Goal: Information Seeking & Learning: Learn about a topic

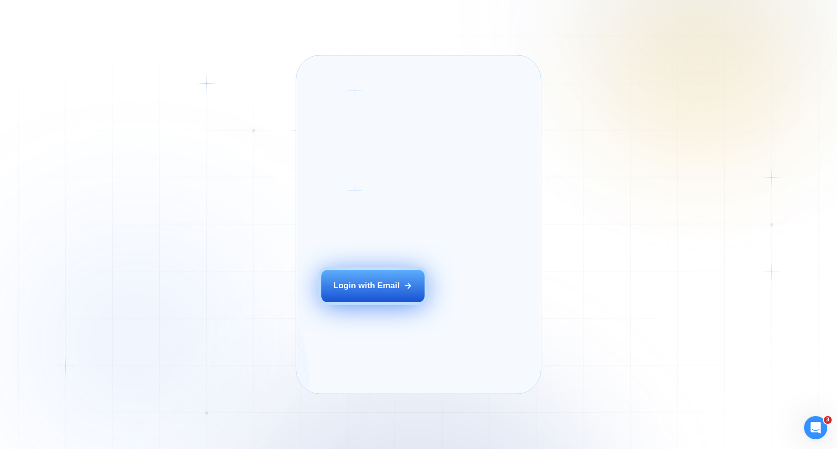
click at [362, 294] on button "Login with Email" at bounding box center [373, 286] width 104 height 32
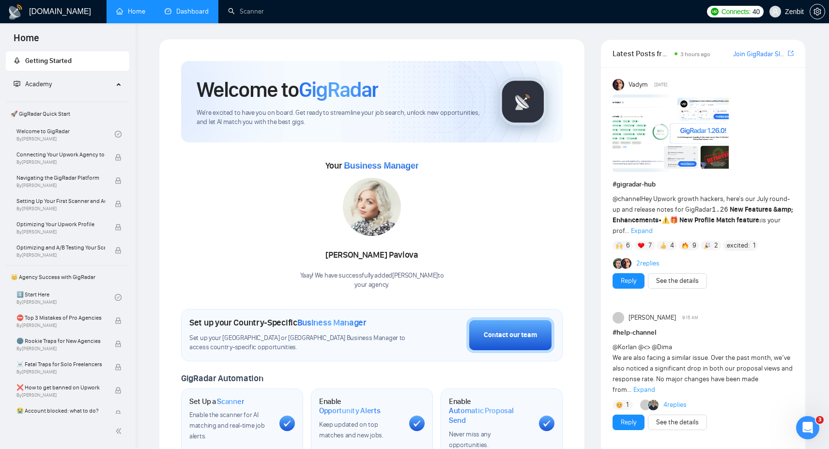
click at [196, 16] on link "Dashboard" at bounding box center [187, 11] width 44 height 8
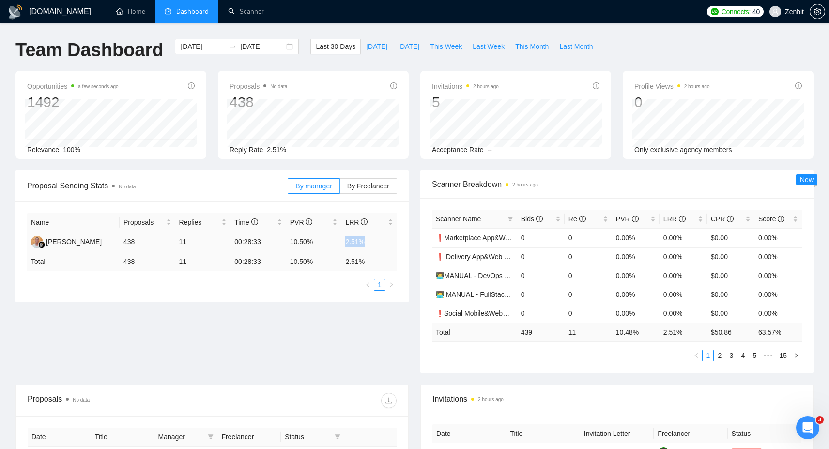
drag, startPoint x: 345, startPoint y: 238, endPoint x: 365, endPoint y: 238, distance: 20.3
click at [365, 238] on td "2.51%" at bounding box center [370, 242] width 56 height 20
click at [348, 241] on td "2.51%" at bounding box center [370, 242] width 56 height 20
drag, startPoint x: 345, startPoint y: 241, endPoint x: 372, endPoint y: 241, distance: 27.1
click at [372, 241] on td "2.51%" at bounding box center [370, 242] width 56 height 20
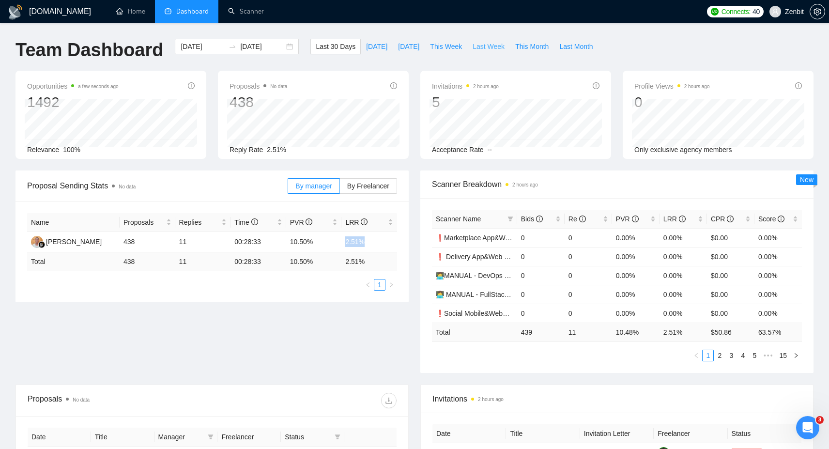
click at [482, 44] on span "Last Week" at bounding box center [489, 46] width 32 height 11
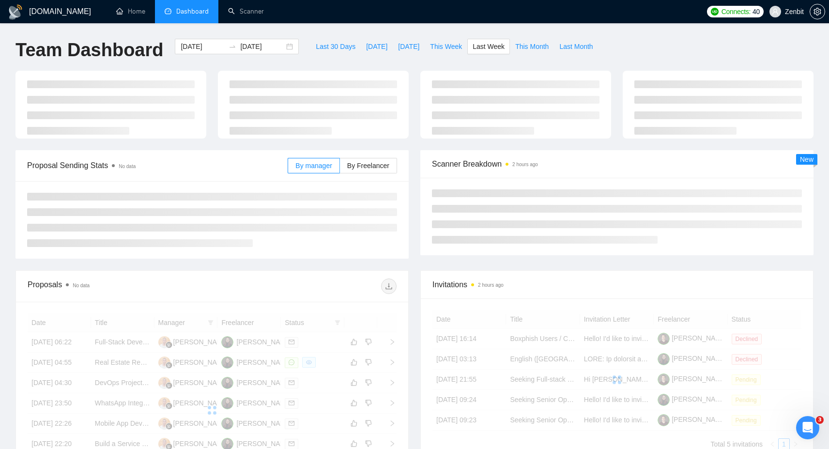
type input "[DATE]"
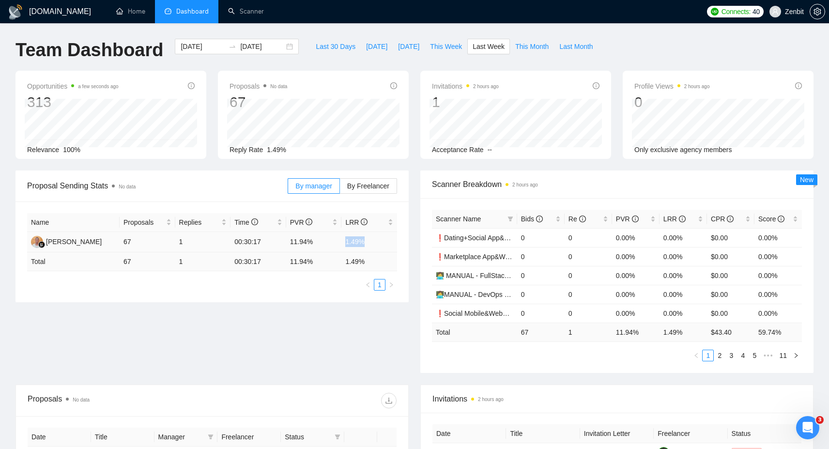
drag, startPoint x: 341, startPoint y: 240, endPoint x: 373, endPoint y: 240, distance: 32.5
click at [373, 240] on tr "Maximus Uspupu 67 1 00:30:17 11.94% 1.49%" at bounding box center [212, 242] width 370 height 20
click at [531, 219] on span "Bids" at bounding box center [532, 219] width 22 height 8
click at [456, 47] on span "This Week" at bounding box center [446, 46] width 32 height 11
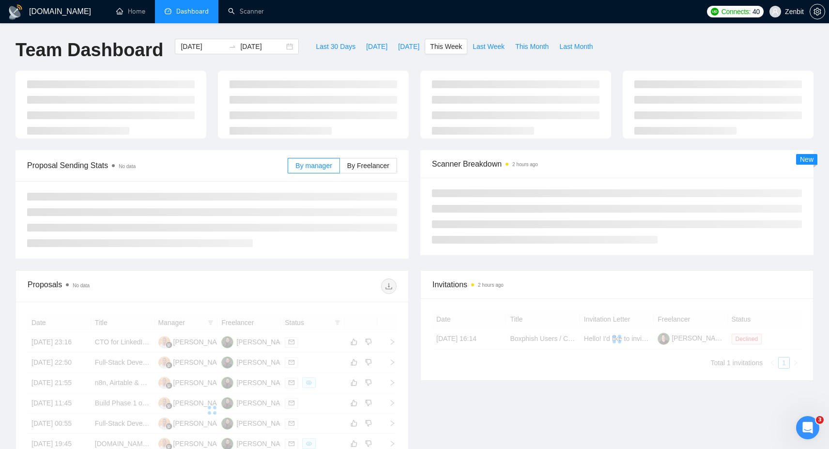
type input "[DATE]"
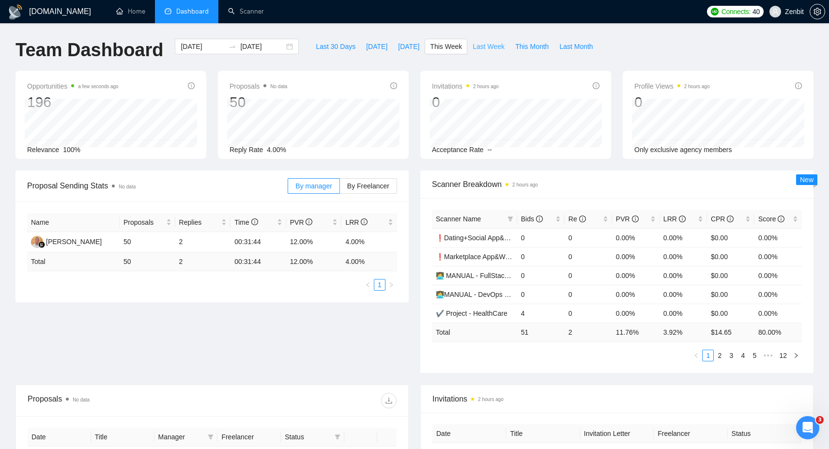
click at [482, 47] on span "Last Week" at bounding box center [489, 46] width 32 height 11
type input "[DATE]"
click at [525, 46] on span "This Month" at bounding box center [531, 46] width 33 height 11
type input "[DATE]"
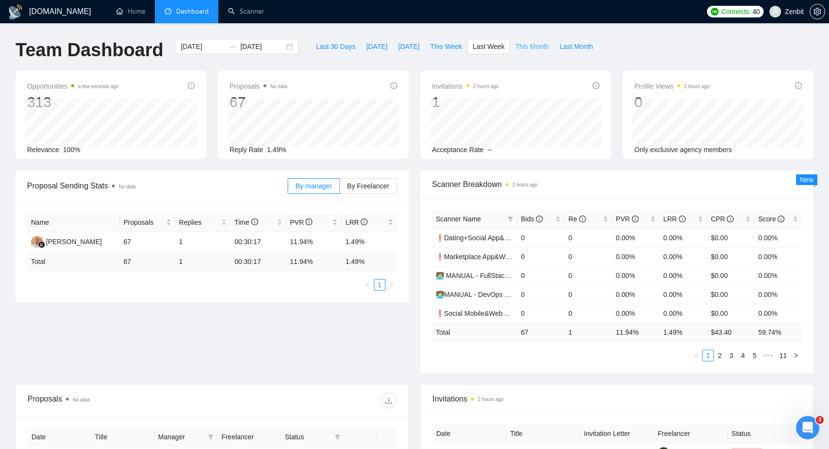
type input "[DATE]"
click at [488, 44] on span "Last Week" at bounding box center [489, 46] width 32 height 11
type input "[DATE]"
click at [446, 45] on span "This Week" at bounding box center [446, 46] width 32 height 11
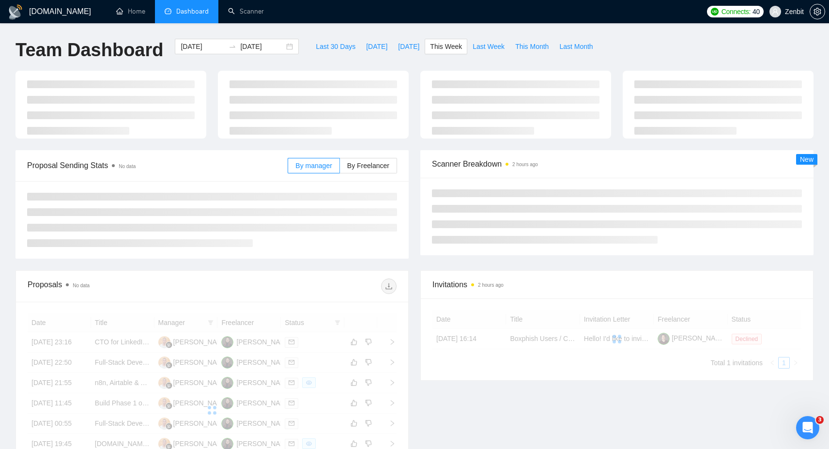
type input "[DATE]"
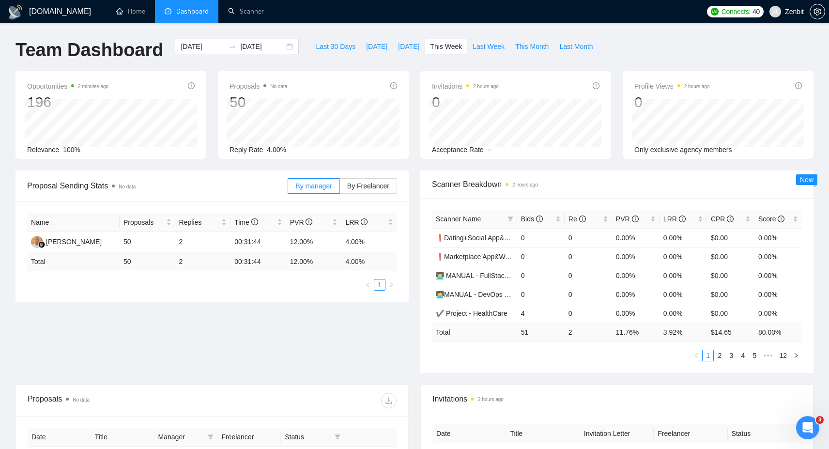
click at [245, 330] on div "Proposal Sending Stats No data By manager By Freelancer Name Proposals Replies …" at bounding box center [415, 278] width 810 height 214
click at [539, 221] on icon "info-circle" at bounding box center [539, 219] width 7 height 7
click at [715, 358] on link "2" at bounding box center [720, 355] width 11 height 11
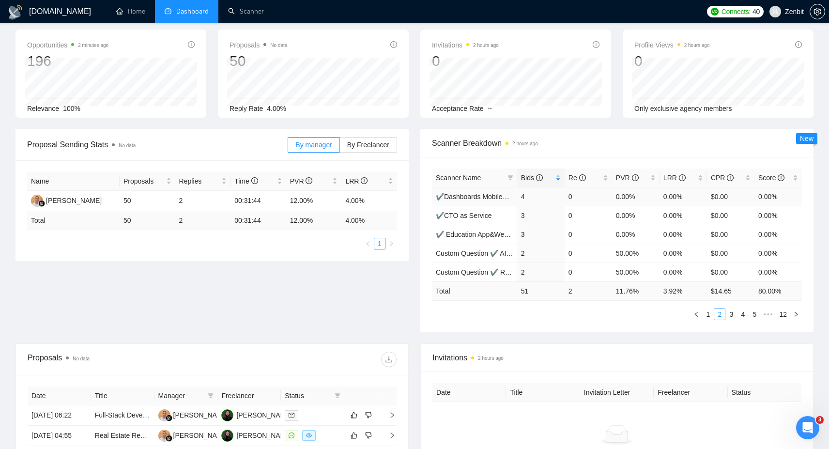
scroll to position [52, 0]
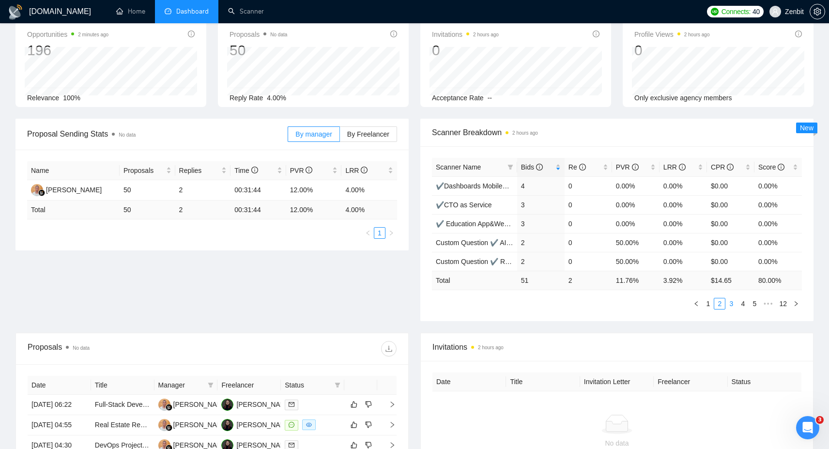
click at [730, 304] on link "3" at bounding box center [731, 303] width 11 height 11
click at [710, 306] on link "1" at bounding box center [708, 303] width 11 height 11
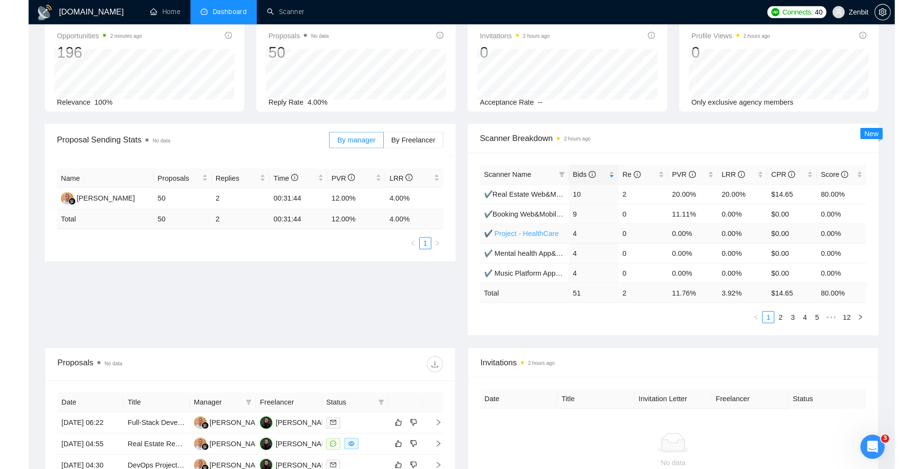
scroll to position [0, 0]
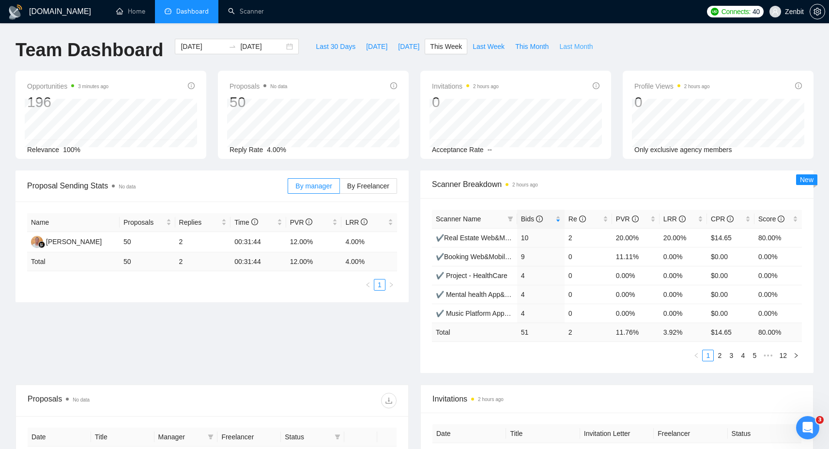
click at [581, 46] on span "Last Month" at bounding box center [575, 46] width 33 height 11
type input "[DATE]"
click at [545, 49] on span "This Month" at bounding box center [531, 46] width 33 height 11
type input "[DATE]"
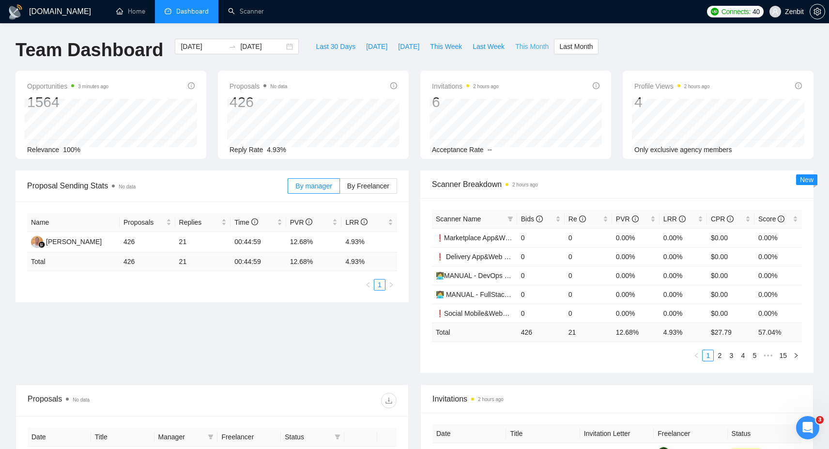
type input "[DATE]"
click at [634, 45] on div "Team Dashboard [DATE] [DATE] Last 30 Days [DATE] [DATE] This Week Last Week Thi…" at bounding box center [415, 55] width 810 height 32
click at [495, 47] on span "Last Week" at bounding box center [489, 46] width 32 height 11
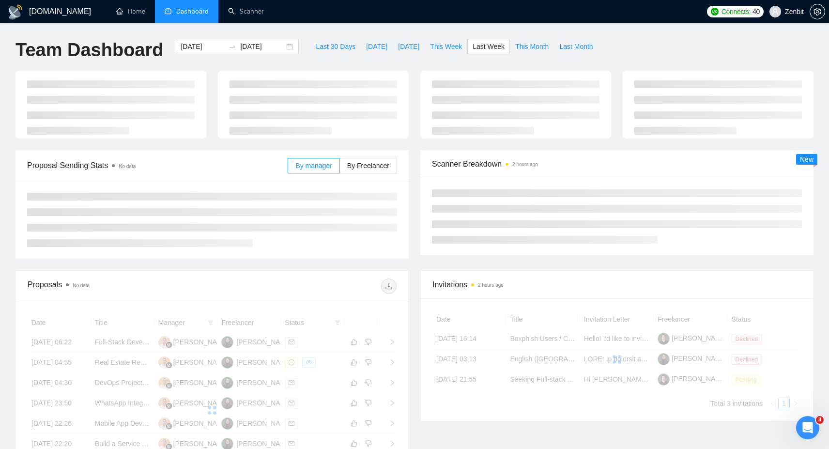
type input "[DATE]"
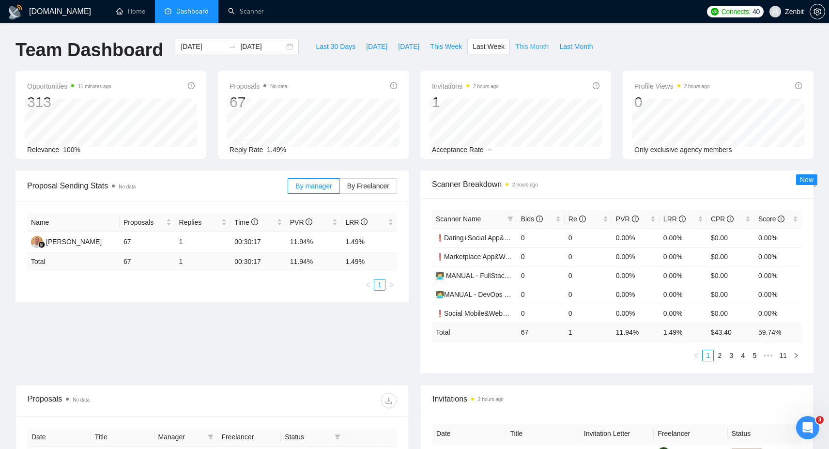
click at [519, 47] on span "This Month" at bounding box center [531, 46] width 33 height 11
type input "[DATE]"
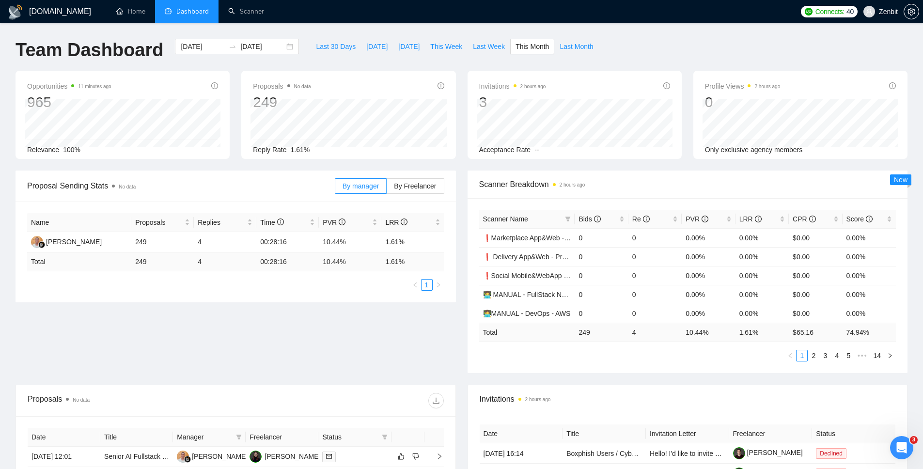
click at [438, 27] on div "[DOMAIN_NAME] Home Dashboard Scanner Connects: 40 Zenbit Team Dashboard [DATE] …" at bounding box center [461, 384] width 923 height 768
click at [279, 46] on div "[DATE] [DATE]" at bounding box center [237, 47] width 124 height 16
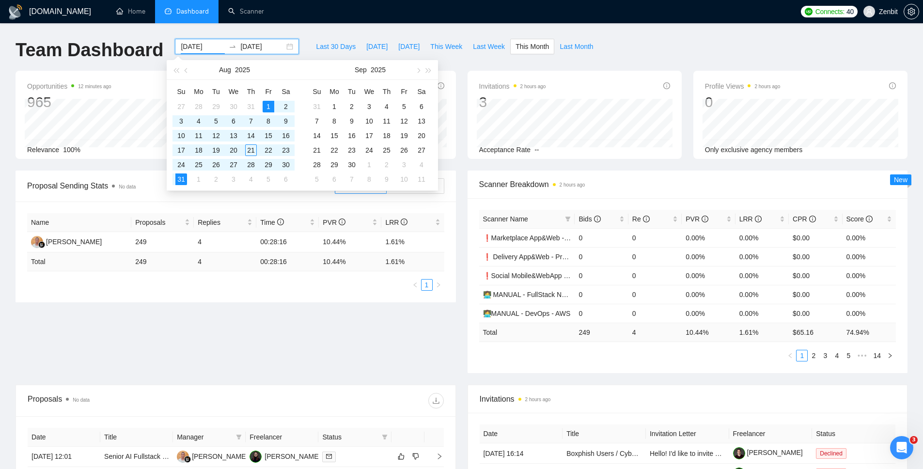
click at [191, 47] on input "[DATE]" at bounding box center [203, 46] width 44 height 11
click at [182, 69] on button "button" at bounding box center [186, 69] width 11 height 19
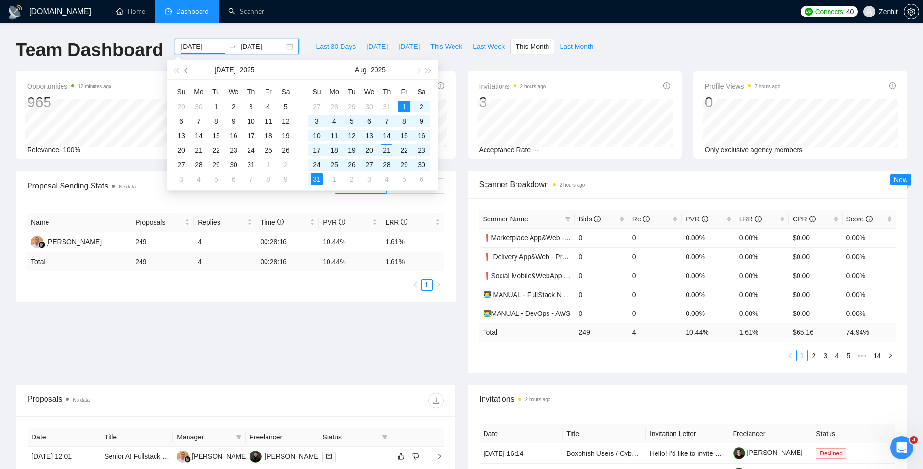
click at [184, 70] on button "button" at bounding box center [186, 69] width 11 height 19
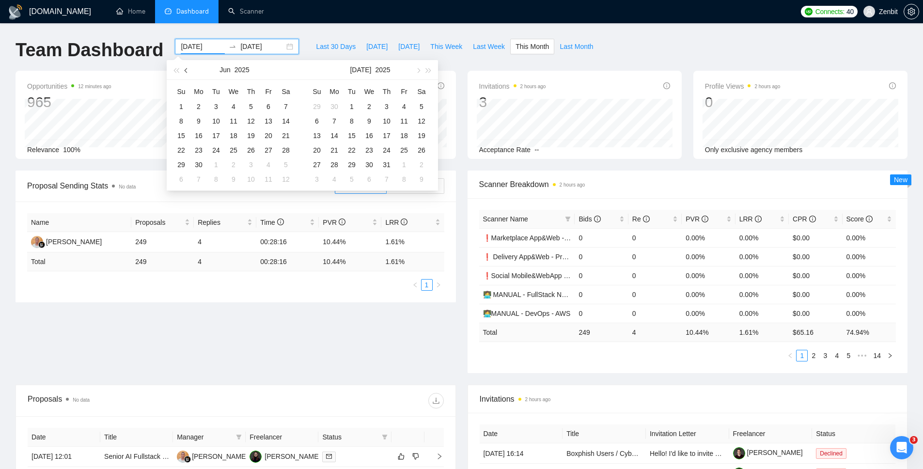
click at [184, 70] on button "button" at bounding box center [186, 69] width 11 height 19
type input "[DATE]"
click at [216, 107] on div "1" at bounding box center [216, 107] width 12 height 12
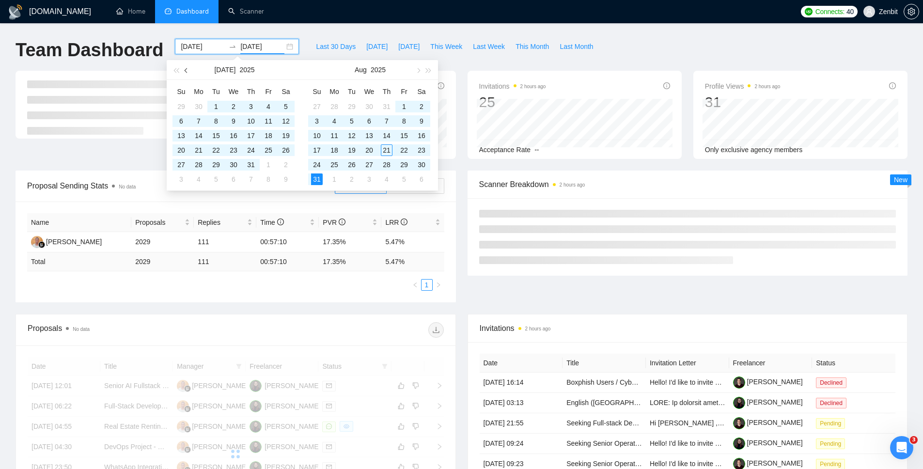
click at [185, 71] on span "button" at bounding box center [187, 70] width 5 height 5
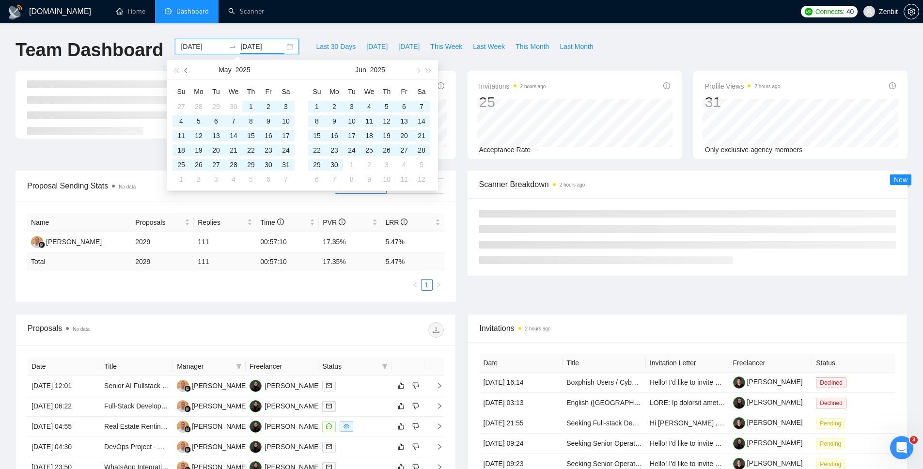
click at [185, 71] on span "button" at bounding box center [187, 70] width 5 height 5
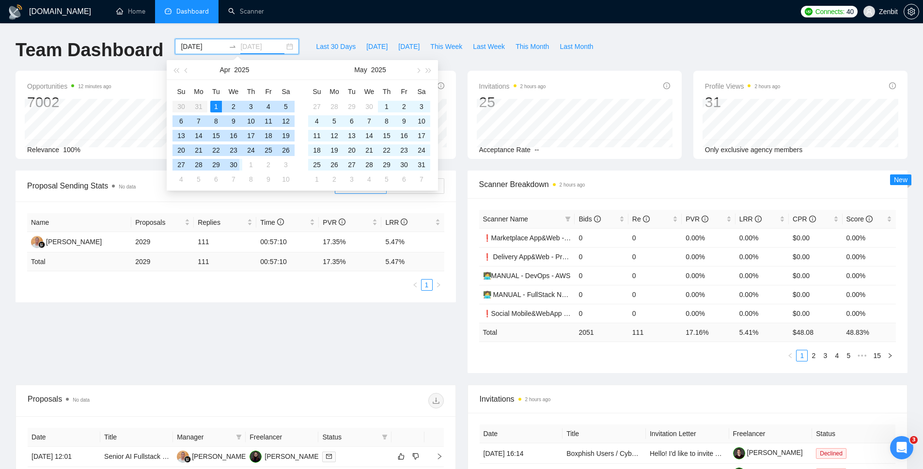
type input "[DATE]"
click at [233, 163] on div "30" at bounding box center [234, 165] width 12 height 12
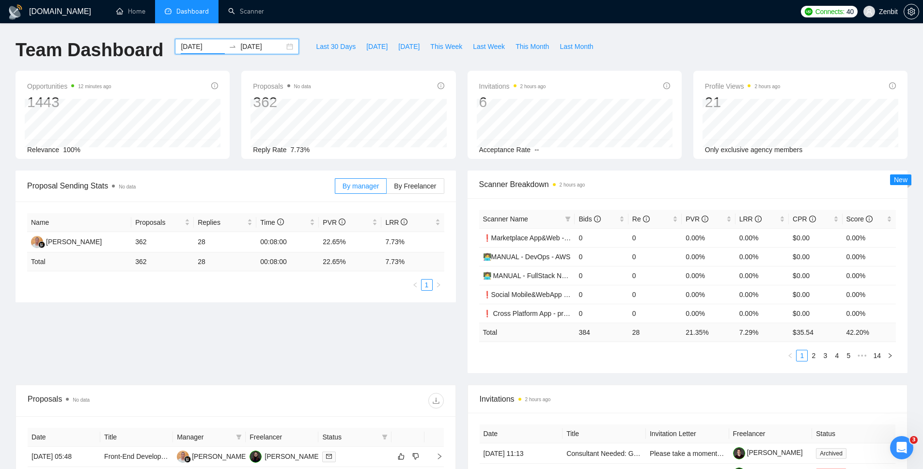
click at [185, 45] on input "[DATE]" at bounding box center [203, 46] width 44 height 11
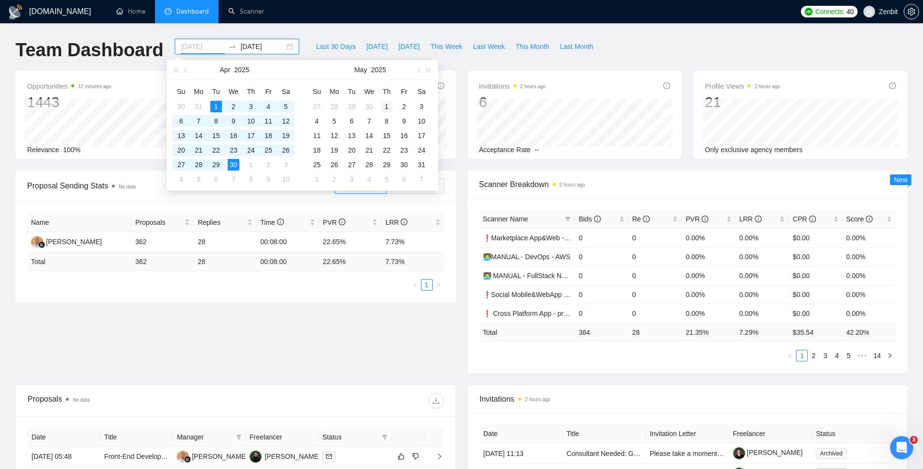
type input "[DATE]"
click at [388, 105] on div "1" at bounding box center [387, 107] width 12 height 12
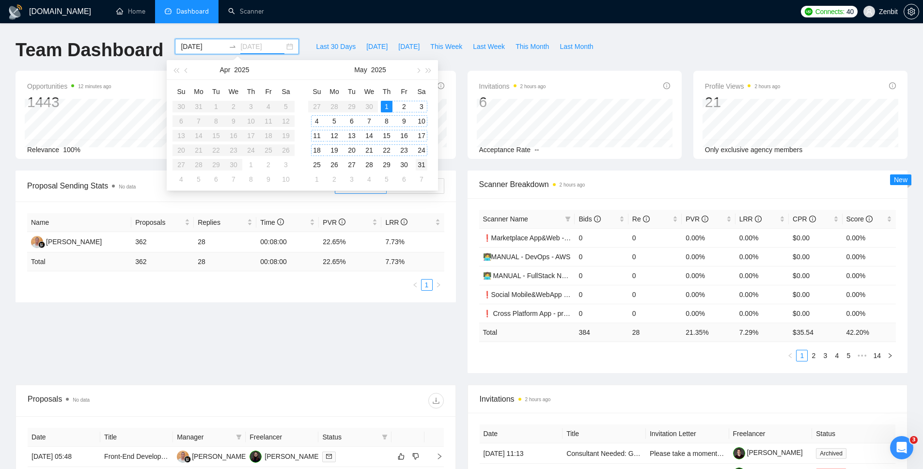
type input "[DATE]"
click at [421, 167] on div "31" at bounding box center [422, 165] width 12 height 12
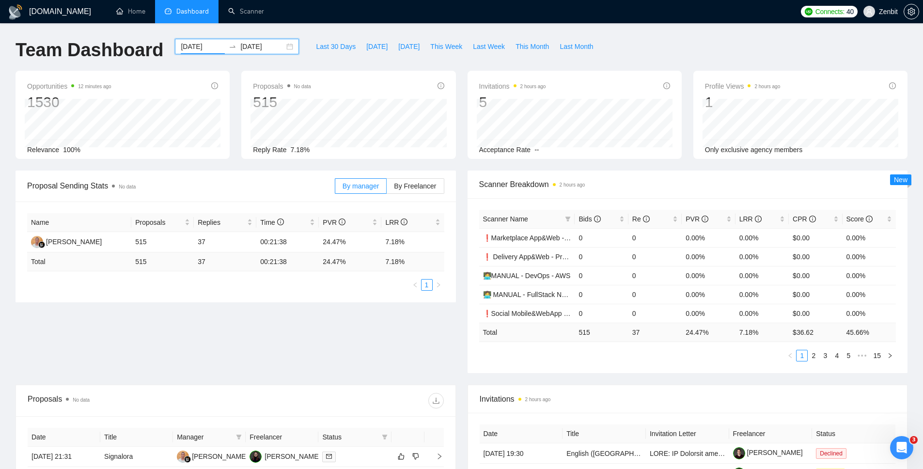
click at [195, 43] on input "[DATE]" at bounding box center [203, 46] width 44 height 11
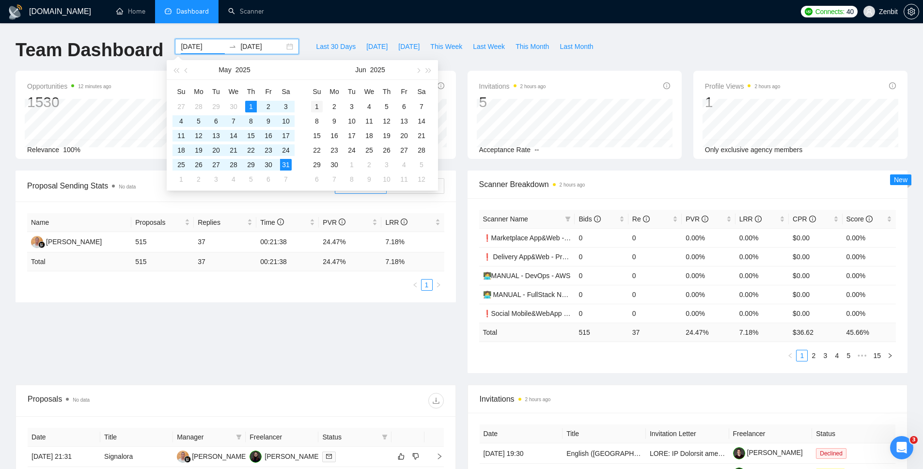
type input "[DATE]"
click at [314, 103] on div "1" at bounding box center [317, 107] width 12 height 12
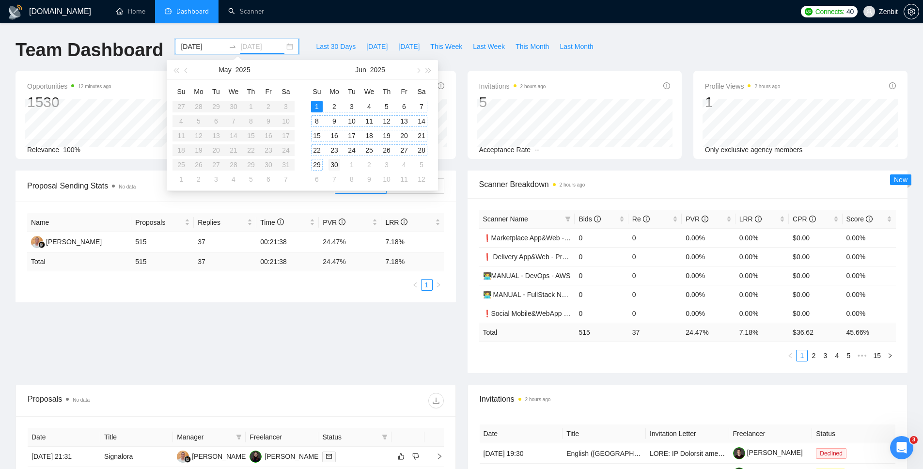
type input "[DATE]"
click at [335, 164] on div "30" at bounding box center [334, 165] width 12 height 12
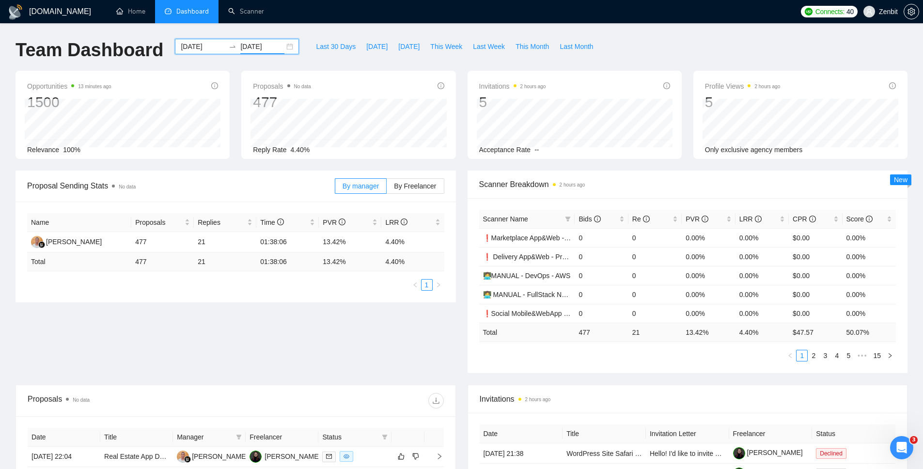
click at [189, 49] on input "[DATE]" at bounding box center [203, 46] width 44 height 11
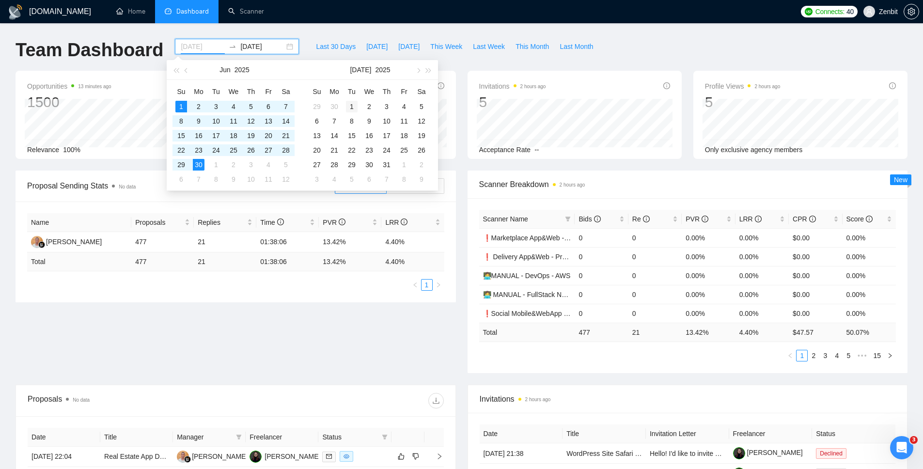
type input "[DATE]"
click at [353, 103] on div "1" at bounding box center [352, 107] width 12 height 12
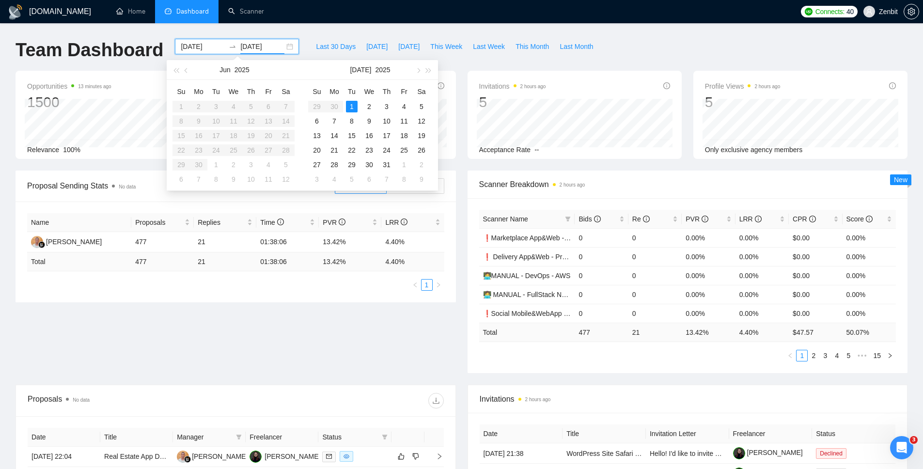
type input "[DATE]"
click at [390, 164] on div "31" at bounding box center [387, 165] width 12 height 12
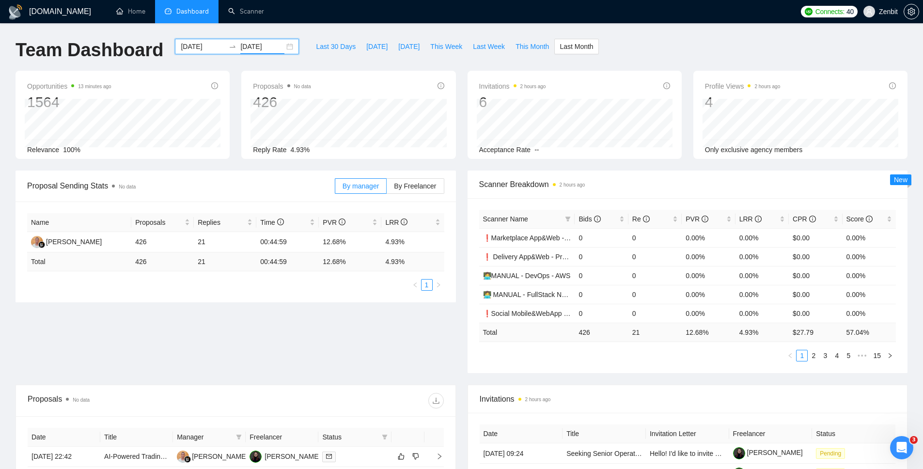
click at [190, 43] on input "[DATE]" at bounding box center [203, 46] width 44 height 11
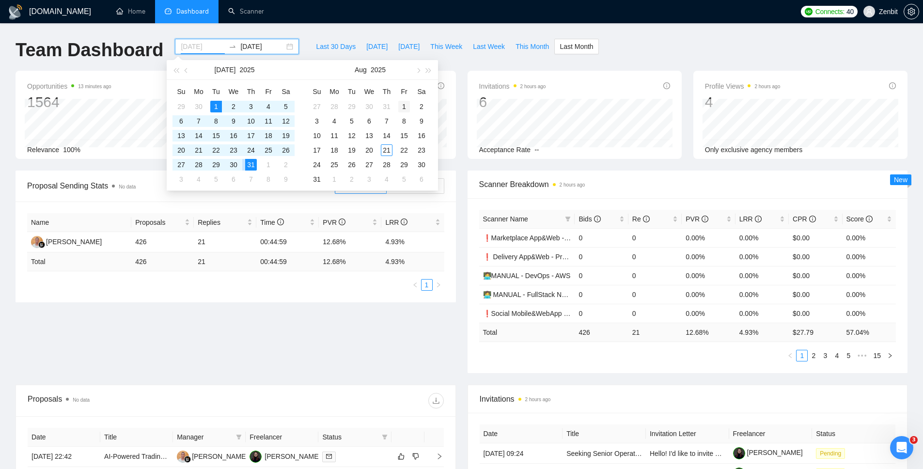
type input "[DATE]"
click at [401, 105] on div "1" at bounding box center [404, 107] width 12 height 12
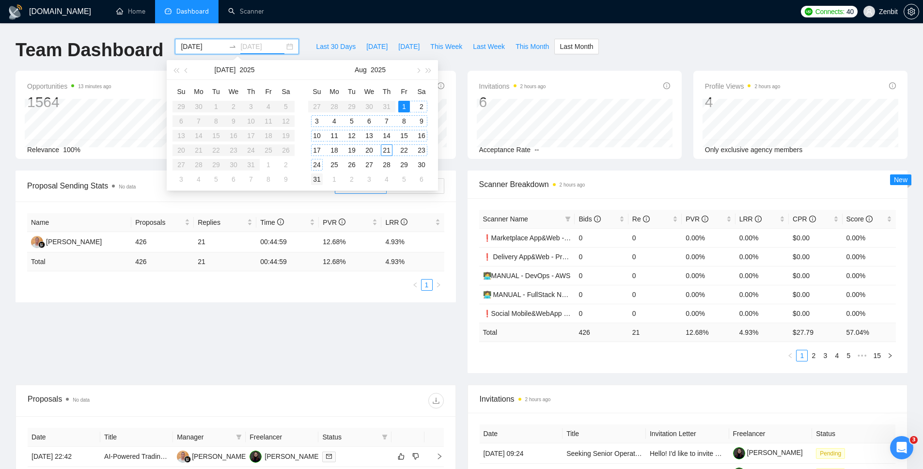
type input "[DATE]"
click at [316, 175] on div "31" at bounding box center [317, 179] width 12 height 12
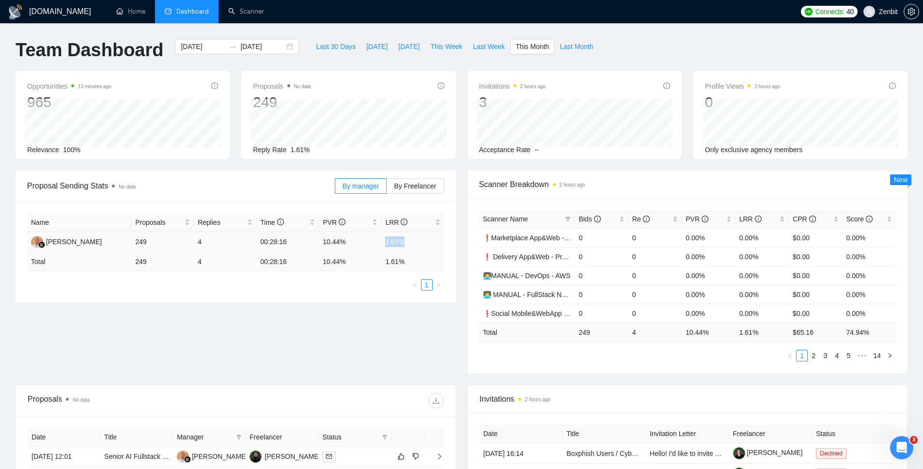
drag, startPoint x: 385, startPoint y: 241, endPoint x: 404, endPoint y: 242, distance: 18.9
click at [404, 242] on td "1.61%" at bounding box center [412, 242] width 62 height 20
click at [197, 244] on td "4" at bounding box center [225, 242] width 62 height 20
click at [520, 218] on span "Scanner Name" at bounding box center [505, 219] width 45 height 8
click at [591, 220] on span "Bids" at bounding box center [589, 219] width 22 height 8
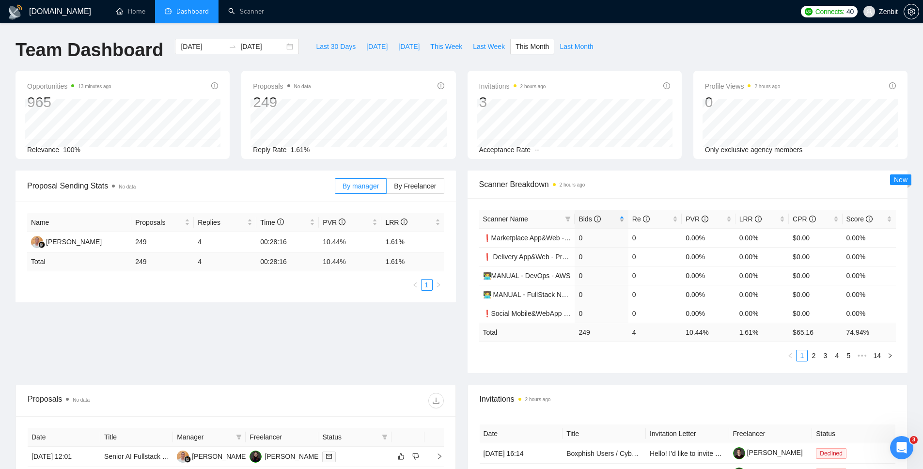
click at [591, 220] on span "Bids" at bounding box center [589, 219] width 22 height 8
click at [586, 219] on span "Bids" at bounding box center [589, 219] width 22 height 8
click at [197, 39] on div "[DATE] [DATE]" at bounding box center [237, 47] width 124 height 16
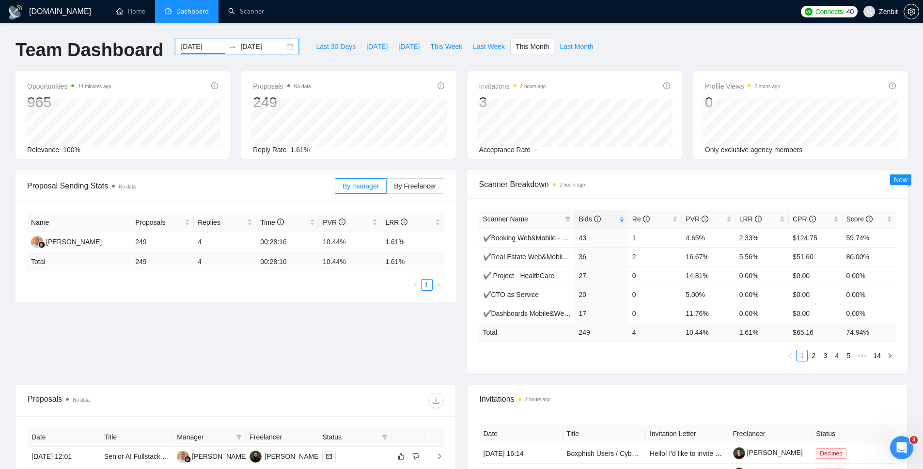
click at [195, 44] on input "[DATE]" at bounding box center [203, 46] width 44 height 11
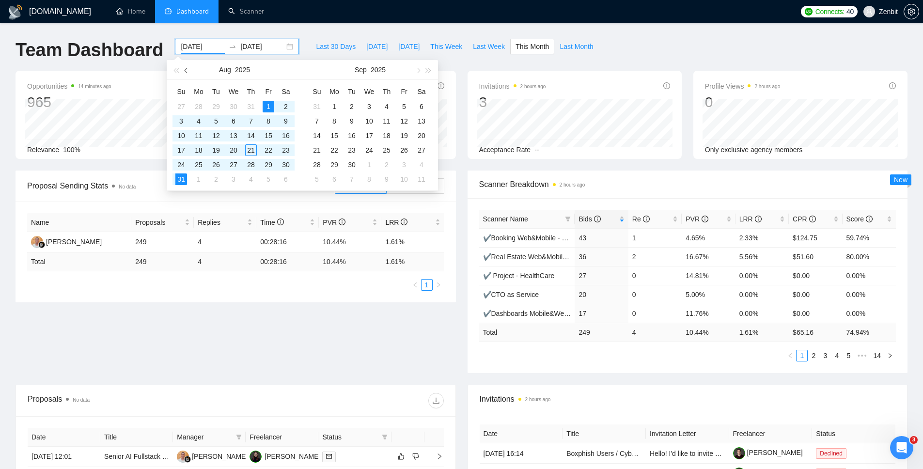
click at [186, 68] on span "button" at bounding box center [187, 70] width 5 height 5
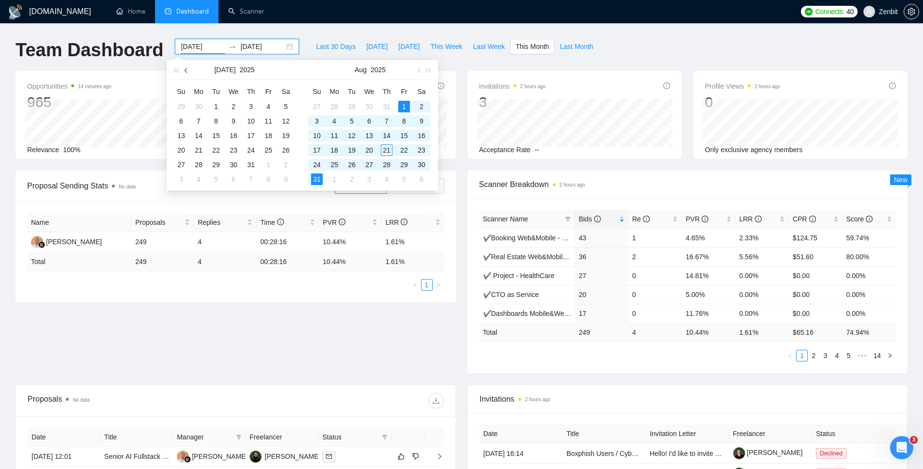
click at [186, 68] on span "button" at bounding box center [187, 70] width 5 height 5
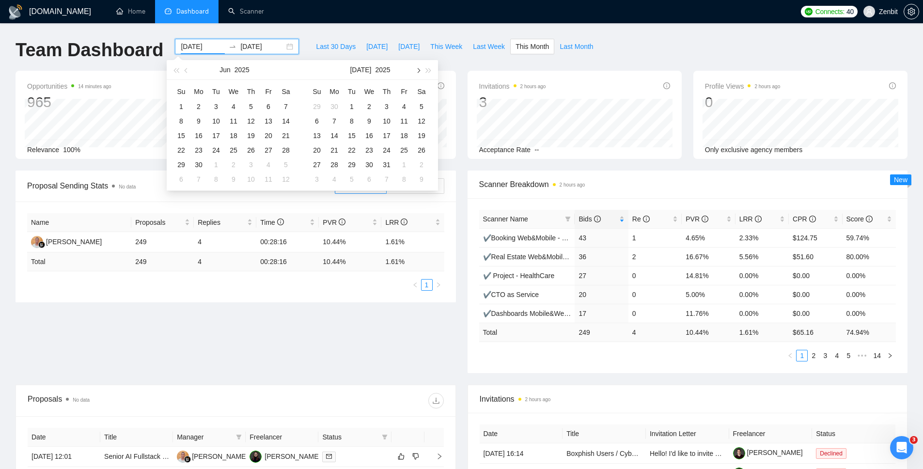
click at [416, 69] on span "button" at bounding box center [417, 70] width 5 height 5
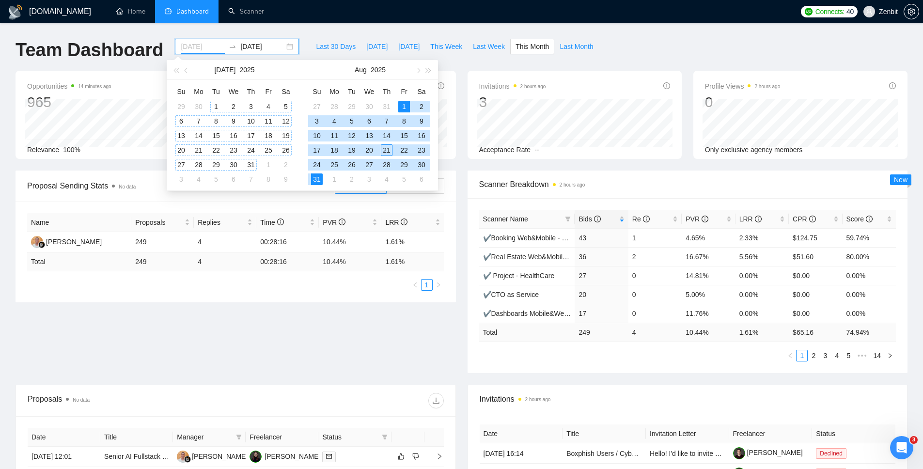
click at [217, 108] on div "1" at bounding box center [216, 107] width 12 height 12
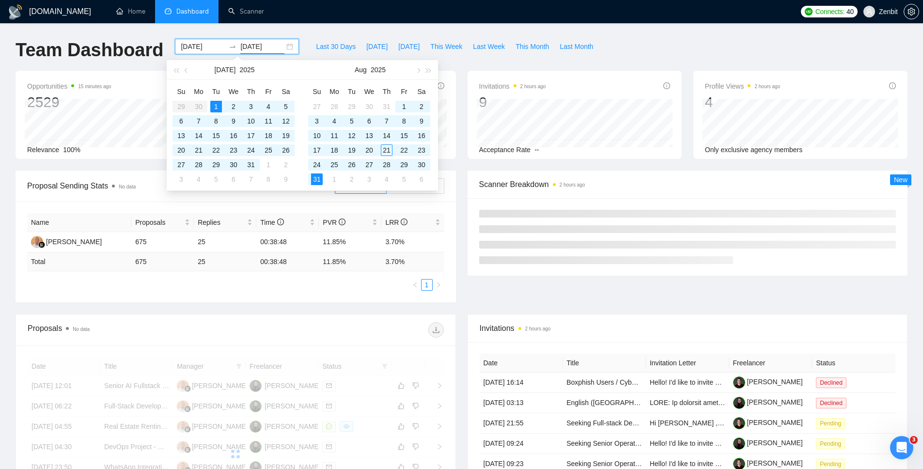
click at [310, 35] on div "[DOMAIN_NAME] Home Dashboard Scanner Connects: 40 Zenbit Team Dashboard [DATE] …" at bounding box center [461, 348] width 923 height 697
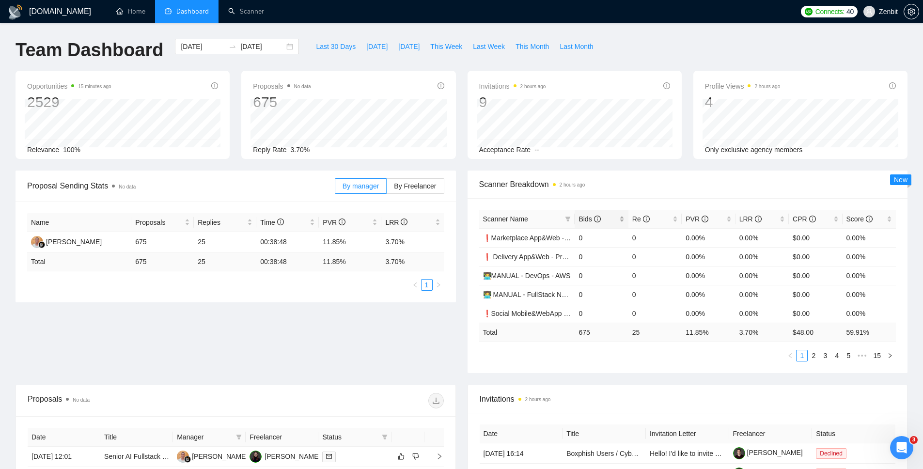
click at [588, 214] on span "Bids" at bounding box center [597, 219] width 38 height 11
click at [188, 46] on input "[DATE]" at bounding box center [203, 46] width 44 height 11
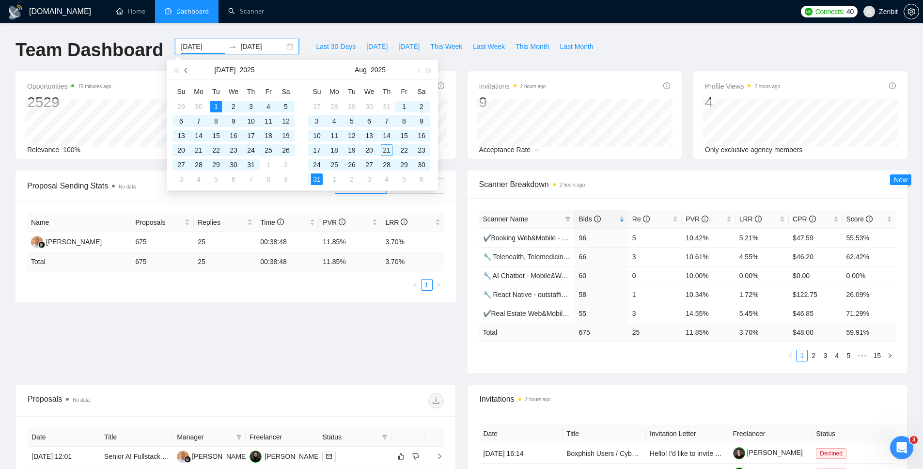
click at [186, 67] on button "button" at bounding box center [186, 69] width 11 height 19
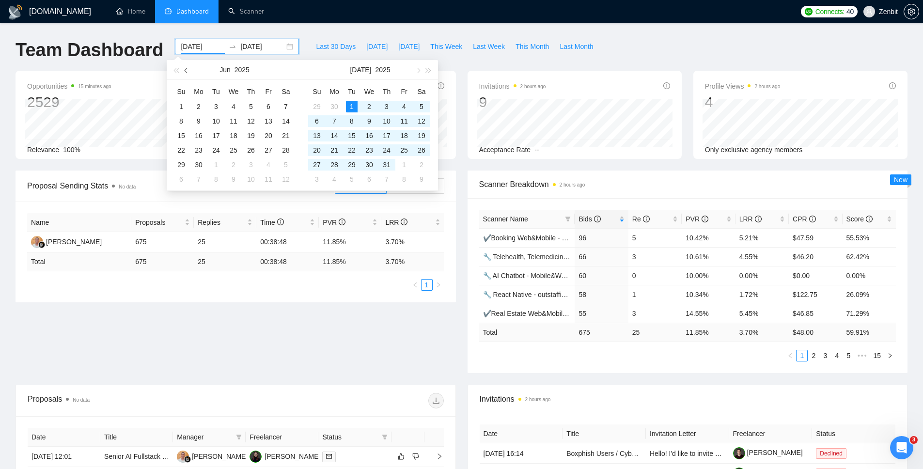
click at [186, 67] on button "button" at bounding box center [186, 69] width 11 height 19
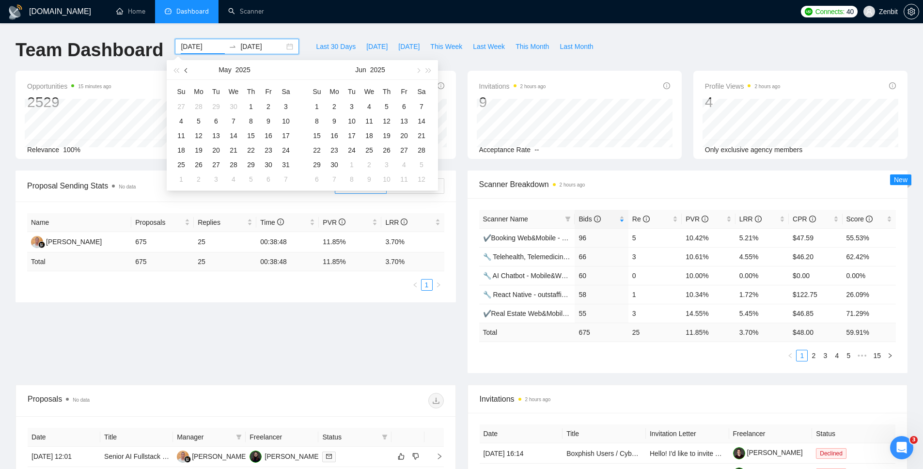
click at [186, 67] on button "button" at bounding box center [186, 69] width 11 height 19
type input "[DATE]"
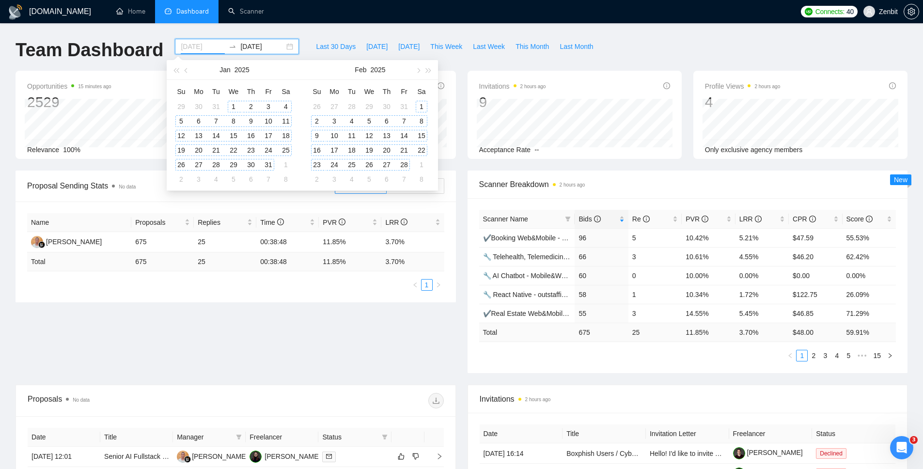
click at [234, 107] on div "1" at bounding box center [234, 107] width 12 height 12
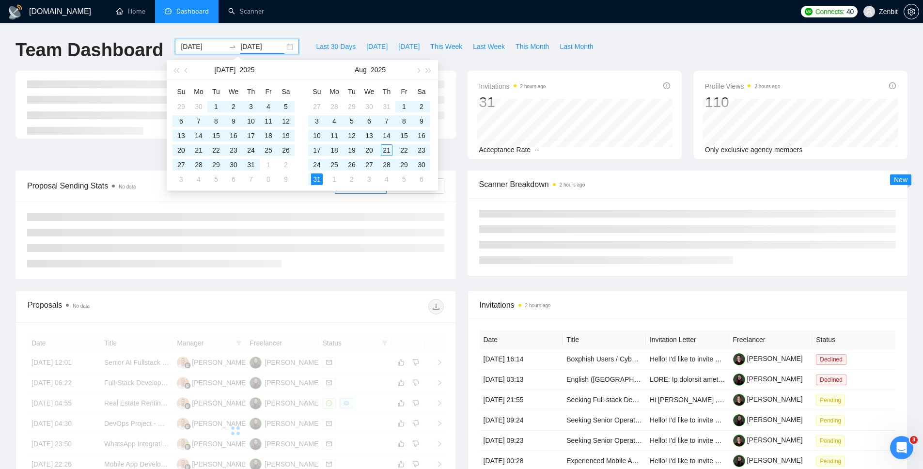
click at [258, 43] on input "[DATE]" at bounding box center [262, 46] width 44 height 11
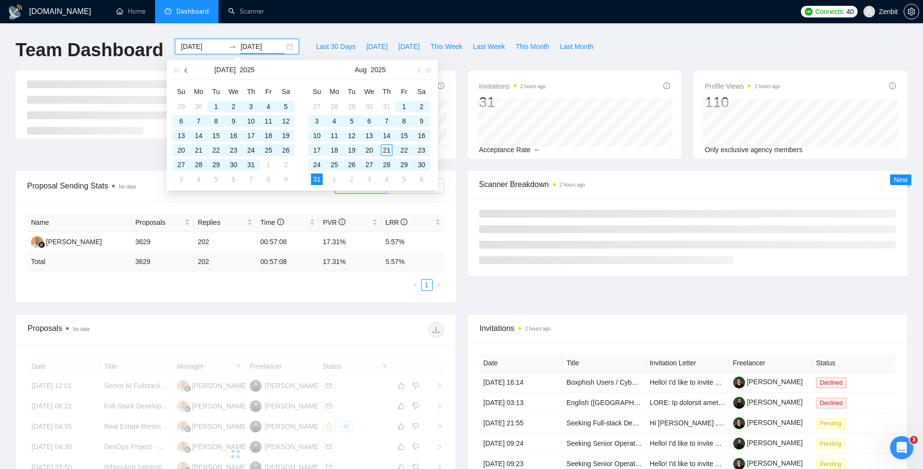
click at [185, 70] on span "button" at bounding box center [187, 70] width 5 height 5
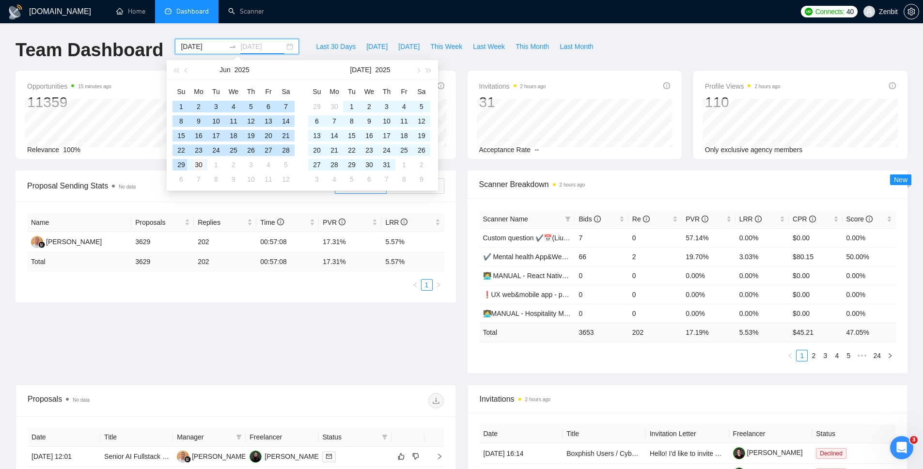
type input "[DATE]"
click at [200, 165] on div "30" at bounding box center [199, 165] width 12 height 12
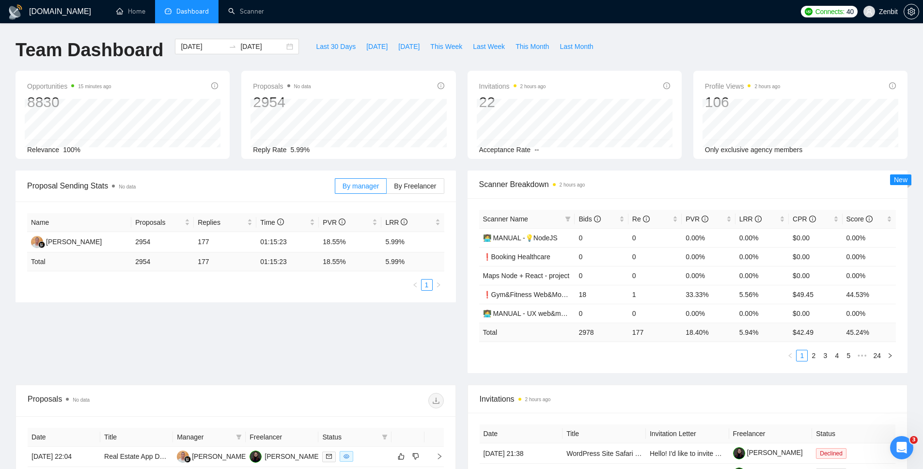
click at [542, 216] on span "Scanner Name" at bounding box center [522, 219] width 78 height 11
click at [544, 219] on span "Scanner Name" at bounding box center [522, 219] width 78 height 11
click at [512, 214] on span "Scanner Name" at bounding box center [522, 219] width 78 height 11
click at [588, 221] on span "Bids" at bounding box center [589, 219] width 22 height 8
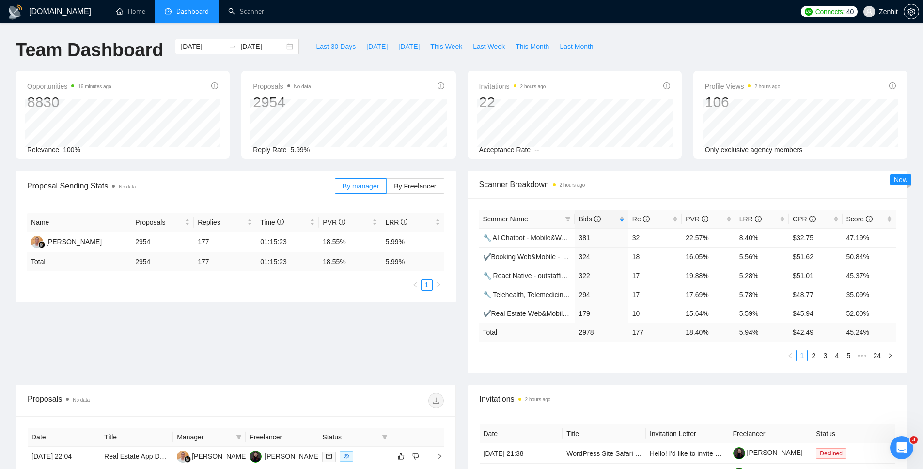
click at [677, 66] on div "Team Dashboard [DATE] [DATE] Last 30 Days [DATE] [DATE] This Week Last Week Thi…" at bounding box center [461, 55] width 903 height 32
click at [235, 14] on link "Scanner" at bounding box center [246, 11] width 36 height 8
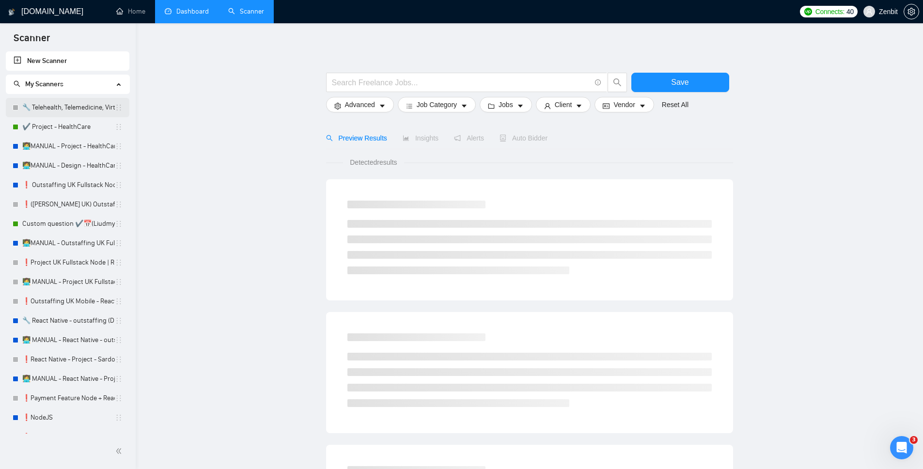
click at [64, 105] on link "🔧 Telehealth, Telemedicine, Virtual Care" at bounding box center [68, 107] width 93 height 19
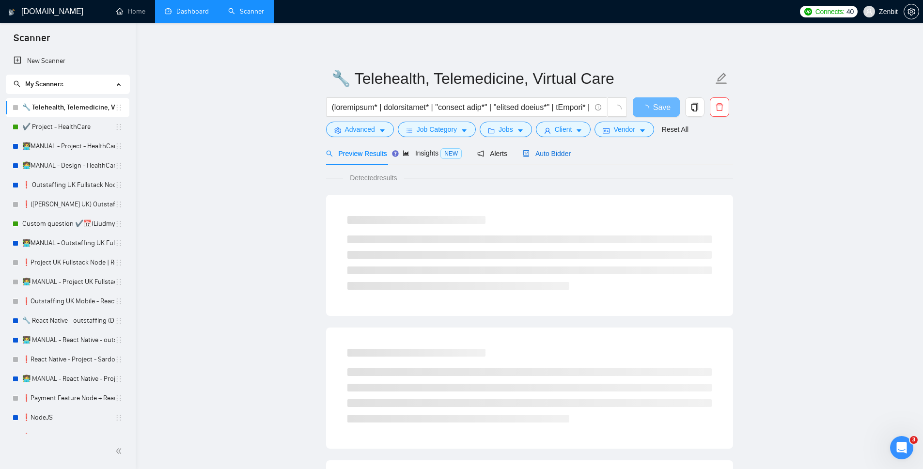
click at [563, 155] on span "Auto Bidder" at bounding box center [547, 154] width 48 height 8
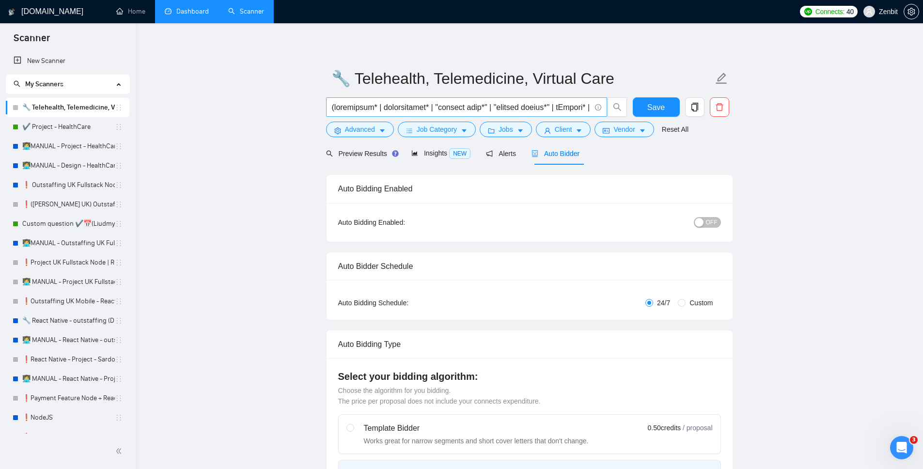
click at [379, 103] on input "text" at bounding box center [461, 107] width 259 height 12
click at [474, 108] on input "text" at bounding box center [461, 107] width 259 height 12
click at [439, 107] on input "text" at bounding box center [461, 107] width 259 height 12
click at [435, 109] on input "text" at bounding box center [461, 107] width 259 height 12
drag, startPoint x: 509, startPoint y: 107, endPoint x: 558, endPoint y: 112, distance: 49.2
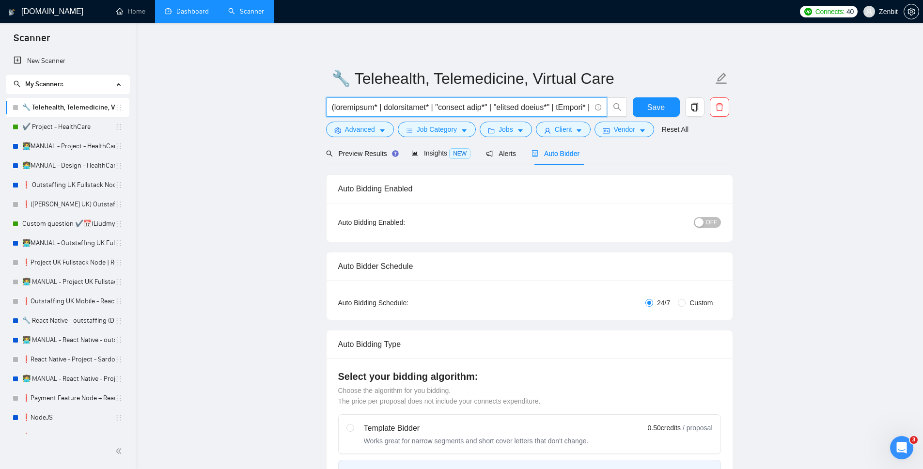
click at [558, 112] on input "text" at bounding box center [461, 107] width 259 height 12
click at [521, 110] on input "text" at bounding box center [461, 107] width 259 height 12
click at [416, 106] on input "text" at bounding box center [461, 107] width 259 height 12
click at [383, 123] on button "Advanced" at bounding box center [360, 130] width 68 height 16
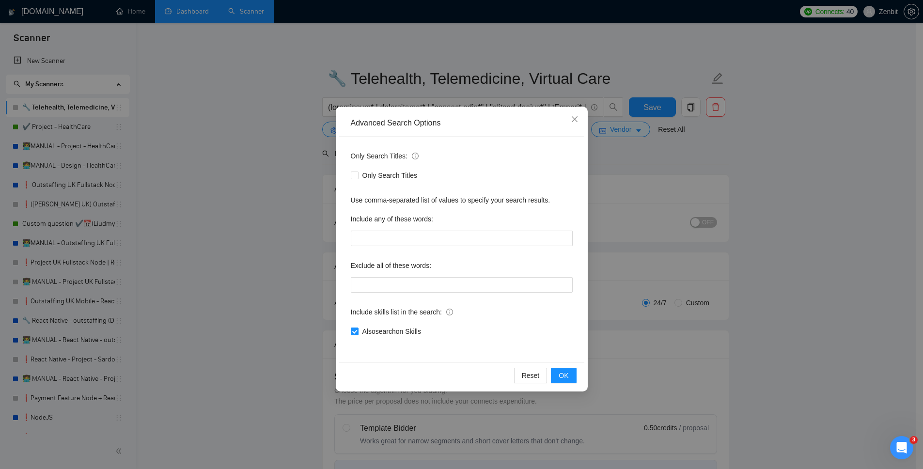
click at [244, 151] on div "Advanced Search Options Only Search Titles: Only Search Titles Use comma-separa…" at bounding box center [461, 234] width 923 height 469
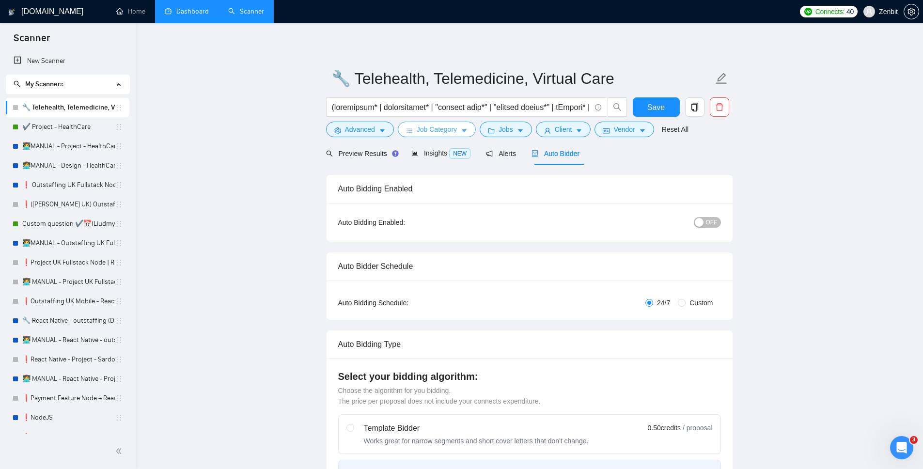
click at [450, 126] on span "Job Category" at bounding box center [437, 129] width 40 height 11
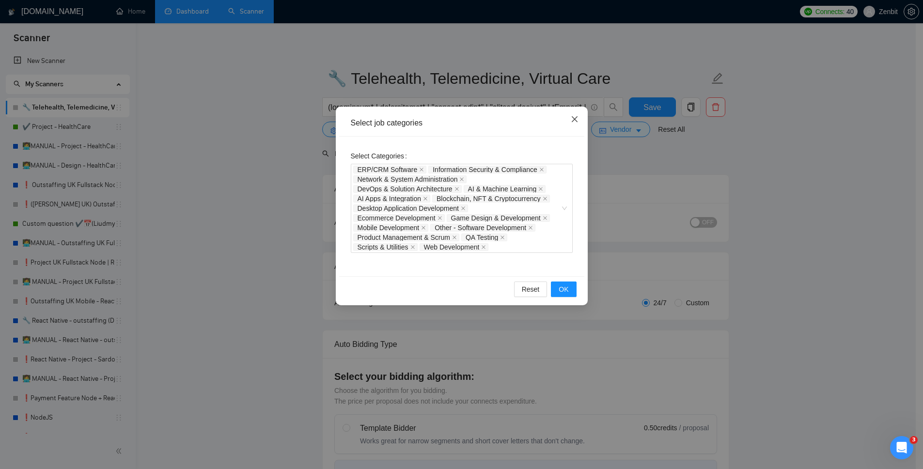
click at [571, 119] on icon "close" at bounding box center [575, 119] width 8 height 8
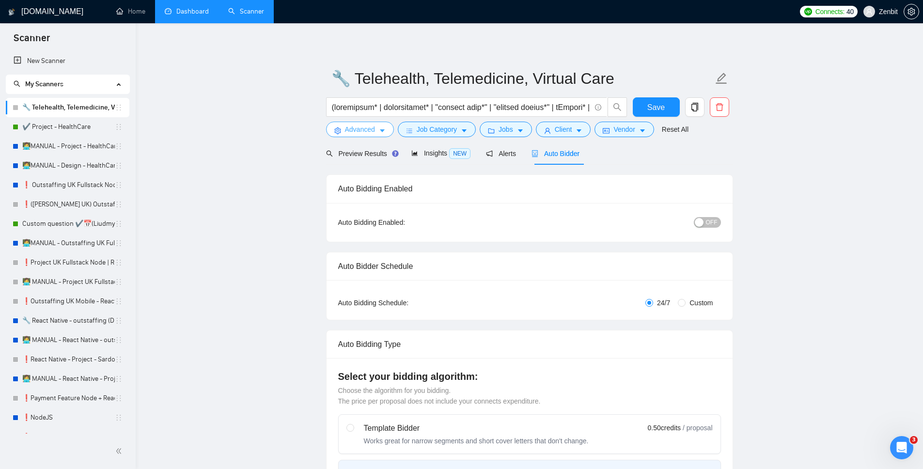
click at [358, 123] on button "Advanced" at bounding box center [360, 130] width 68 height 16
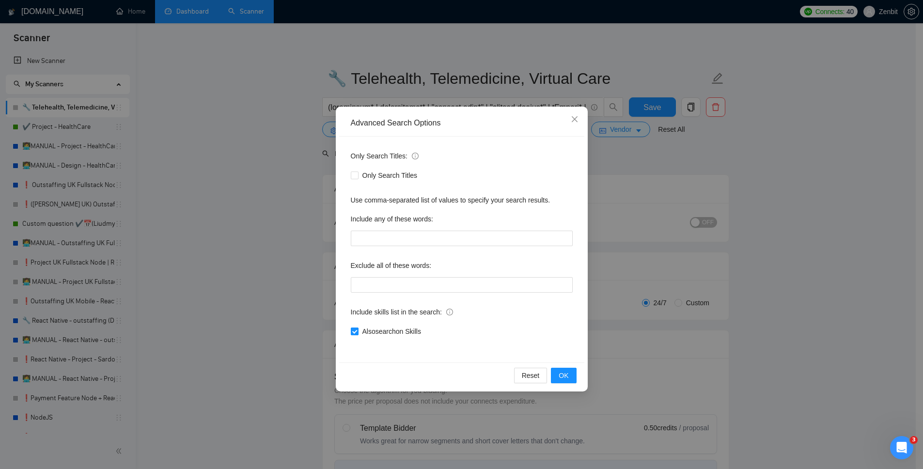
click at [381, 333] on span "Also search on Skills" at bounding box center [391, 331] width 66 height 11
click at [357, 333] on input "Also search on Skills" at bounding box center [354, 330] width 7 height 7
click at [354, 331] on input "Also search on Skills" at bounding box center [354, 330] width 7 height 7
checkbox input "false"
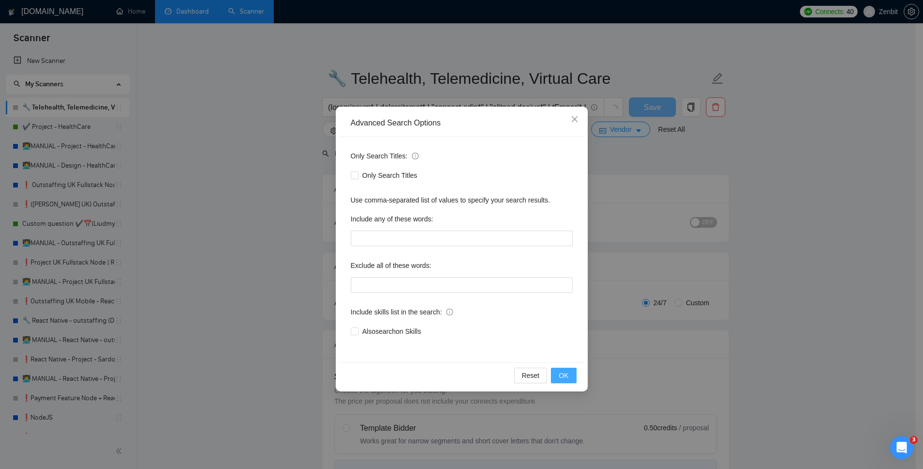
click at [566, 376] on span "OK" at bounding box center [564, 375] width 10 height 11
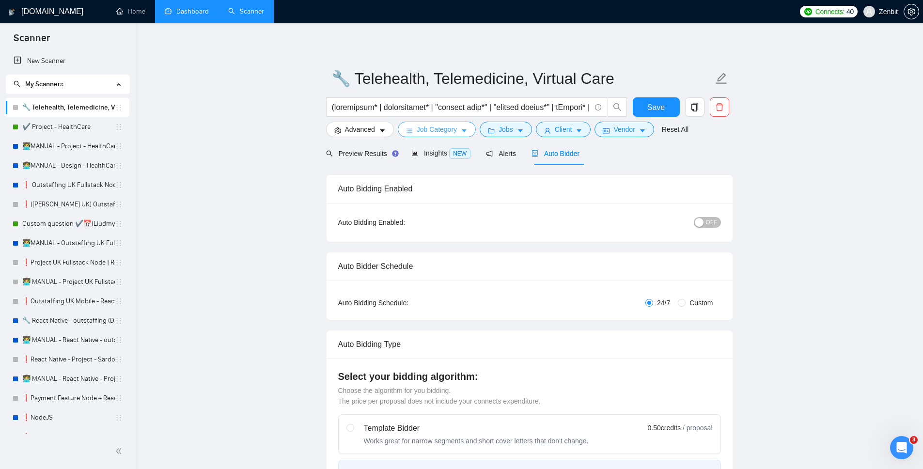
click at [454, 128] on span "Job Category" at bounding box center [437, 129] width 40 height 11
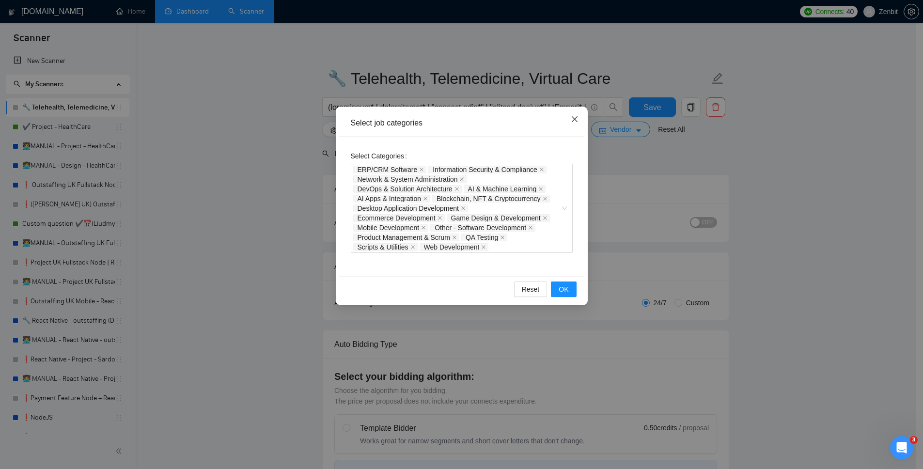
click at [573, 113] on span "Close" at bounding box center [574, 120] width 26 height 26
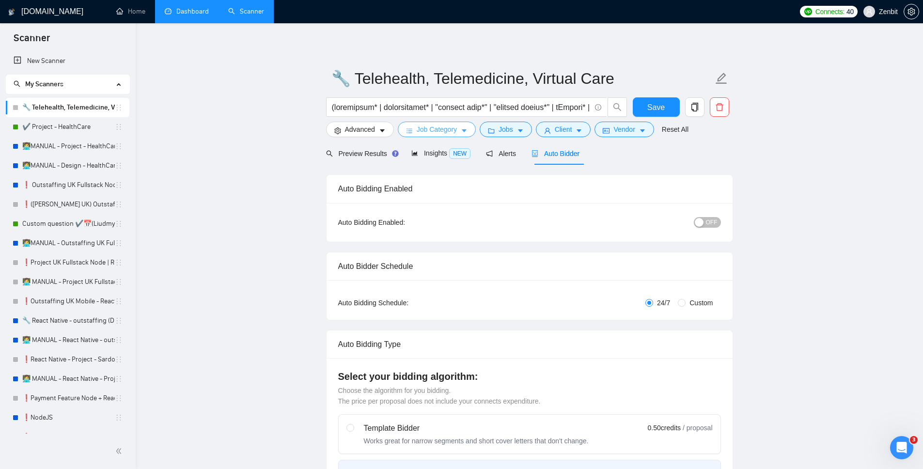
click at [454, 132] on span "Job Category" at bounding box center [437, 129] width 40 height 11
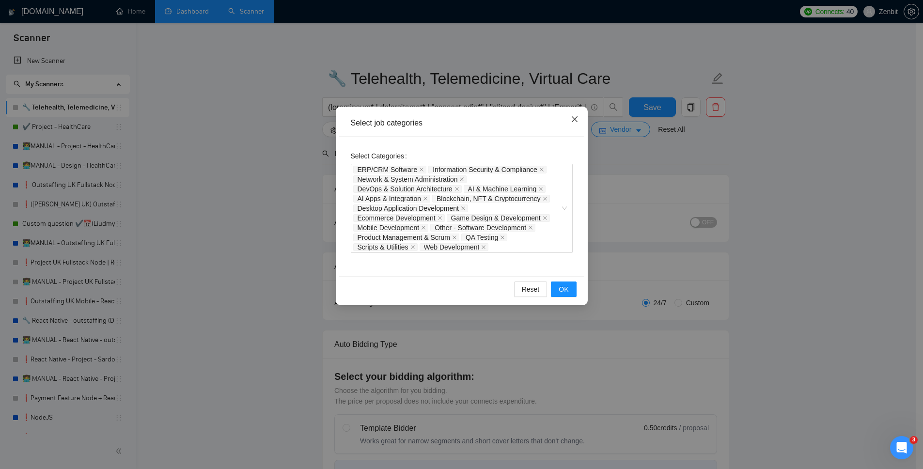
click at [572, 117] on icon "close" at bounding box center [575, 119] width 8 height 8
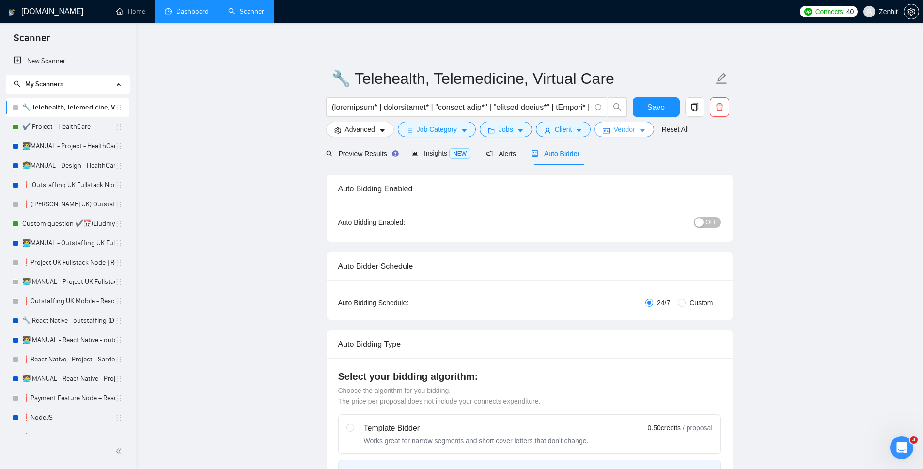
click at [635, 126] on span "Vendor" at bounding box center [623, 129] width 21 height 11
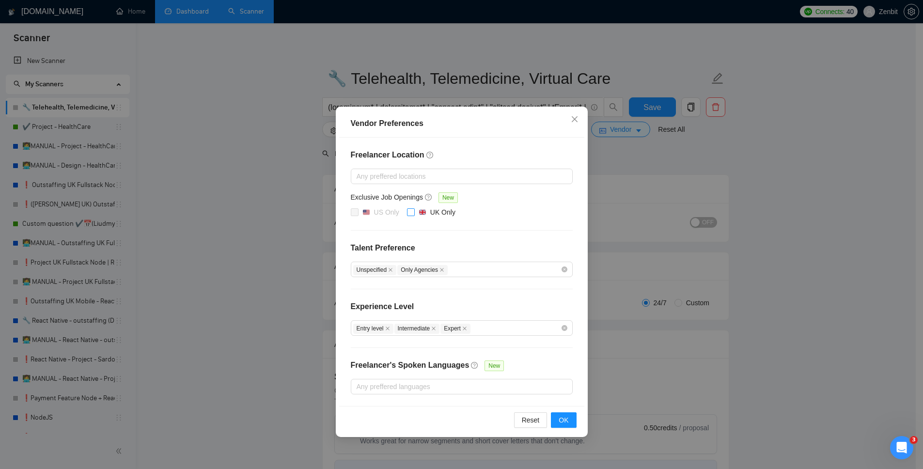
click at [408, 210] on input "UK Only" at bounding box center [410, 211] width 7 height 7
checkbox input "true"
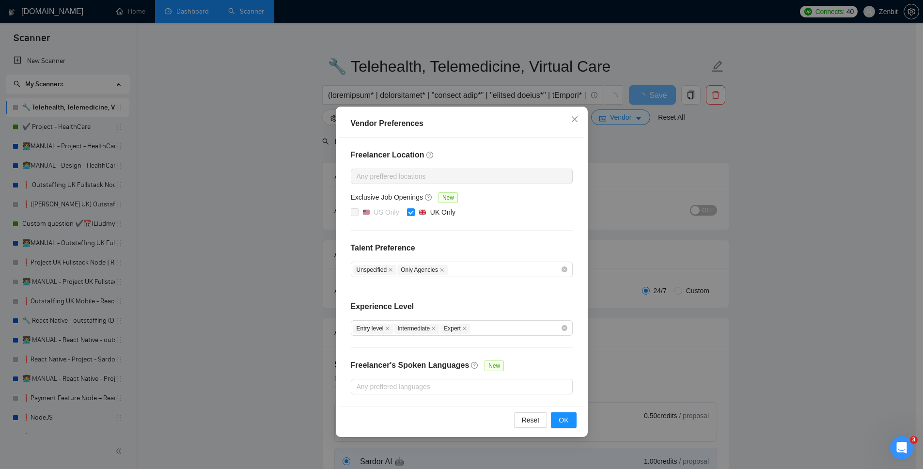
scroll to position [13, 0]
click at [409, 212] on input "UK Only" at bounding box center [410, 211] width 7 height 7
checkbox input "false"
click at [572, 119] on icon "close" at bounding box center [575, 119] width 8 height 8
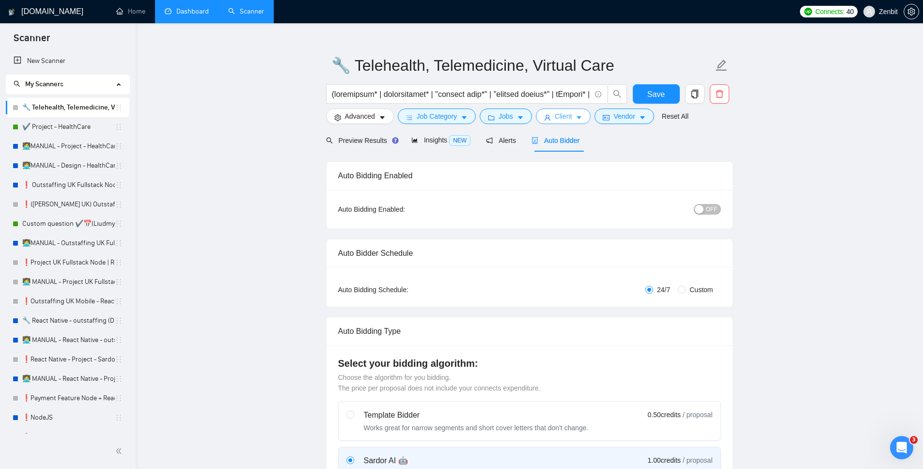
click at [572, 114] on span "Client" at bounding box center [563, 116] width 17 height 11
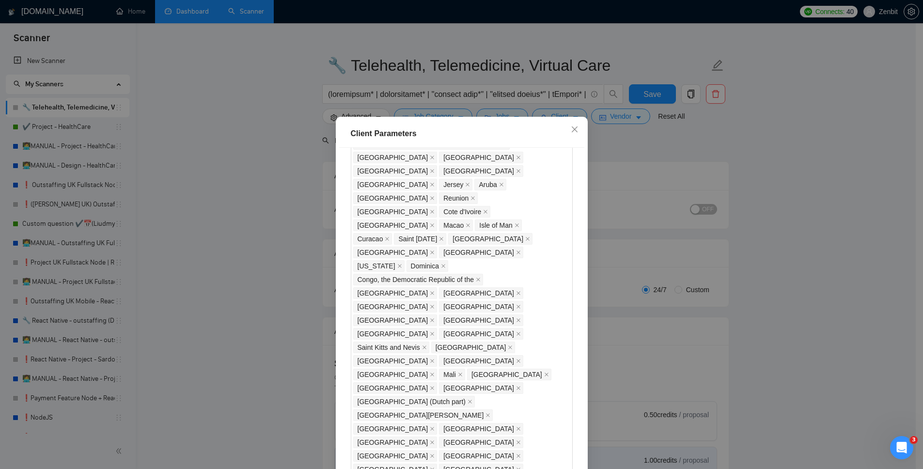
scroll to position [761, 0]
click at [574, 126] on icon "close" at bounding box center [575, 129] width 8 height 8
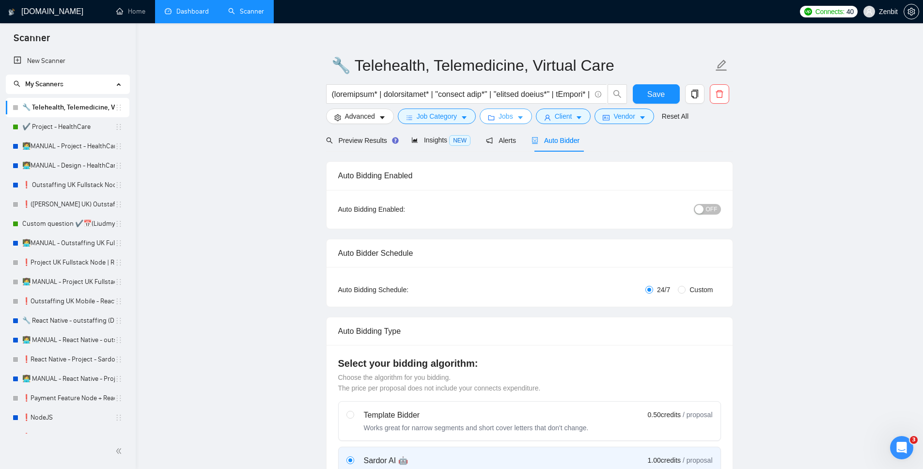
click at [507, 116] on span "Jobs" at bounding box center [505, 116] width 15 height 11
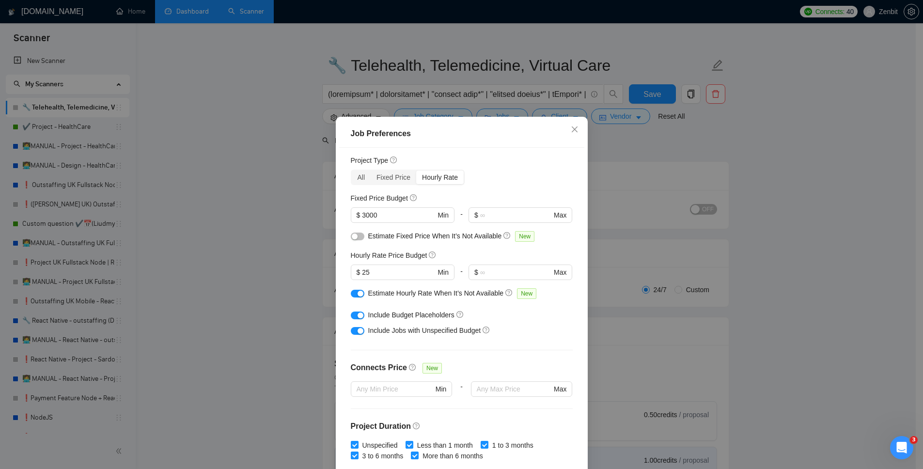
scroll to position [0, 0]
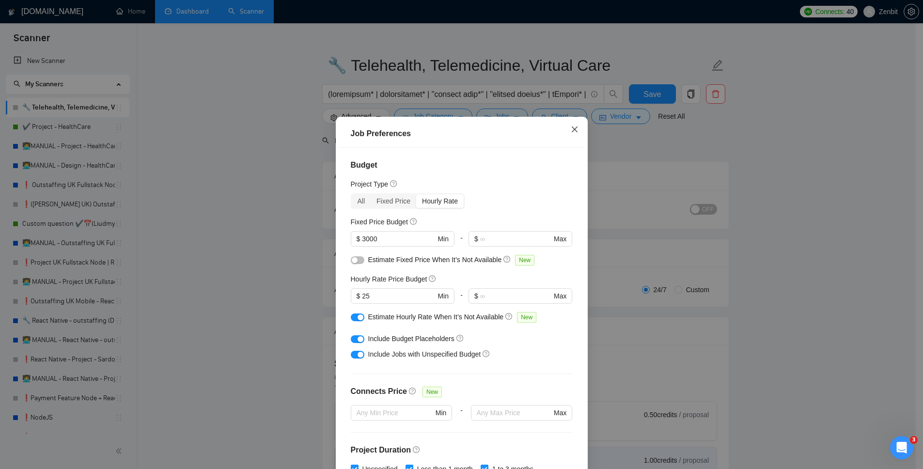
click at [571, 132] on icon "close" at bounding box center [575, 129] width 8 height 8
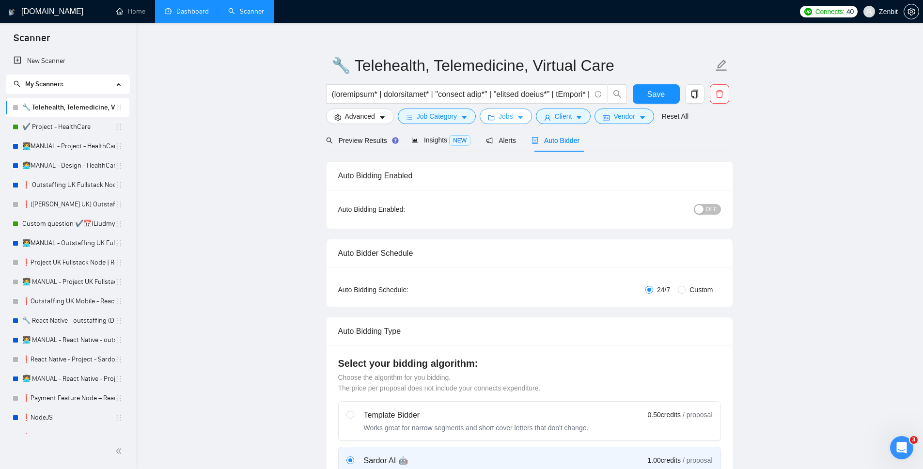
click at [505, 114] on span "Jobs" at bounding box center [505, 116] width 15 height 11
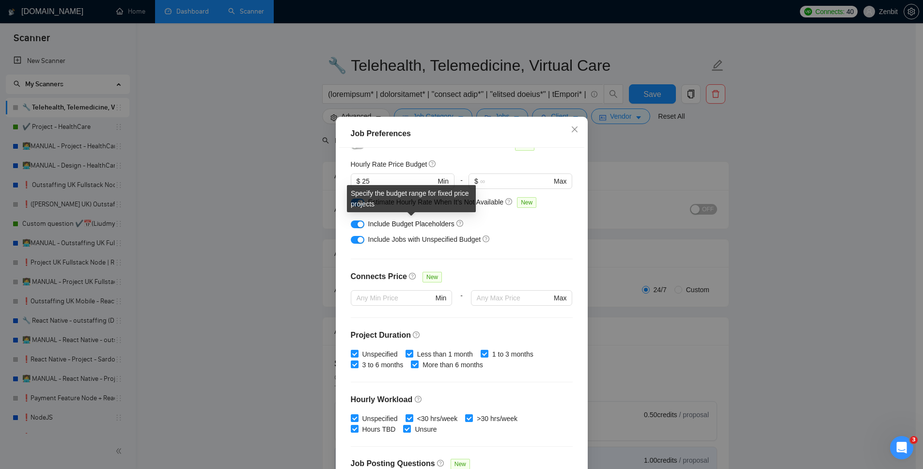
scroll to position [218, 0]
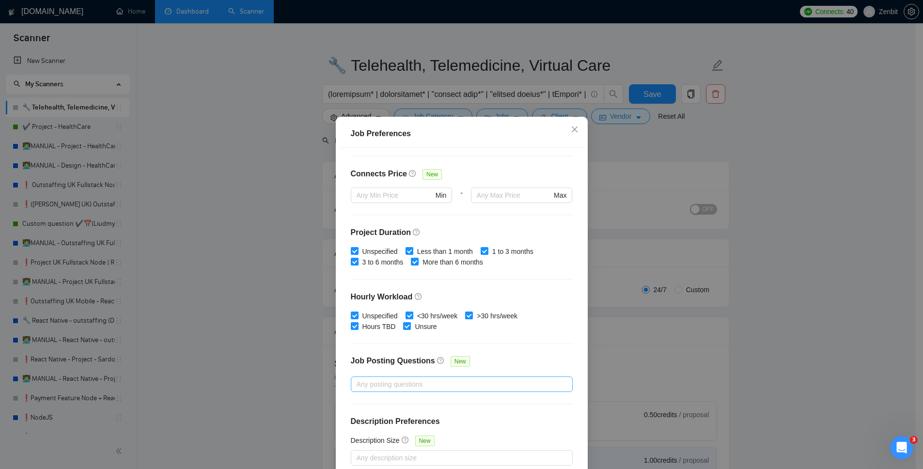
click at [372, 378] on div at bounding box center [456, 384] width 207 height 12
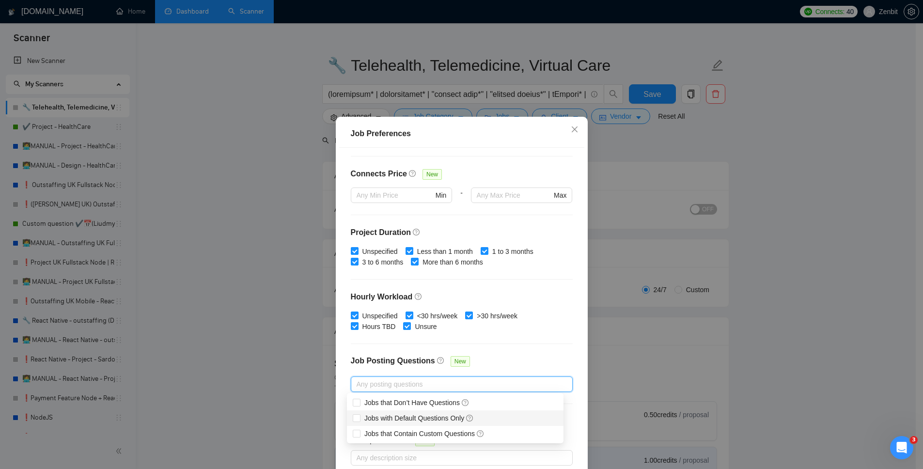
click at [502, 127] on div "Job Preferences" at bounding box center [461, 134] width 245 height 28
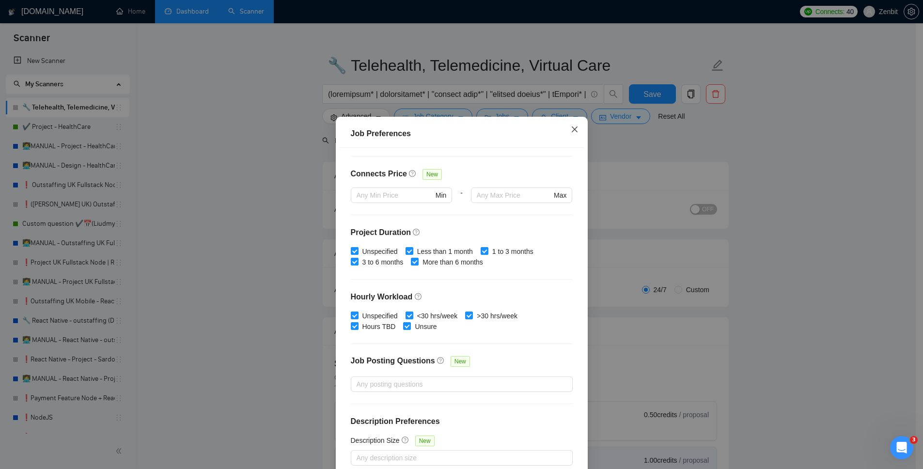
click at [575, 130] on span "Close" at bounding box center [574, 130] width 26 height 26
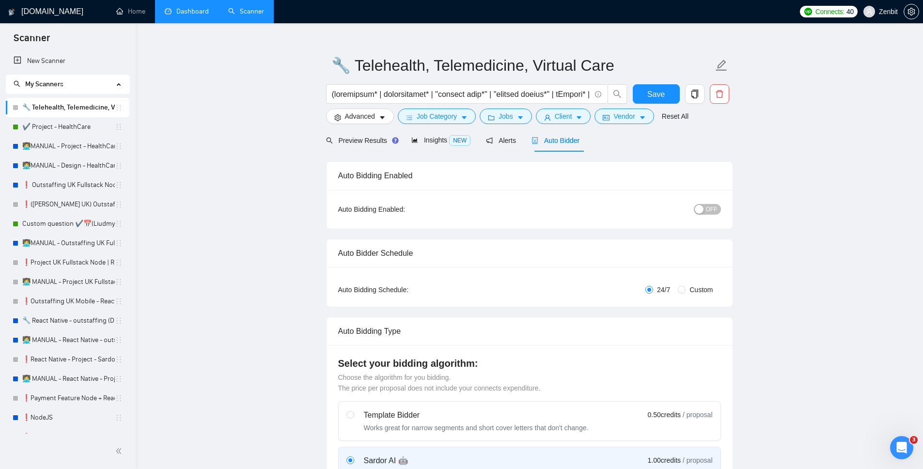
click at [509, 221] on div "Auto Bidding Enabled: OFF" at bounding box center [529, 209] width 406 height 39
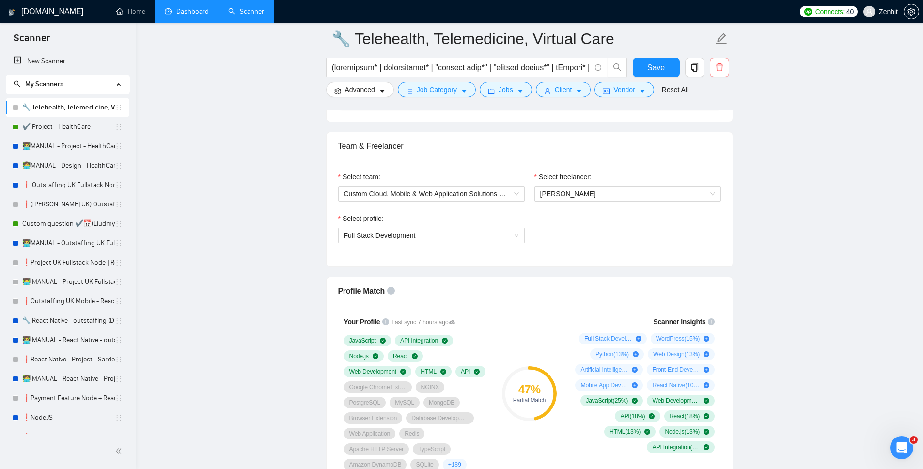
scroll to position [467, 0]
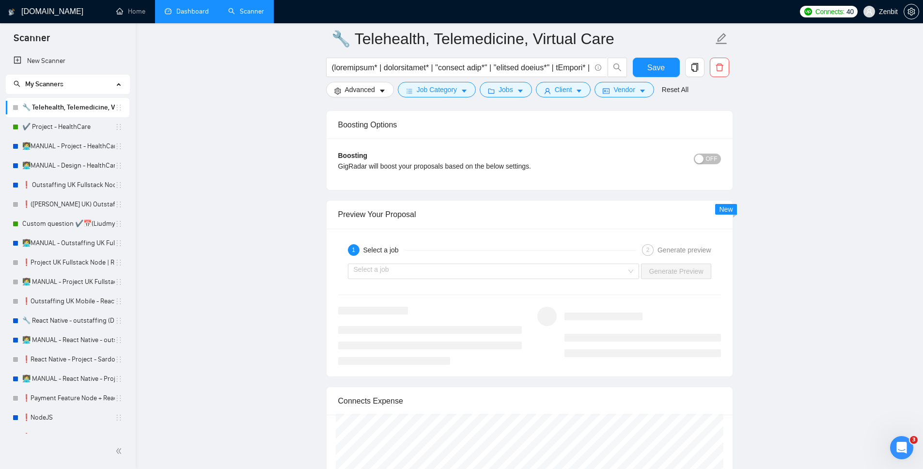
scroll to position [1809, 0]
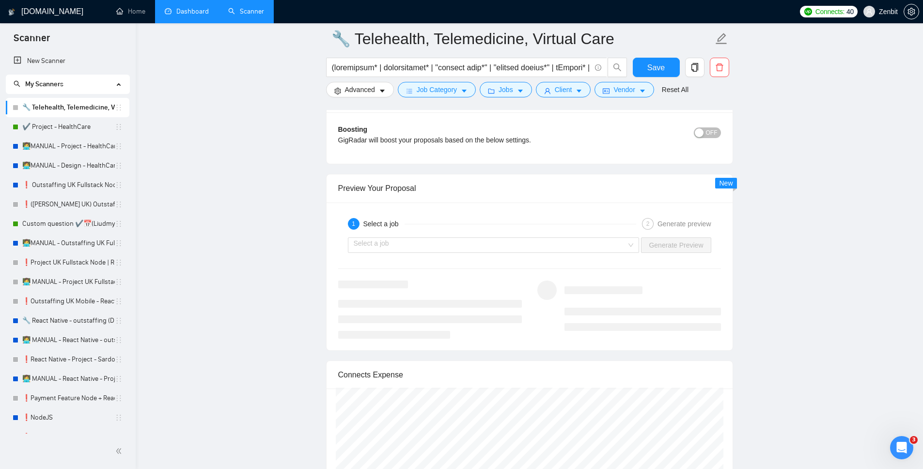
click at [505, 256] on div "1 Select a job 2 Generate preview Select a job Generate Preview" at bounding box center [529, 276] width 406 height 148
click at [505, 249] on input "search" at bounding box center [490, 245] width 273 height 15
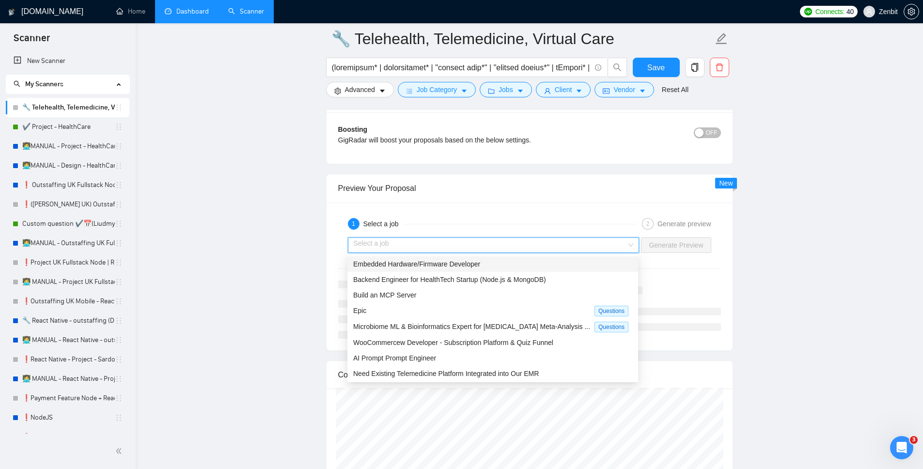
click at [431, 264] on span "Embedded Hardware/Firmware Developer" at bounding box center [416, 264] width 127 height 8
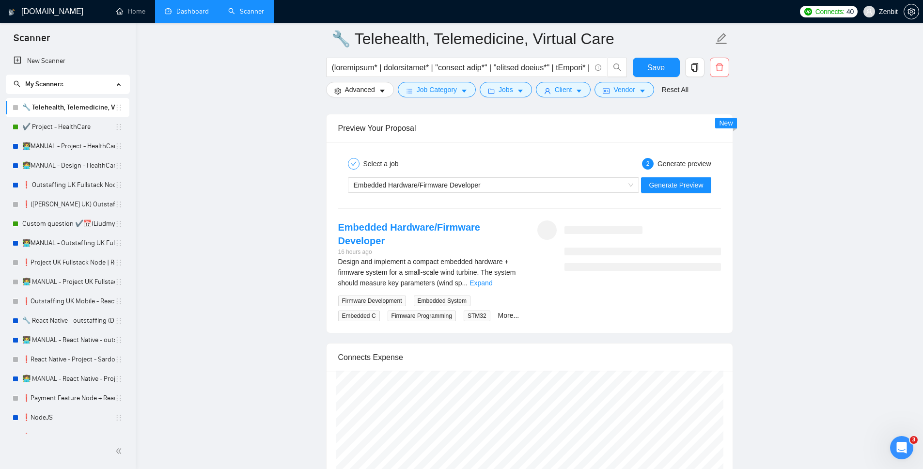
scroll to position [1868, 0]
click at [492, 283] on link "Expand" at bounding box center [480, 284] width 23 height 8
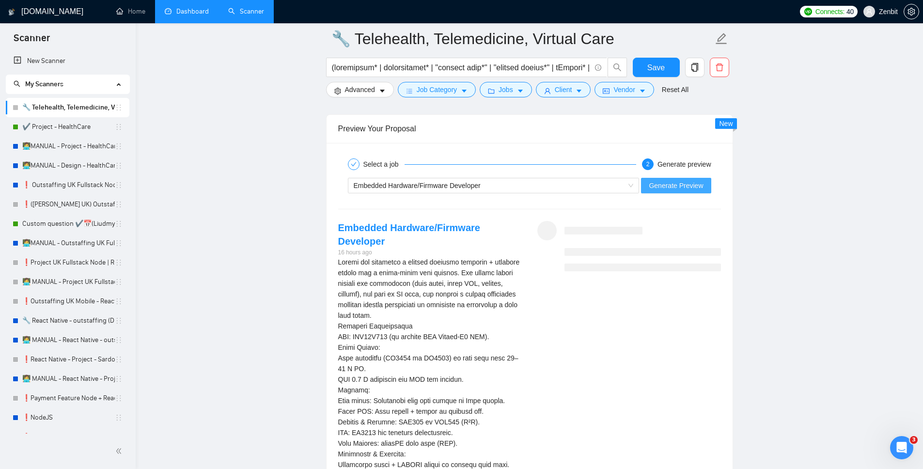
click at [690, 191] on button "Generate Preview" at bounding box center [676, 186] width 70 height 16
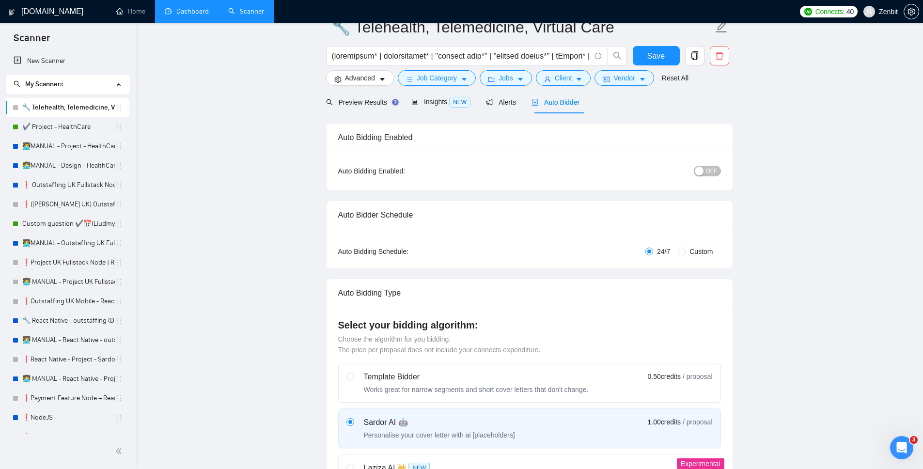
scroll to position [0, 0]
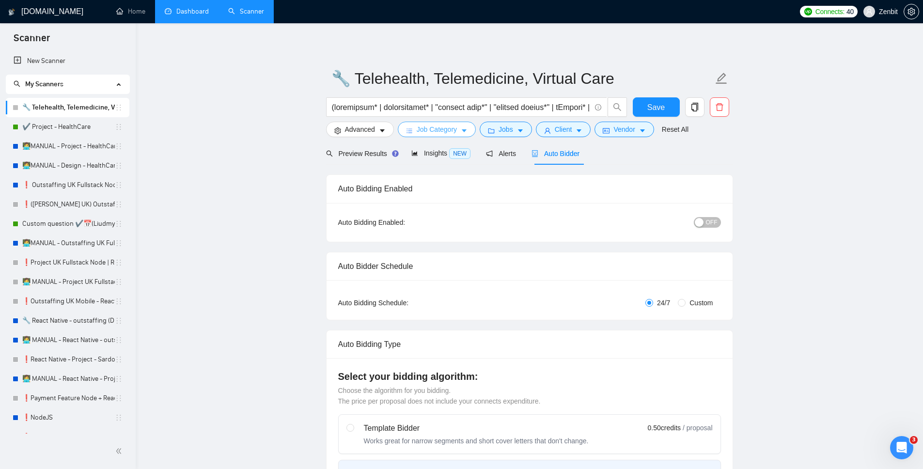
click at [448, 126] on span "Job Category" at bounding box center [437, 129] width 40 height 11
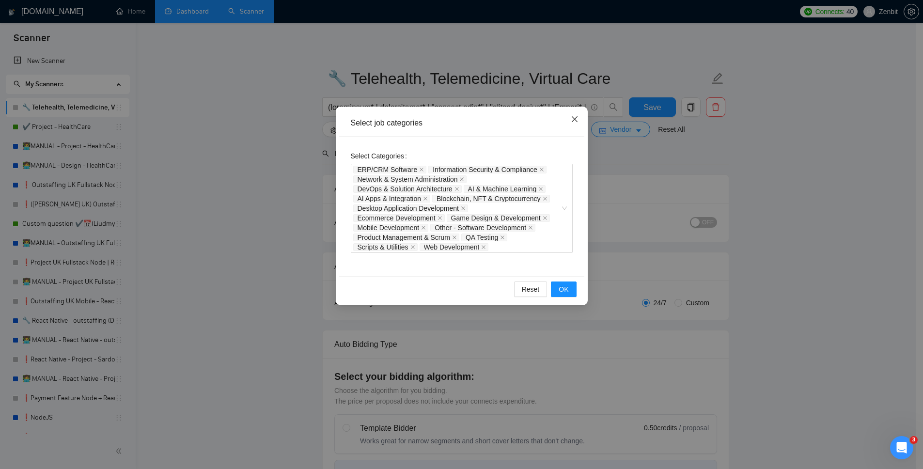
click at [571, 119] on icon "close" at bounding box center [575, 119] width 8 height 8
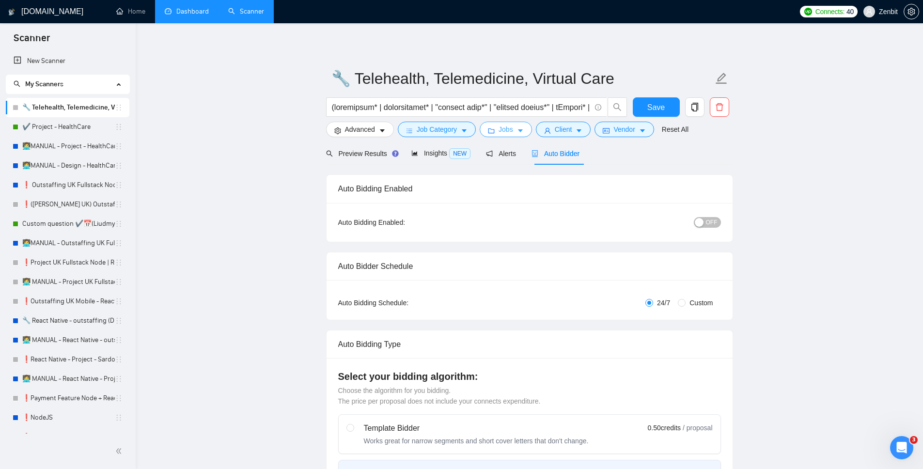
click at [505, 132] on span "Jobs" at bounding box center [505, 129] width 15 height 11
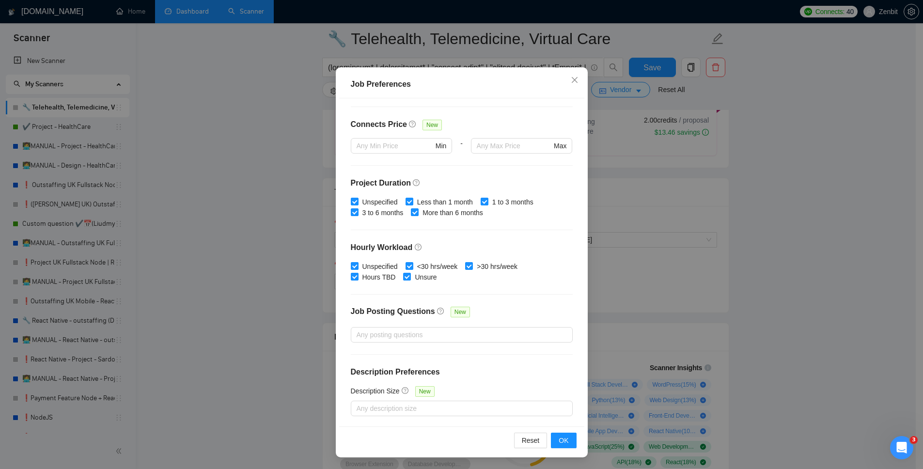
scroll to position [422, 0]
click at [571, 80] on icon "close" at bounding box center [574, 80] width 6 height 6
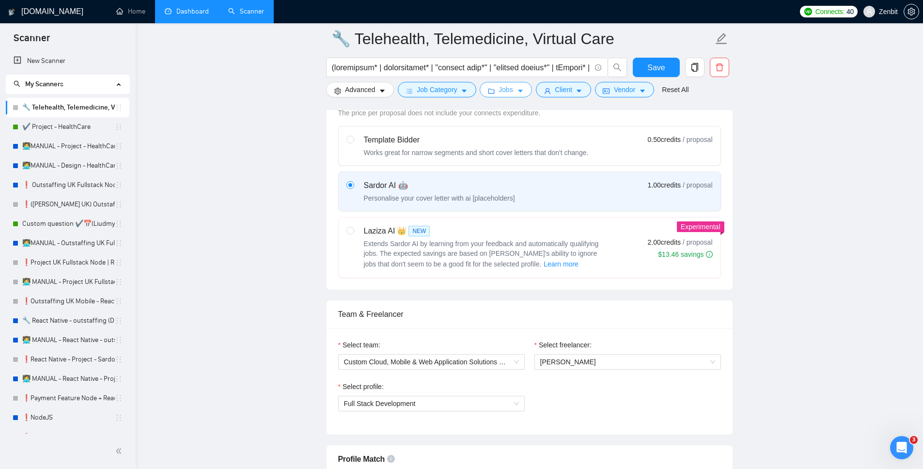
scroll to position [0, 0]
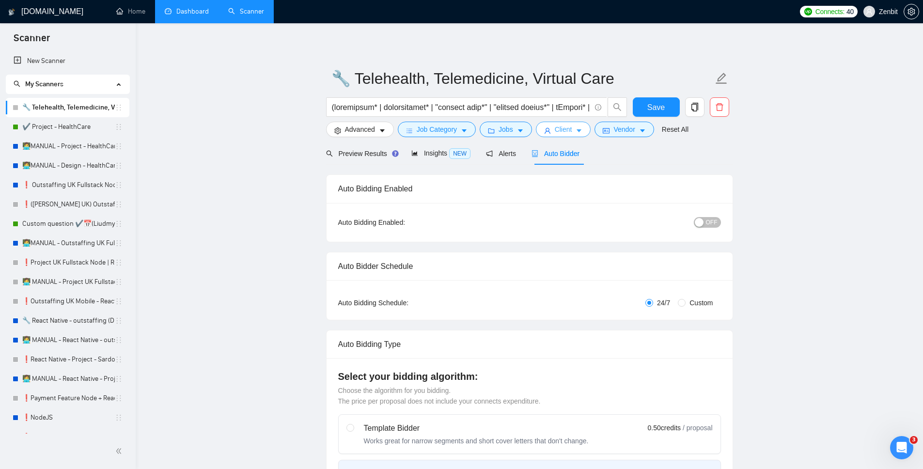
click at [559, 131] on span "Client" at bounding box center [563, 129] width 17 height 11
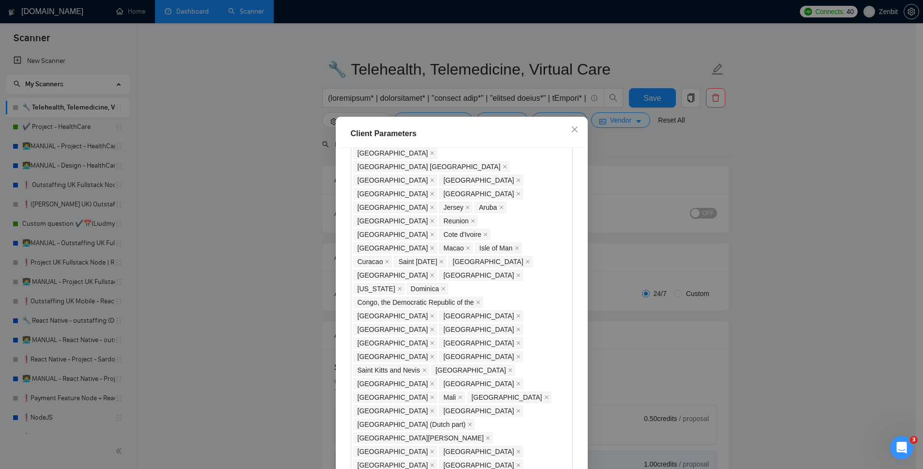
scroll to position [736, 0]
click at [573, 127] on icon "close" at bounding box center [574, 129] width 6 height 6
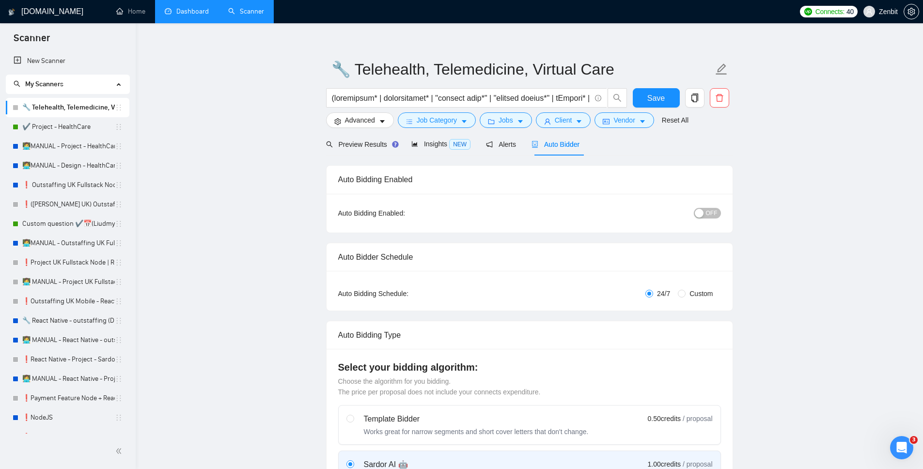
click at [345, 215] on div "Auto Bidding Enabled:" at bounding box center [401, 213] width 127 height 11
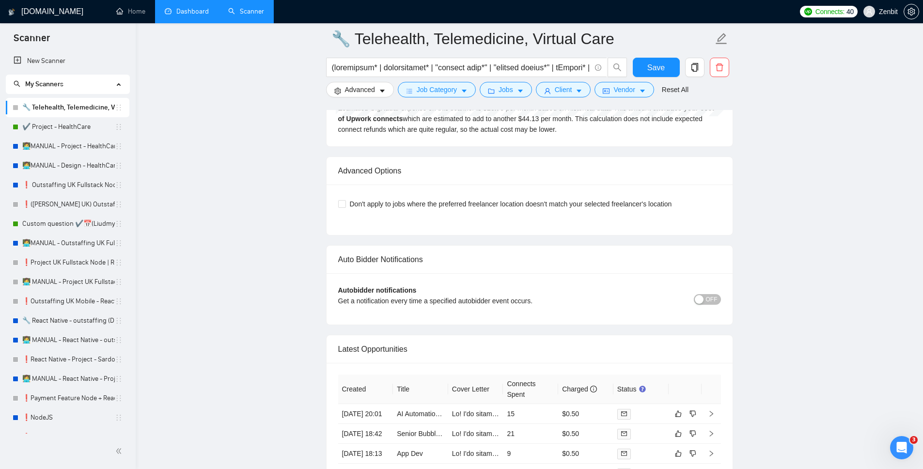
scroll to position [2502, 0]
drag, startPoint x: 350, startPoint y: 216, endPoint x: 693, endPoint y: 266, distance: 346.2
click at [630, 224] on div "Don't apply to jobs where the preferred freelancer location doesn't match your …" at bounding box center [529, 210] width 383 height 27
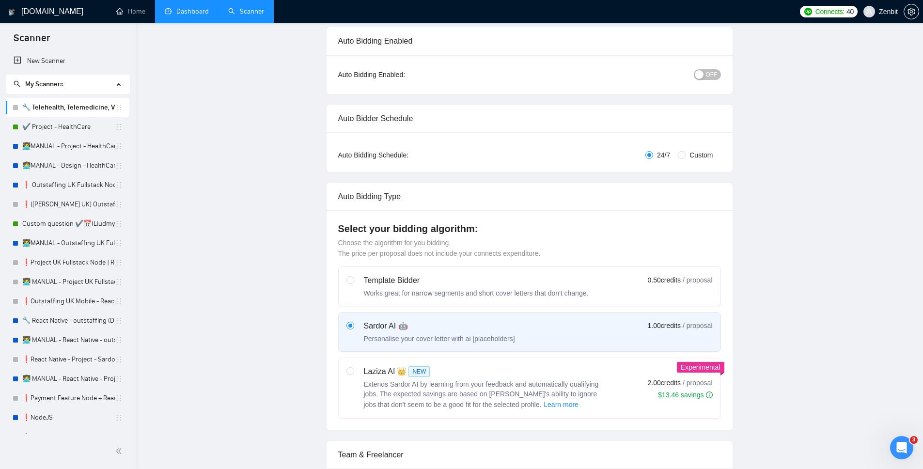
scroll to position [0, 0]
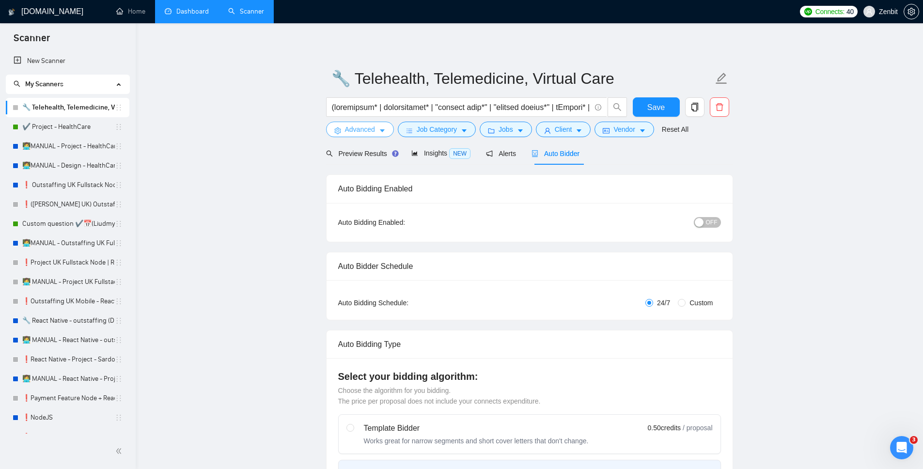
click at [359, 134] on span "Advanced" at bounding box center [360, 129] width 30 height 11
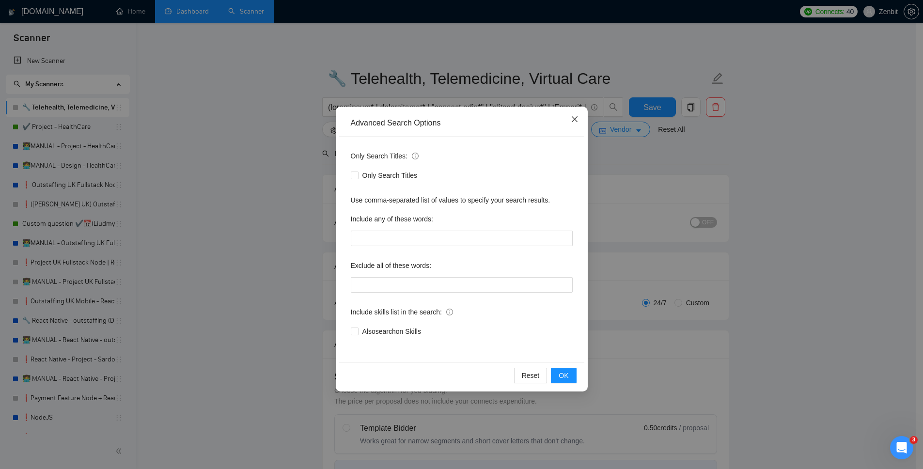
click at [576, 117] on icon "close" at bounding box center [574, 119] width 6 height 6
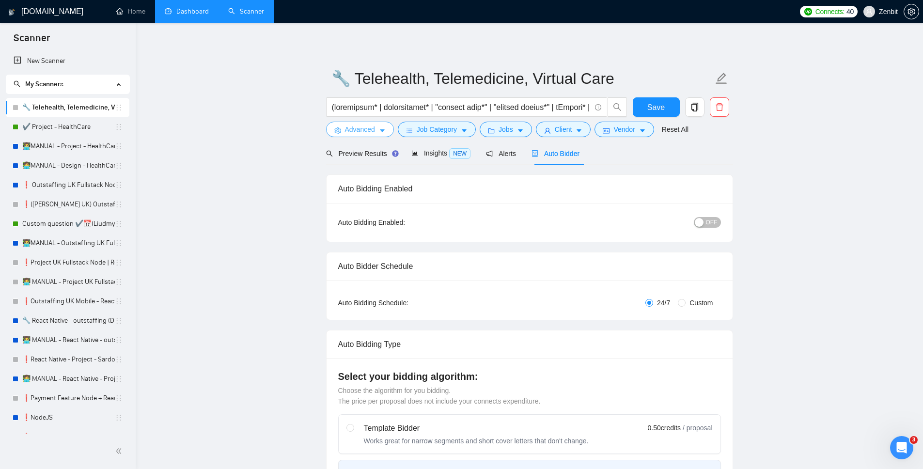
click at [377, 124] on button "Advanced" at bounding box center [360, 130] width 68 height 16
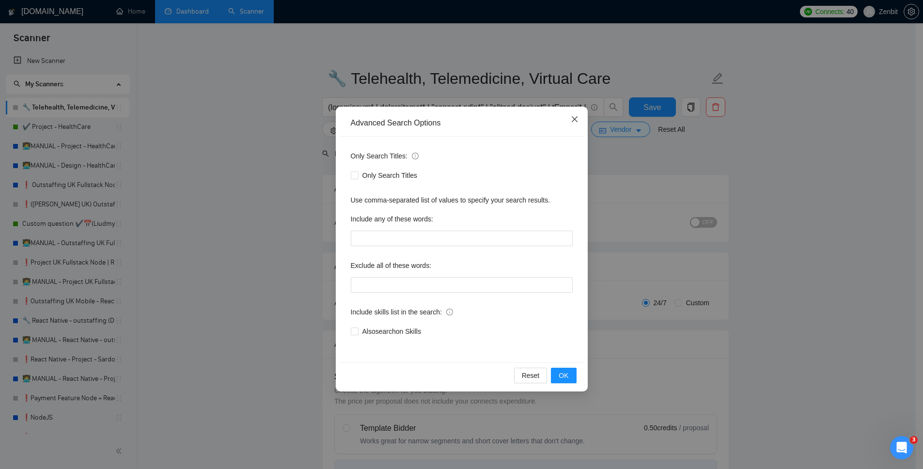
click at [575, 118] on icon "close" at bounding box center [575, 119] width 8 height 8
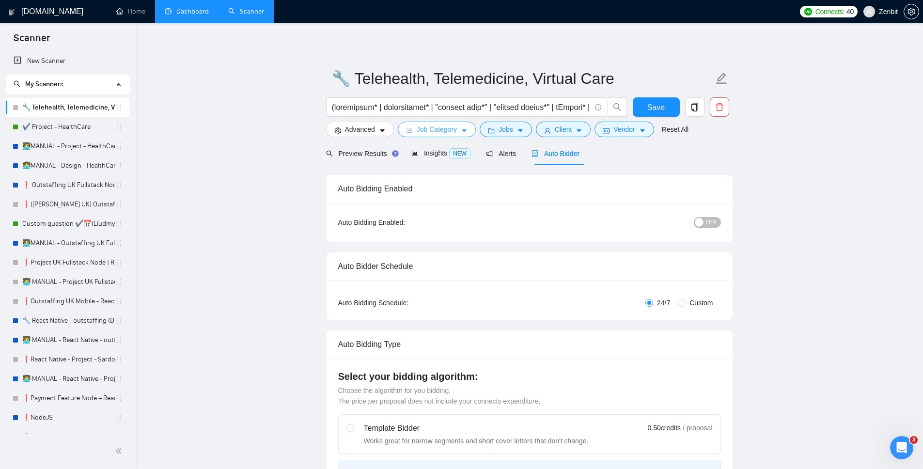
click at [425, 126] on span "Job Category" at bounding box center [437, 129] width 40 height 11
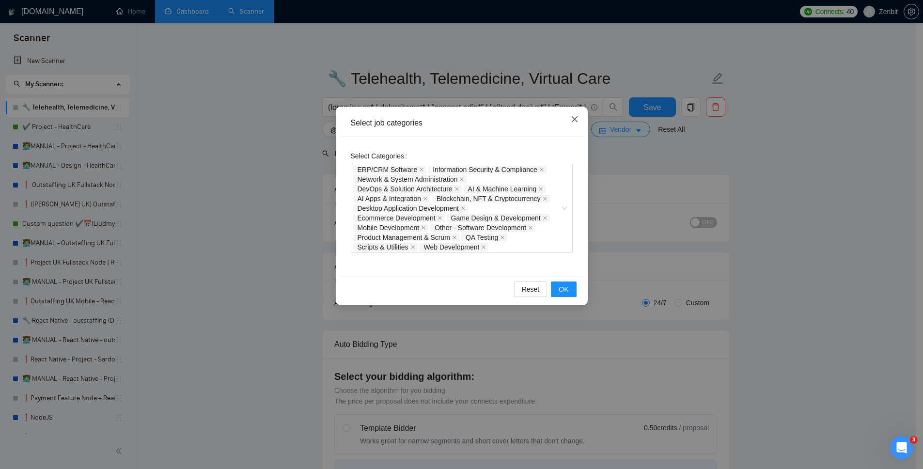
click at [578, 118] on span "Close" at bounding box center [574, 120] width 26 height 26
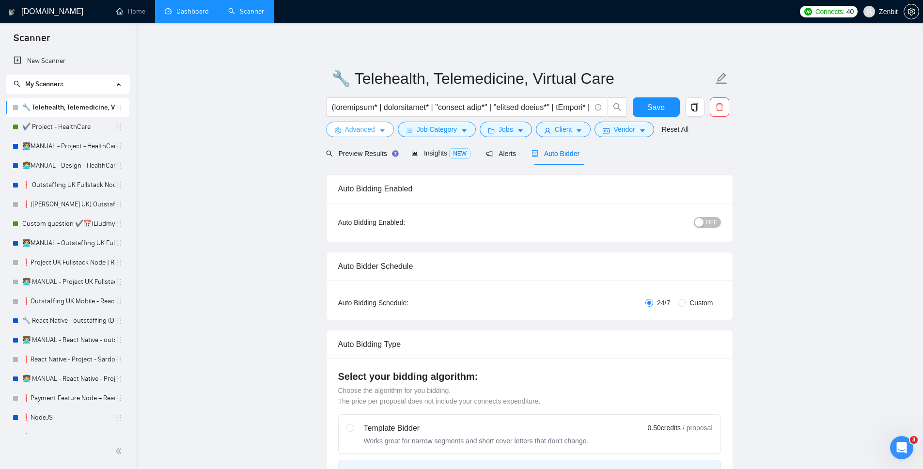
click at [364, 131] on span "Advanced" at bounding box center [360, 129] width 30 height 11
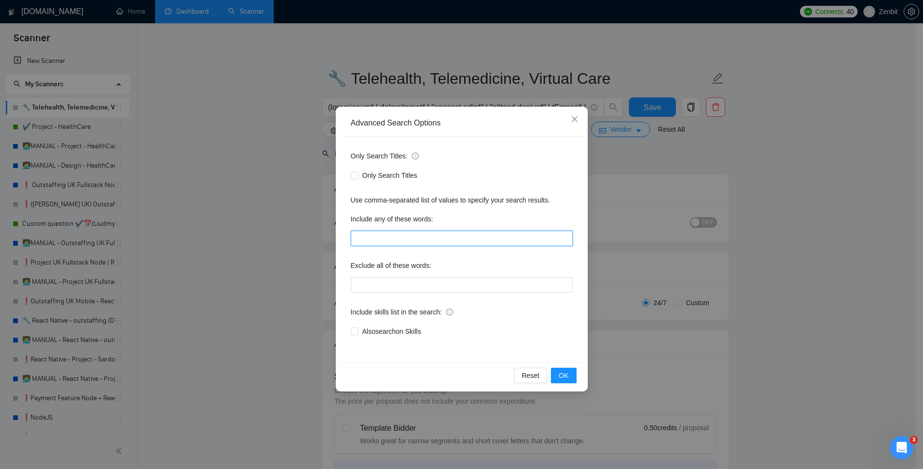
click at [415, 236] on input "text" at bounding box center [462, 239] width 222 height 16
click at [577, 121] on icon "close" at bounding box center [575, 119] width 8 height 8
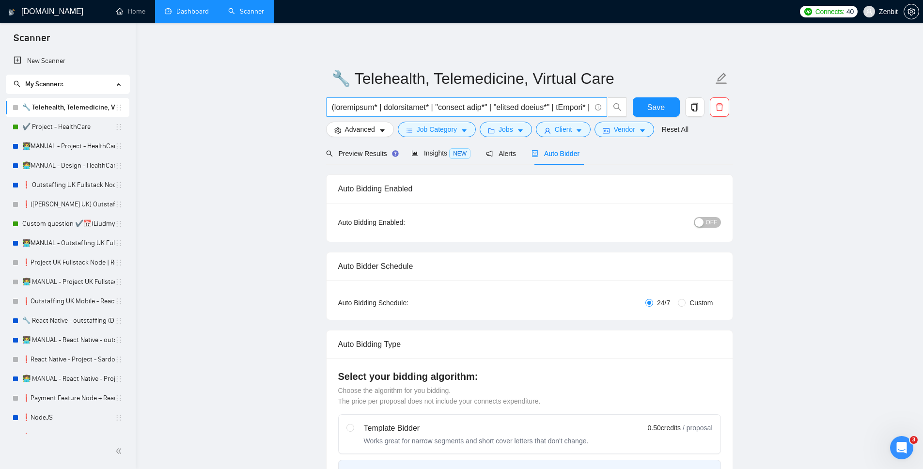
click at [414, 103] on input "text" at bounding box center [461, 107] width 259 height 12
click at [53, 129] on link "✔️ Project - HealthCare" at bounding box center [68, 126] width 93 height 19
click at [82, 128] on link "✔️ Project - HealthCare" at bounding box center [68, 126] width 93 height 19
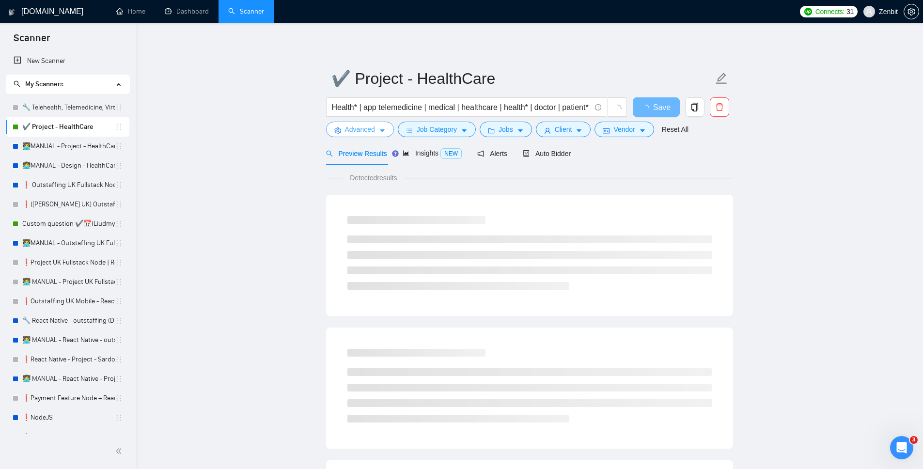
click at [379, 126] on button "Advanced" at bounding box center [360, 130] width 68 height 16
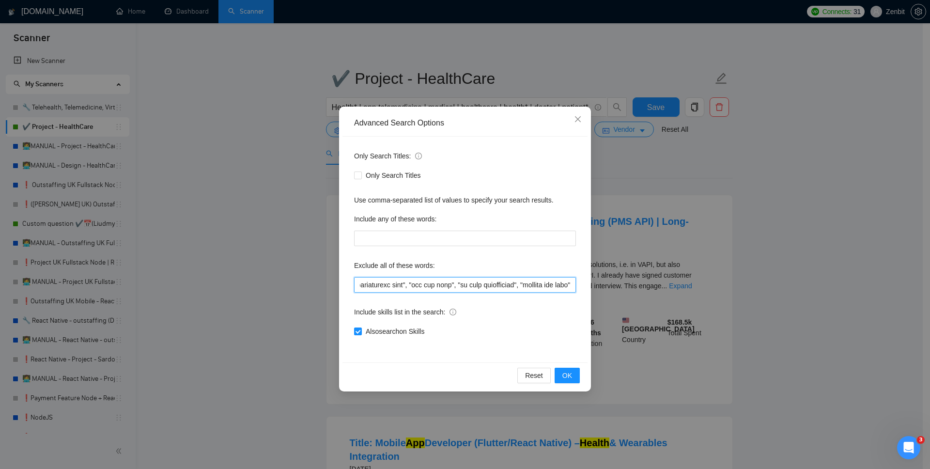
scroll to position [0, 10200]
drag, startPoint x: 362, startPoint y: 283, endPoint x: 596, endPoint y: 341, distance: 240.9
click at [596, 341] on div "Advanced Search Options Only Search Titles: Only Search Titles Use comma-separa…" at bounding box center [465, 234] width 930 height 469
click at [477, 278] on input "text" at bounding box center [465, 285] width 222 height 16
click at [438, 280] on input "text" at bounding box center [465, 285] width 222 height 16
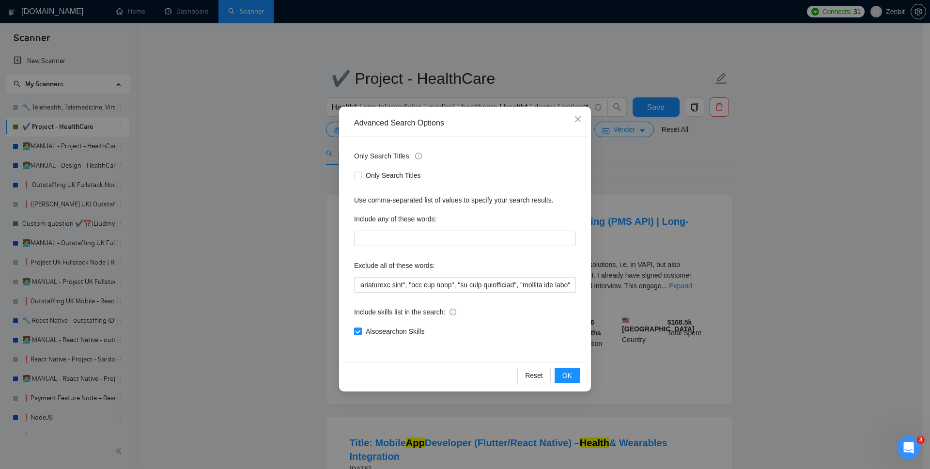
scroll to position [0, 0]
click at [357, 333] on input "Also search on Skills" at bounding box center [357, 330] width 7 height 7
checkbox input "false"
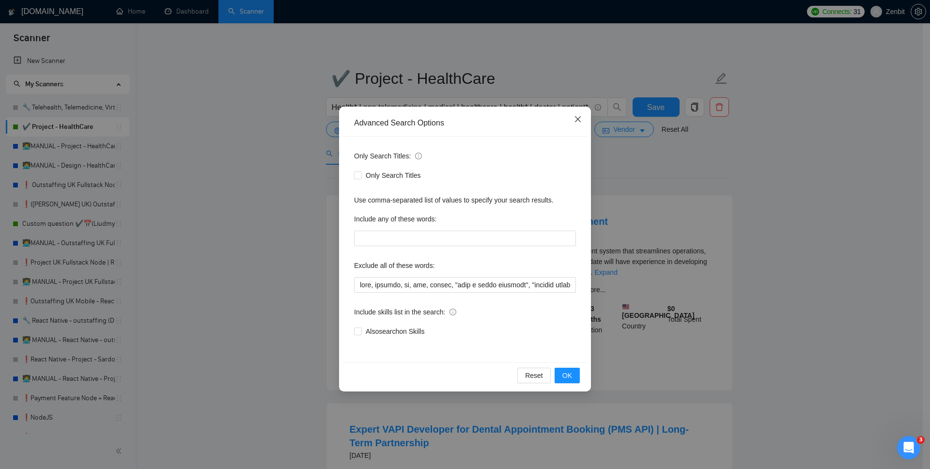
click at [578, 115] on span "Close" at bounding box center [578, 120] width 26 height 26
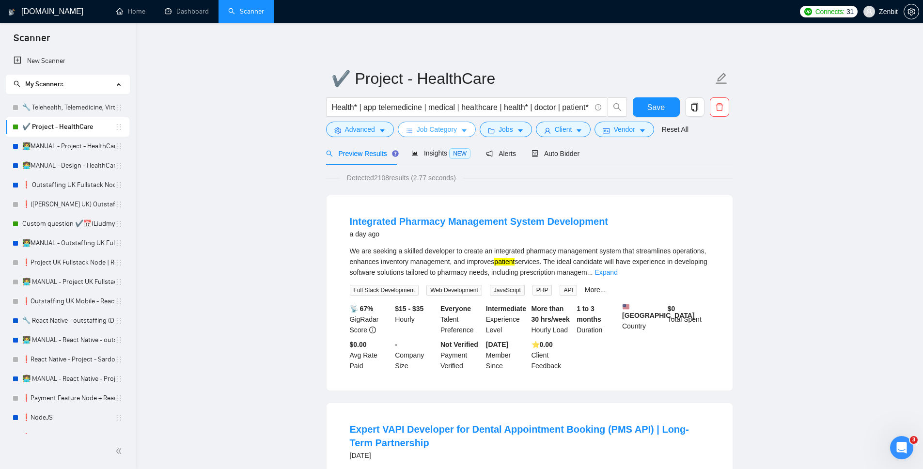
click at [454, 133] on span "Job Category" at bounding box center [437, 129] width 40 height 11
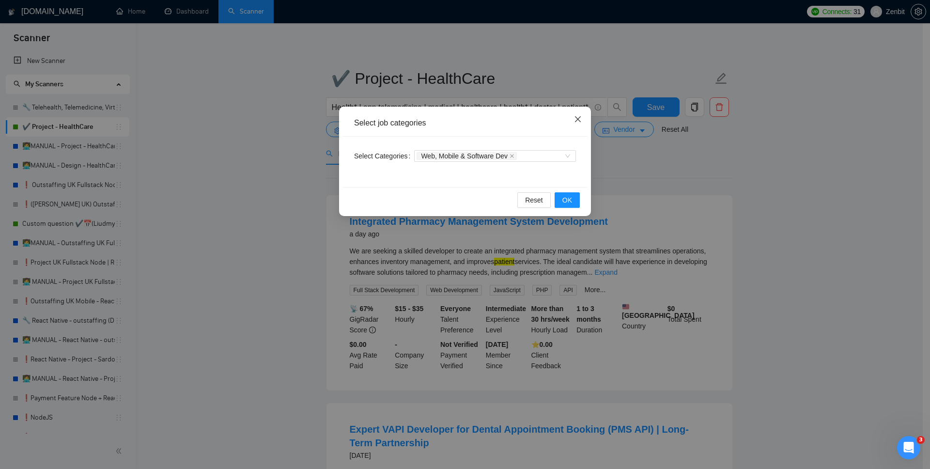
click at [580, 115] on span "Close" at bounding box center [578, 120] width 26 height 26
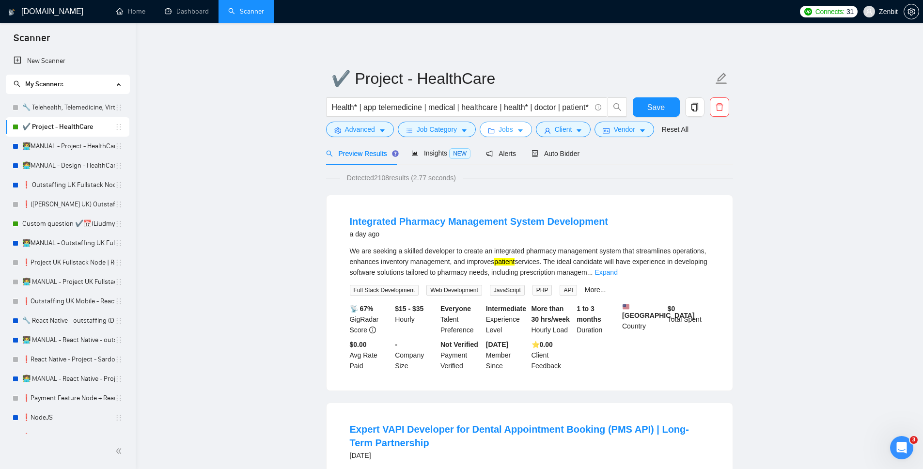
click at [502, 136] on button "Jobs" at bounding box center [506, 130] width 52 height 16
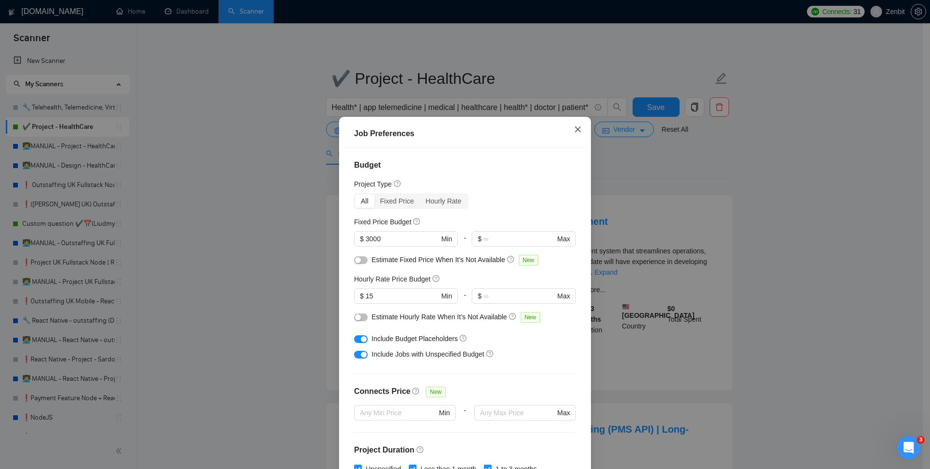
click at [576, 125] on icon "close" at bounding box center [578, 129] width 8 height 8
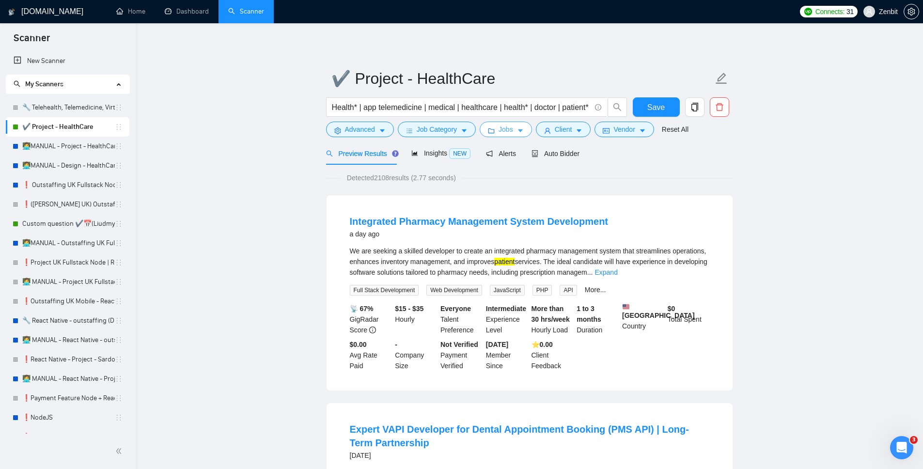
click at [501, 134] on span "Jobs" at bounding box center [505, 129] width 15 height 11
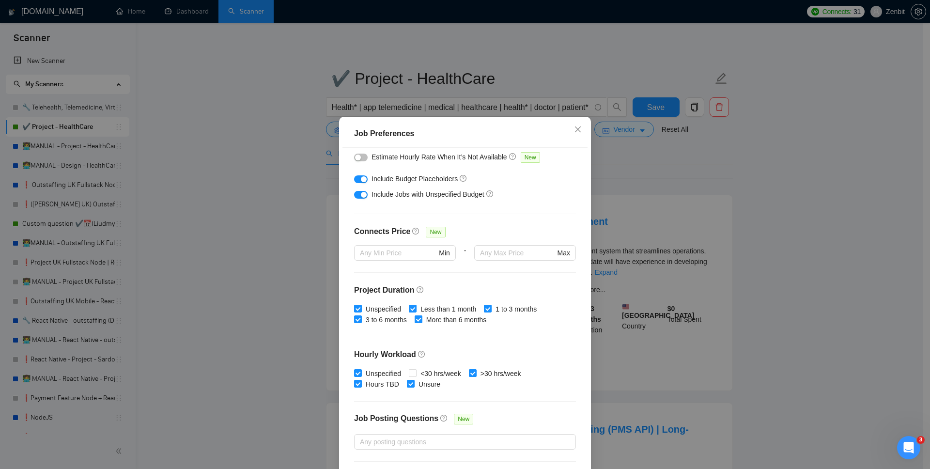
scroll to position [159, 0]
click at [415, 372] on span at bounding box center [413, 374] width 8 height 8
click at [415, 372] on input "<30 hrs/week" at bounding box center [412, 373] width 7 height 7
checkbox input "true"
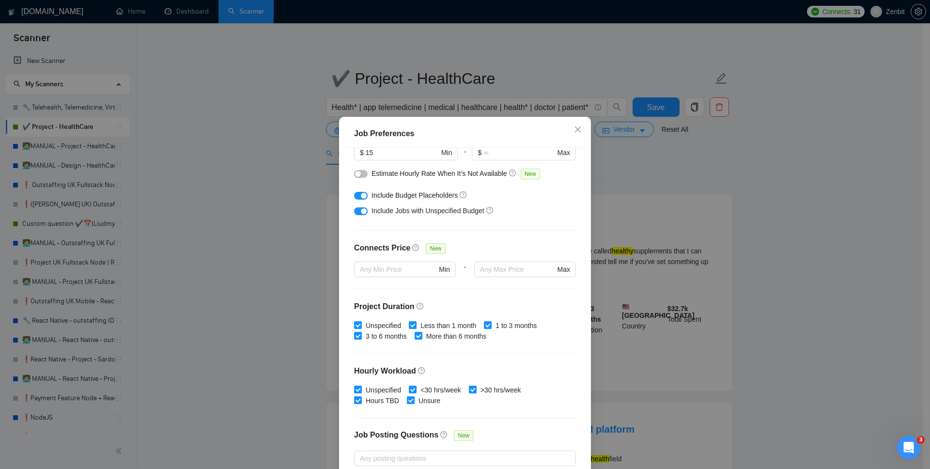
scroll to position [143, 0]
click at [411, 266] on input "text" at bounding box center [398, 269] width 77 height 11
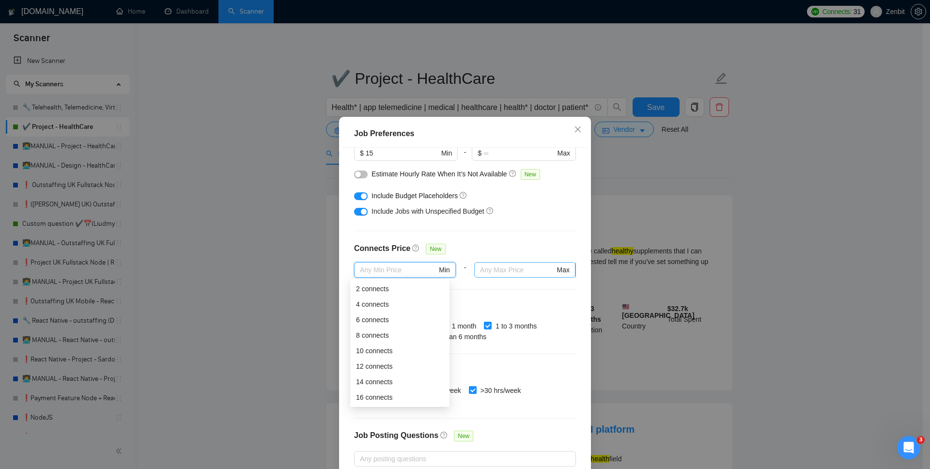
click at [500, 272] on input "text" at bounding box center [517, 269] width 75 height 11
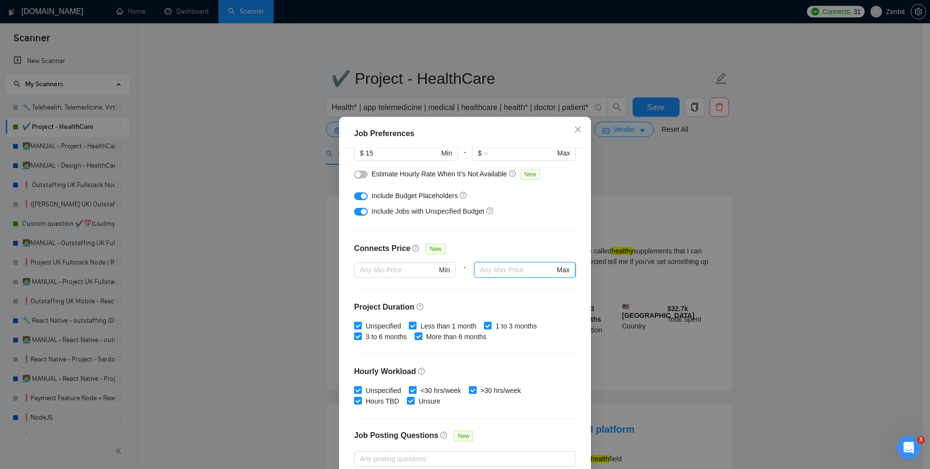
click at [481, 267] on input "text" at bounding box center [517, 269] width 75 height 11
click at [526, 269] on input "text" at bounding box center [517, 269] width 75 height 11
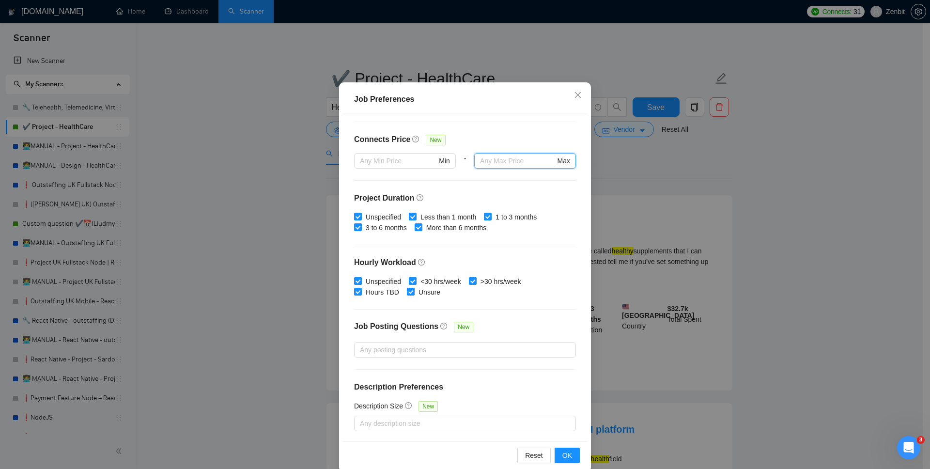
scroll to position [49, 0]
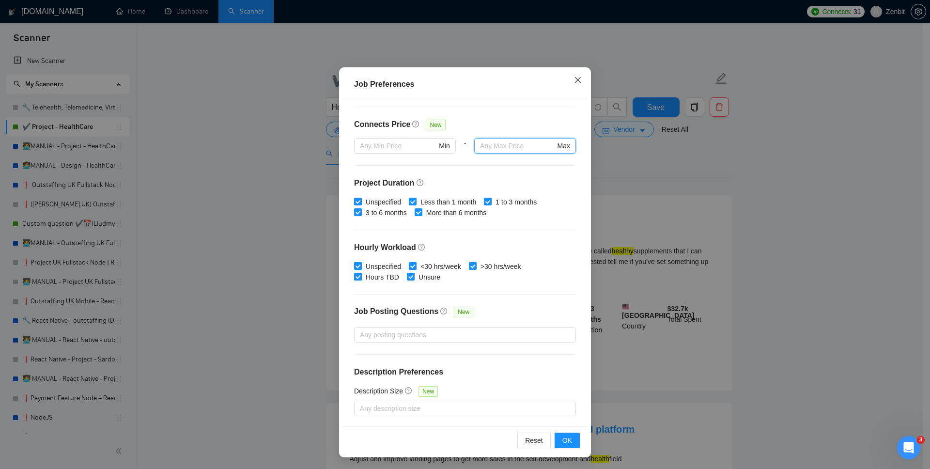
click at [575, 76] on icon "close" at bounding box center [578, 80] width 8 height 8
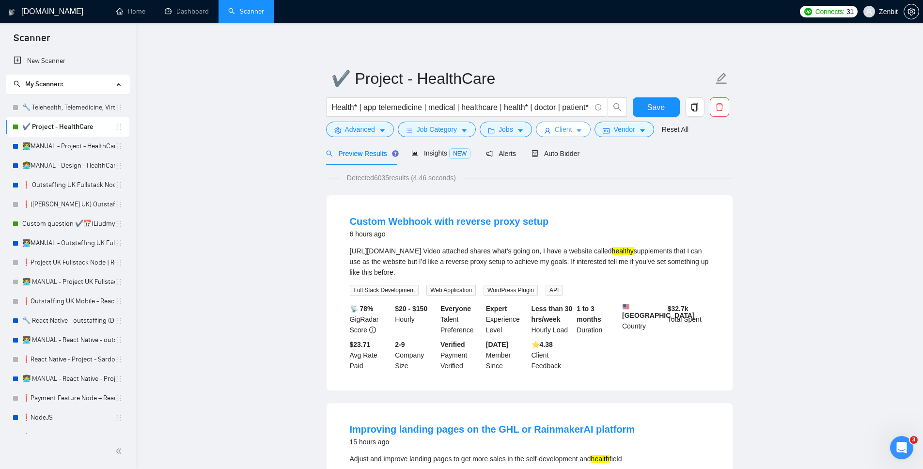
click at [562, 131] on span "Client" at bounding box center [563, 129] width 17 height 11
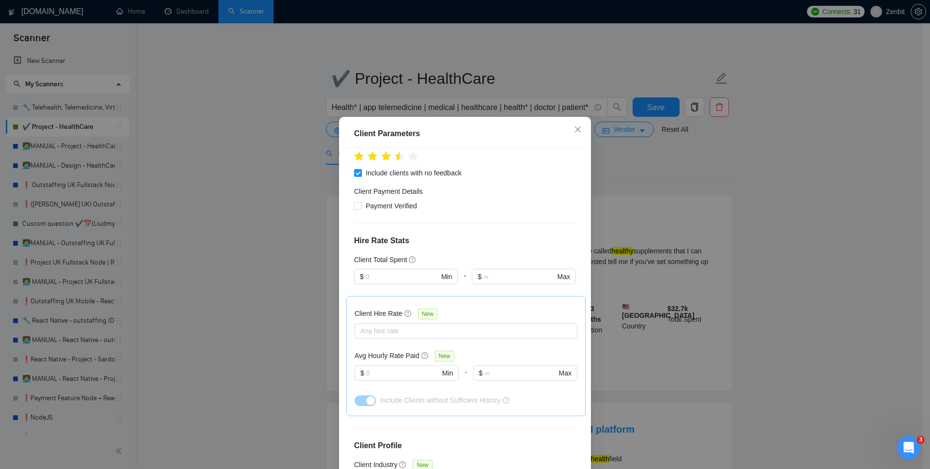
scroll to position [266, 0]
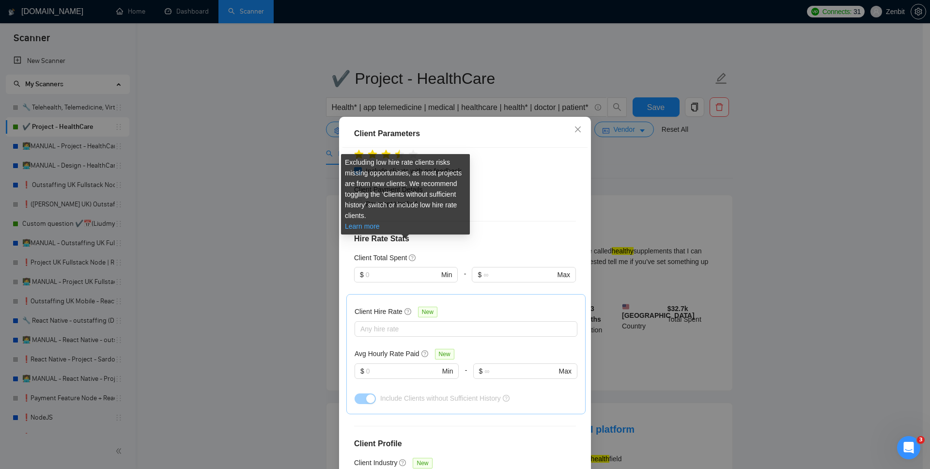
click at [364, 230] on link "Learn more" at bounding box center [362, 226] width 35 height 8
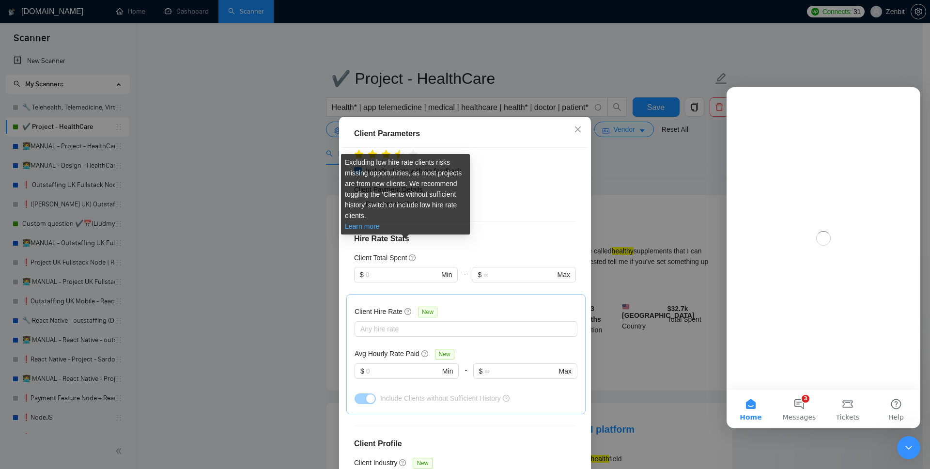
scroll to position [0, 0]
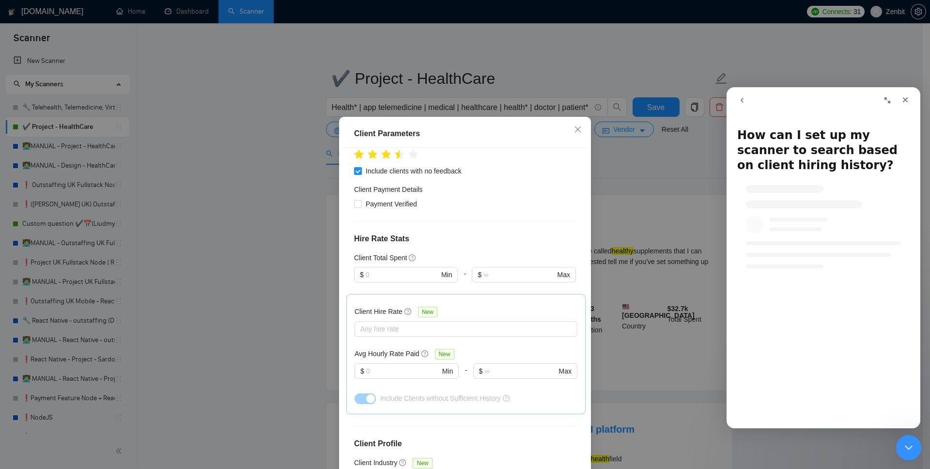
drag, startPoint x: 905, startPoint y: 450, endPoint x: 1284, endPoint y: 668, distance: 436.8
click at [904, 451] on icon "Close Intercom Messenger" at bounding box center [907, 446] width 12 height 12
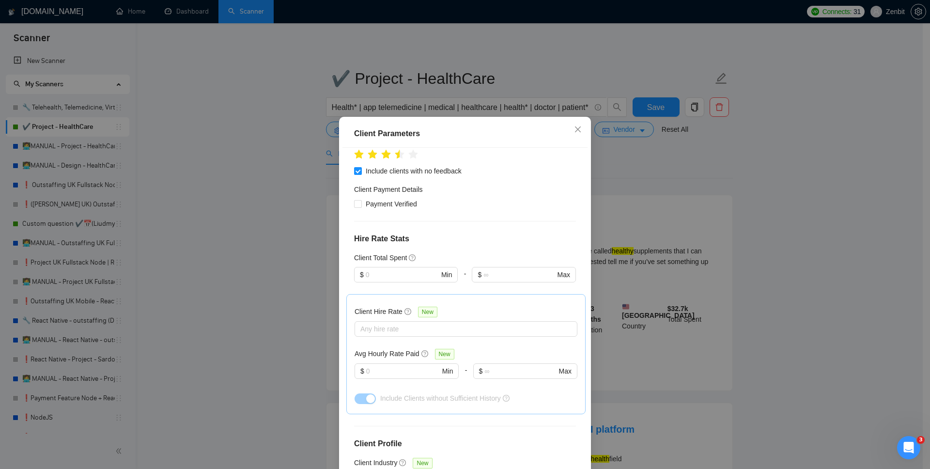
click at [384, 306] on h5 "Client Hire Rate" at bounding box center [379, 311] width 48 height 11
click at [362, 323] on input "Client Hire Rate New" at bounding box center [361, 329] width 2 height 12
click at [389, 323] on div at bounding box center [461, 329] width 208 height 12
click at [364, 280] on span "Low Rates" at bounding box center [384, 280] width 40 height 11
click at [363, 280] on input "Low Rates" at bounding box center [360, 279] width 7 height 7
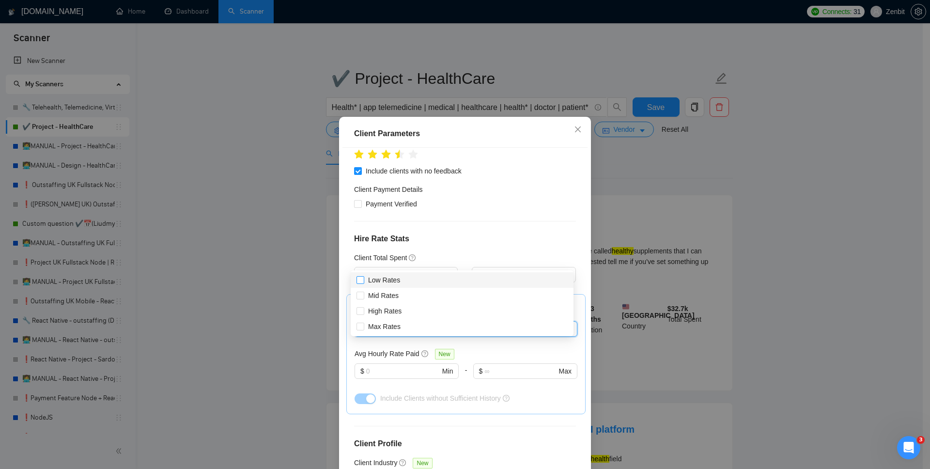
click at [360, 281] on input "Low Rates" at bounding box center [360, 279] width 7 height 7
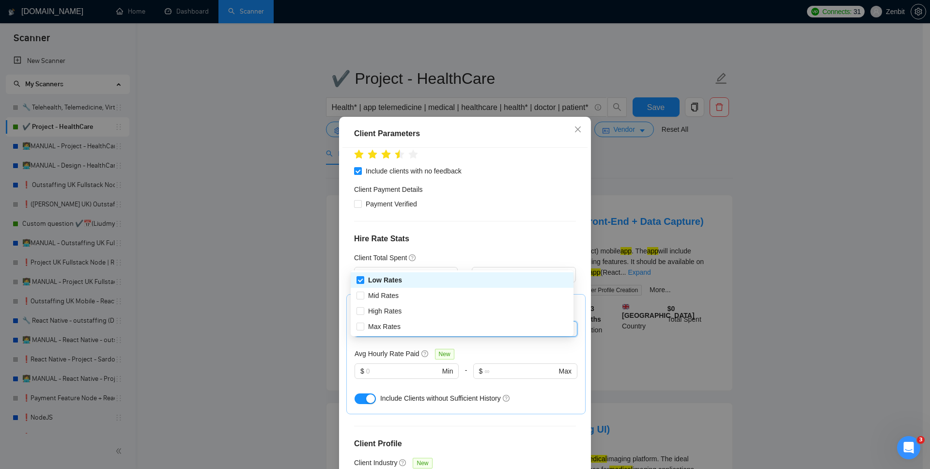
click at [390, 327] on icon "close" at bounding box center [392, 329] width 4 height 4
checkbox input "false"
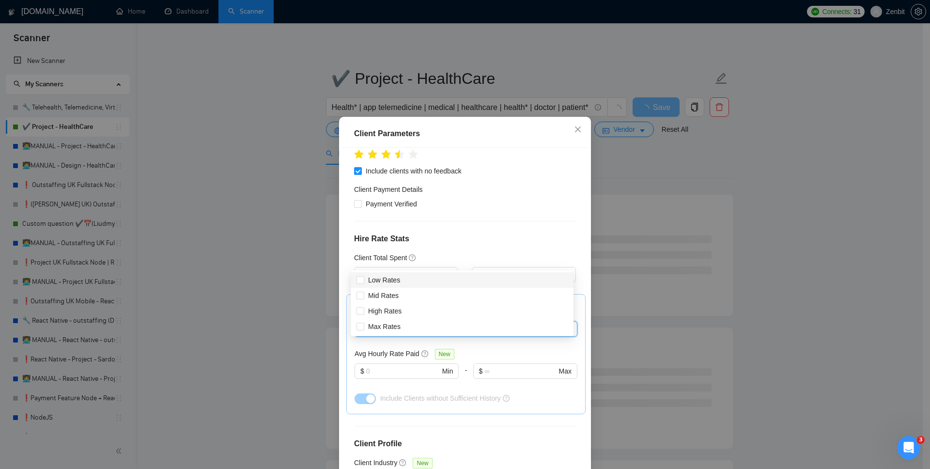
click at [382, 302] on div "Client Hire Rate New Any hire rate Avg Hourly Rate Paid New $ Min - $ Max Inclu…" at bounding box center [466, 354] width 223 height 104
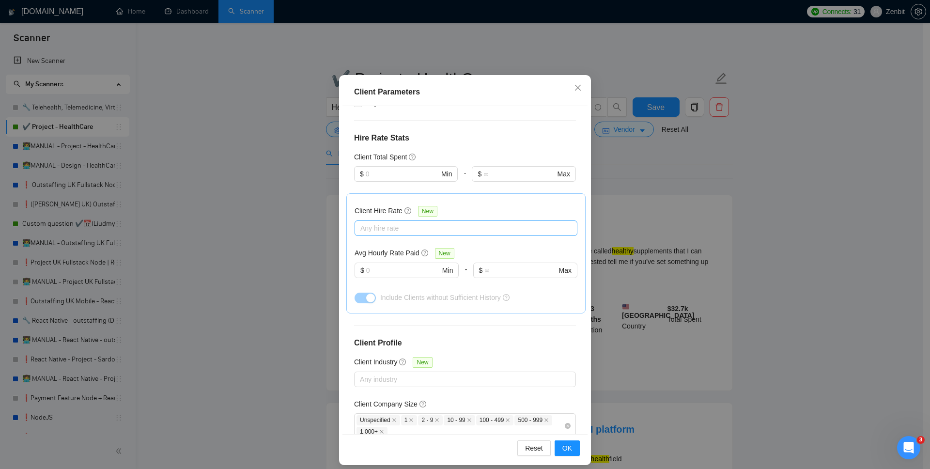
scroll to position [49, 0]
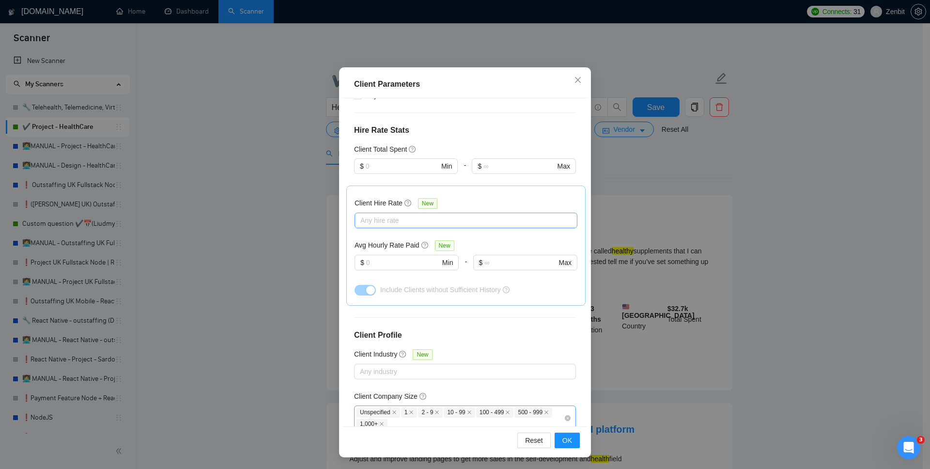
click at [447, 406] on div "Unspecified 1 2 - 9 10 - 99 100 - 499 500 - 999 1,000+" at bounding box center [460, 417] width 207 height 23
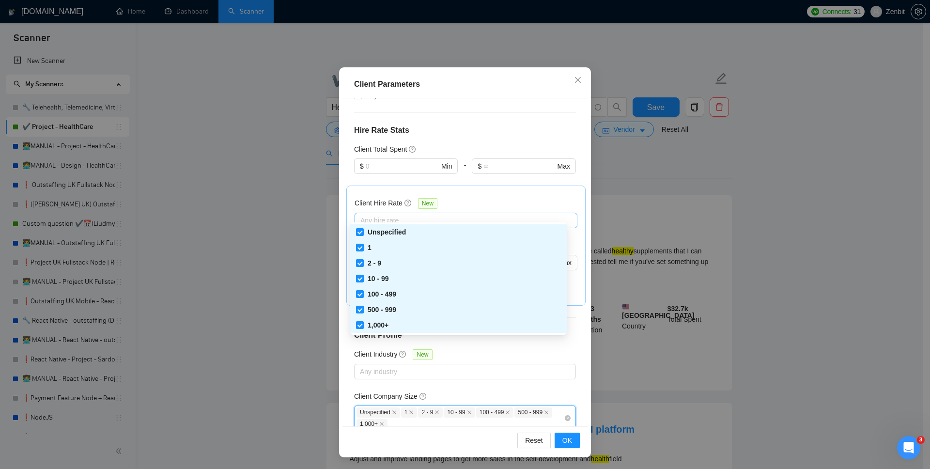
click at [447, 406] on div "Unspecified 1 2 - 9 10 - 99 100 - 499 500 - 999 1,000+" at bounding box center [460, 417] width 207 height 23
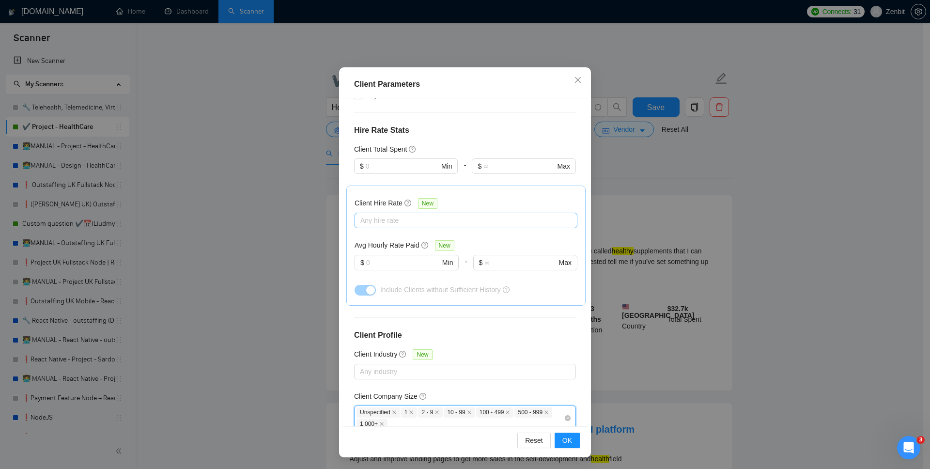
click at [370, 459] on div at bounding box center [460, 465] width 207 height 12
click at [475, 442] on div "Enterprise Clients New" at bounding box center [465, 449] width 222 height 15
click at [559, 436] on button "OK" at bounding box center [567, 441] width 25 height 16
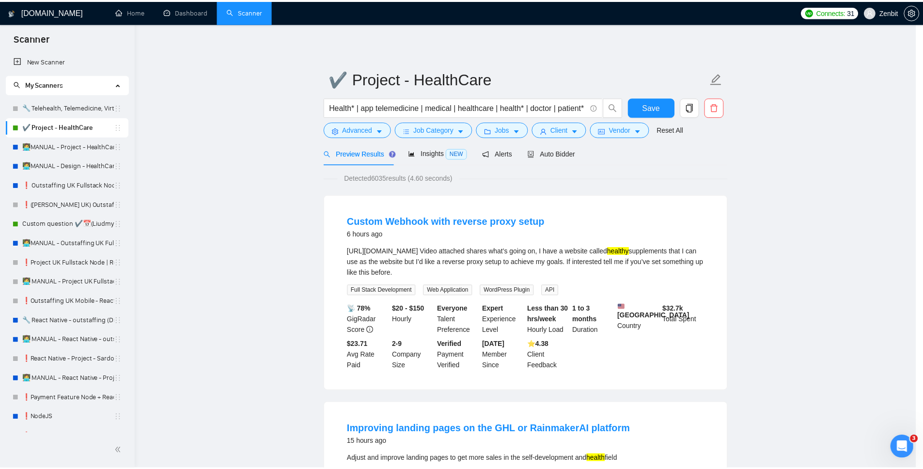
scroll to position [0, 0]
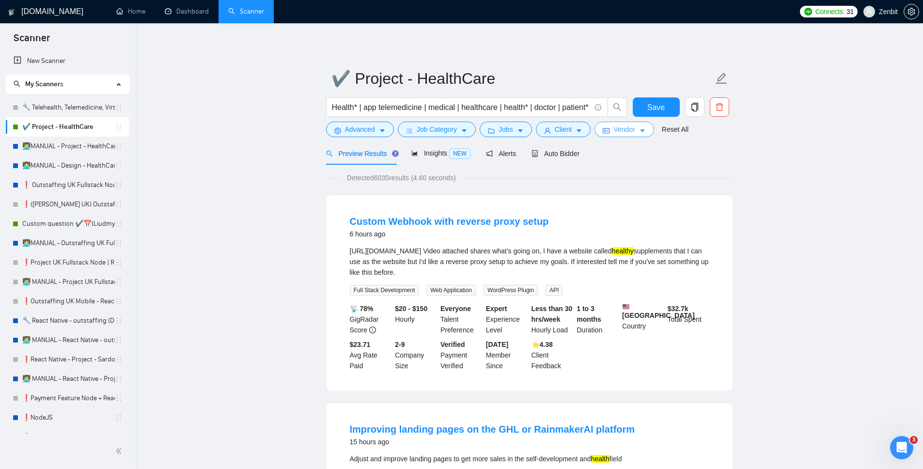
click at [635, 132] on span "Vendor" at bounding box center [623, 129] width 21 height 11
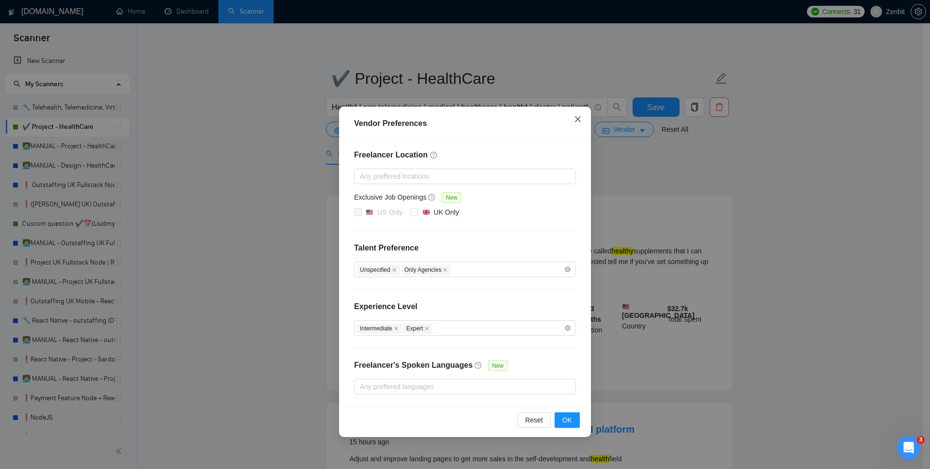
click at [576, 122] on icon "close" at bounding box center [578, 119] width 8 height 8
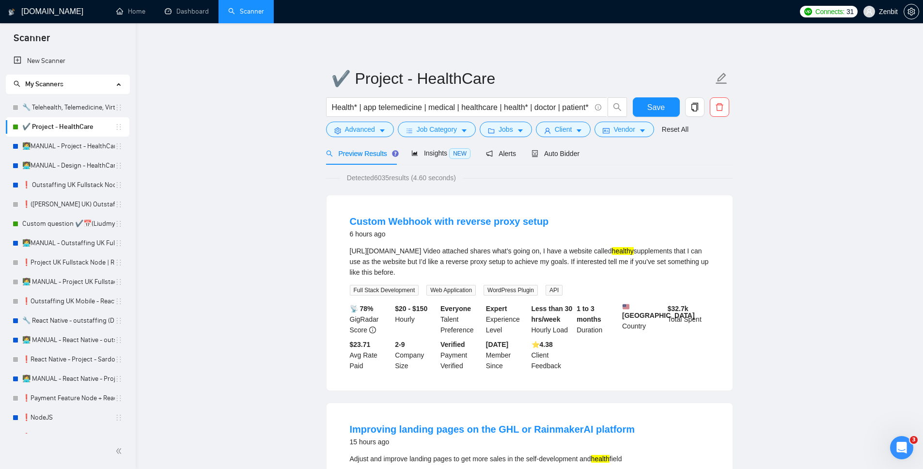
click at [690, 182] on div "Detected 6035 results (4.60 seconds)" at bounding box center [529, 177] width 407 height 11
click at [557, 147] on div "Auto Bidder" at bounding box center [555, 153] width 48 height 23
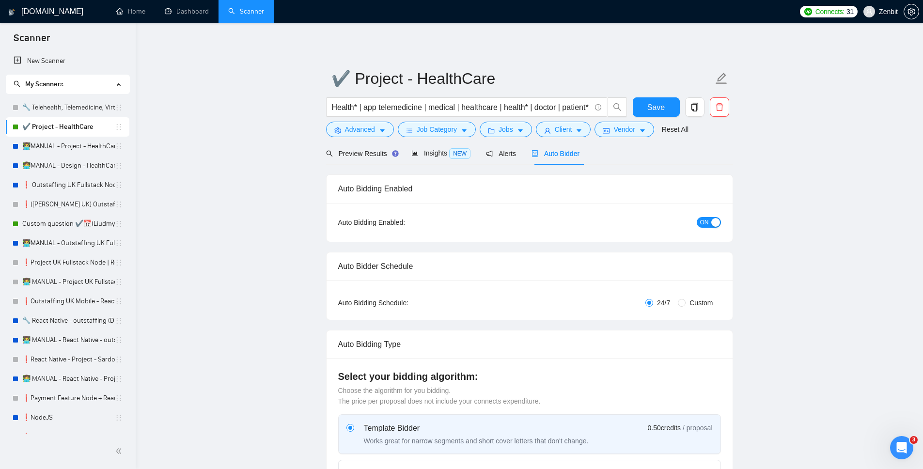
checkbox input "true"
click at [50, 106] on link "🔧 Telehealth, Telemedicine, Virtual Care" at bounding box center [68, 107] width 93 height 19
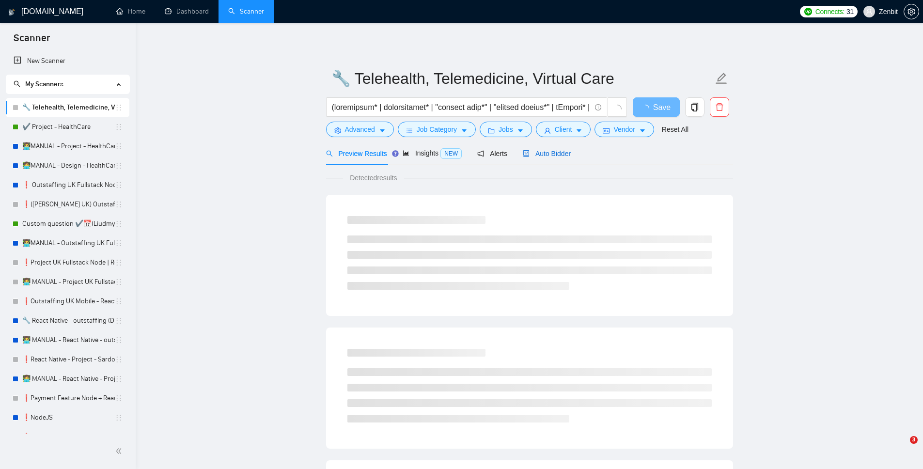
click at [559, 150] on span "Auto Bidder" at bounding box center [547, 154] width 48 height 8
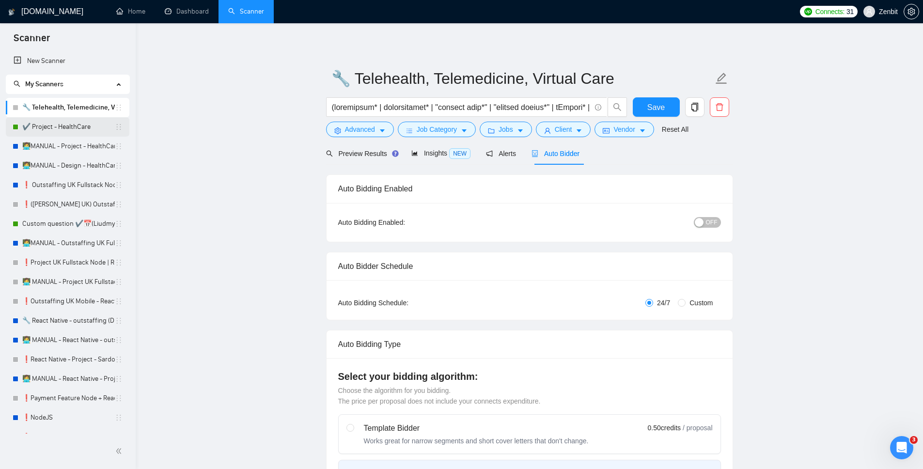
click at [64, 125] on link "✔️ Project - HealthCare" at bounding box center [68, 126] width 93 height 19
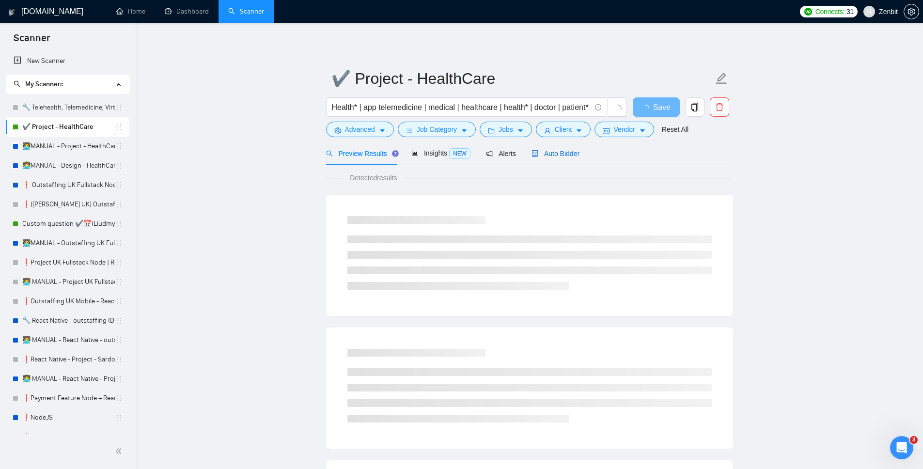
click at [553, 157] on div "Auto Bidder" at bounding box center [555, 153] width 48 height 11
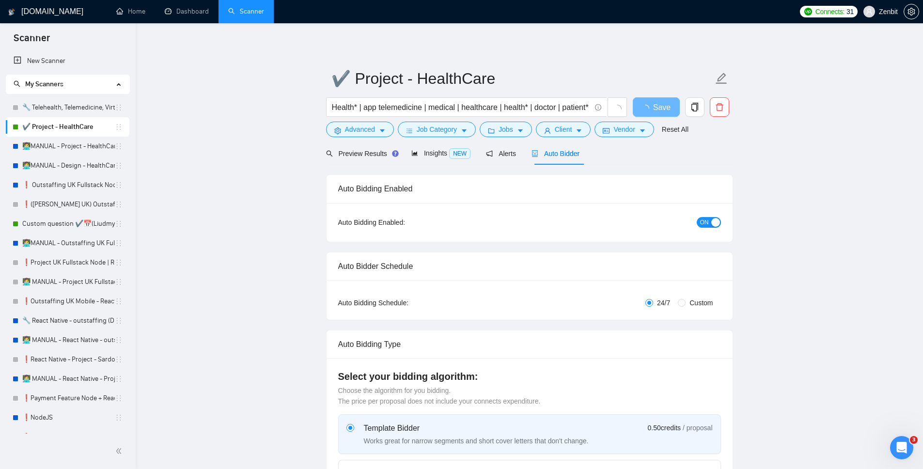
checkbox input "true"
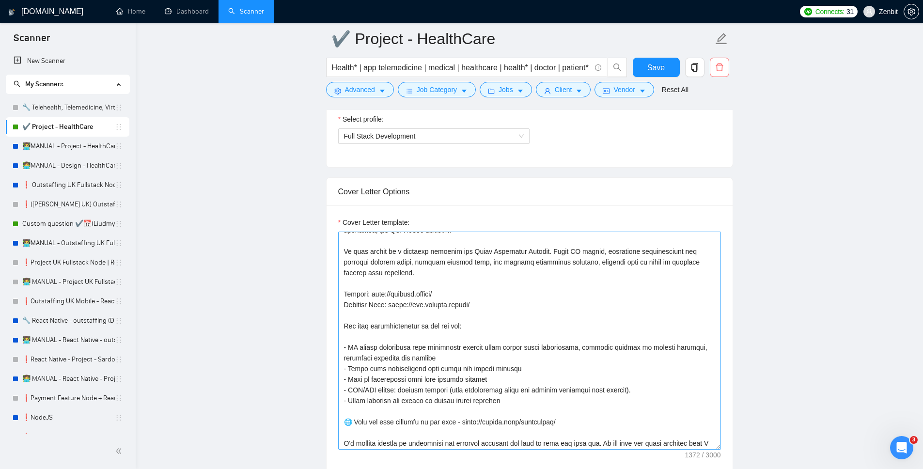
scroll to position [64, 0]
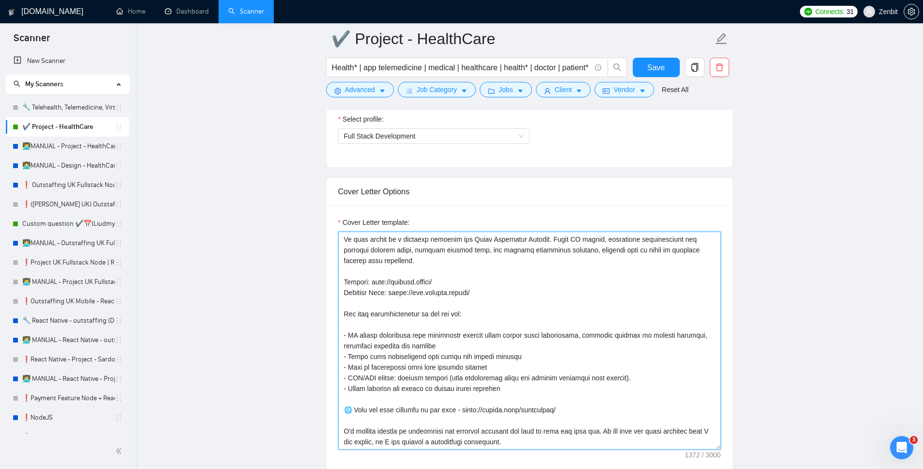
drag, startPoint x: 569, startPoint y: 442, endPoint x: 342, endPoint y: 431, distance: 227.9
click at [342, 431] on textarea "Cover Letter template:" at bounding box center [529, 341] width 383 height 218
click at [454, 316] on textarea "Cover Letter template:" at bounding box center [529, 341] width 383 height 218
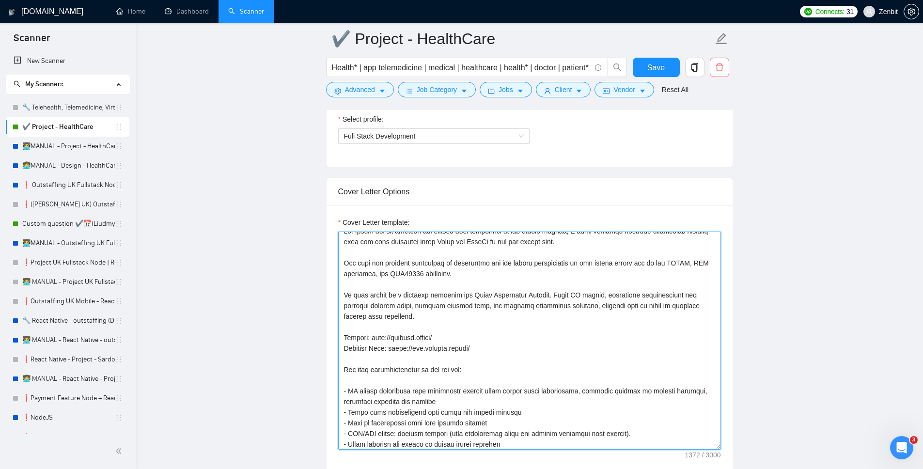
scroll to position [0, 0]
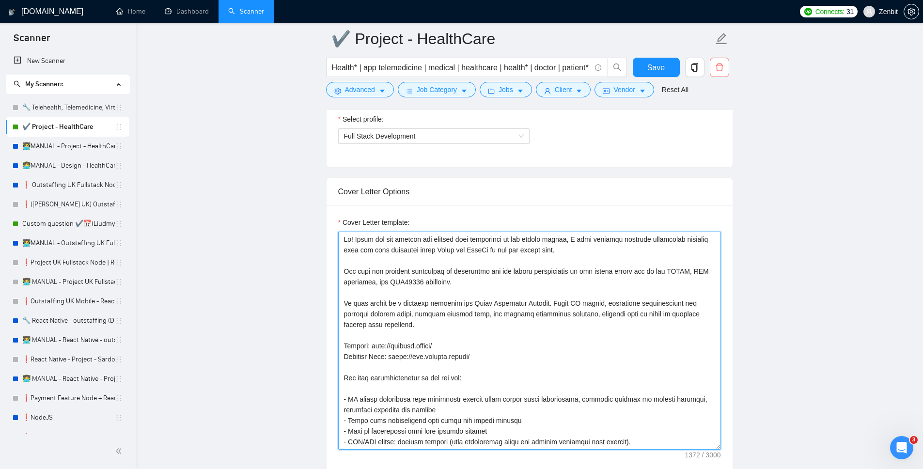
click at [461, 279] on textarea "Cover Letter template:" at bounding box center [529, 341] width 383 height 218
drag, startPoint x: 477, startPoint y: 282, endPoint x: 328, endPoint y: 269, distance: 148.8
click at [328, 269] on div "Cover Letter template:" at bounding box center [529, 338] width 406 height 267
click at [433, 255] on textarea "Cover Letter template:" at bounding box center [529, 341] width 383 height 218
drag, startPoint x: 474, startPoint y: 281, endPoint x: 329, endPoint y: 223, distance: 155.9
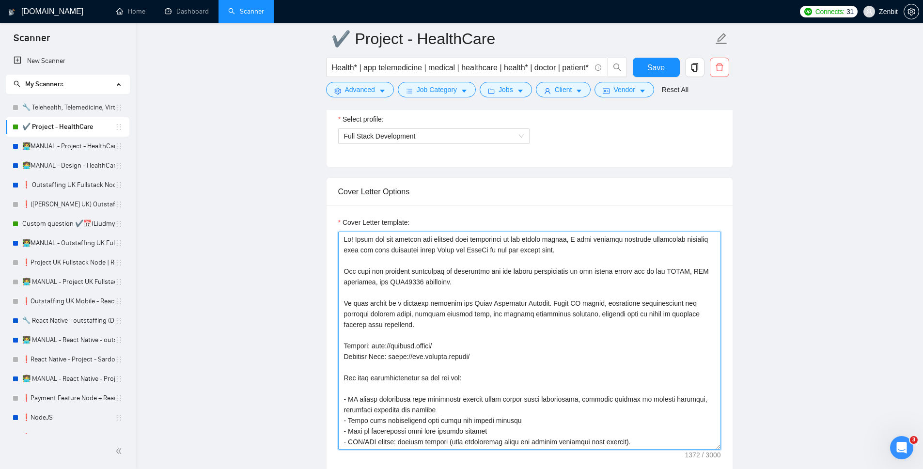
click at [329, 223] on div "Cover Letter template:" at bounding box center [529, 338] width 406 height 267
click at [369, 253] on textarea "Cover Letter template:" at bounding box center [529, 341] width 383 height 218
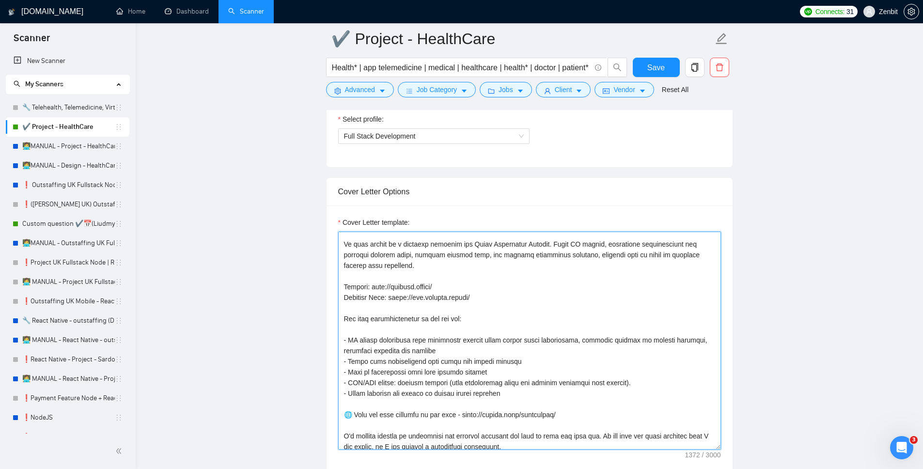
scroll to position [64, 0]
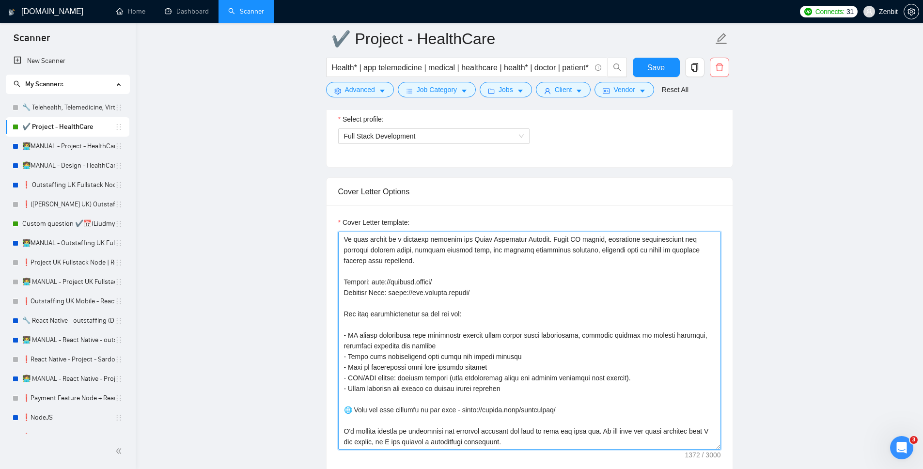
drag, startPoint x: 563, startPoint y: 441, endPoint x: 360, endPoint y: 372, distance: 214.9
click at [360, 372] on textarea "Cover Letter template:" at bounding box center [529, 341] width 383 height 218
click at [375, 352] on textarea "Cover Letter template:" at bounding box center [529, 341] width 383 height 218
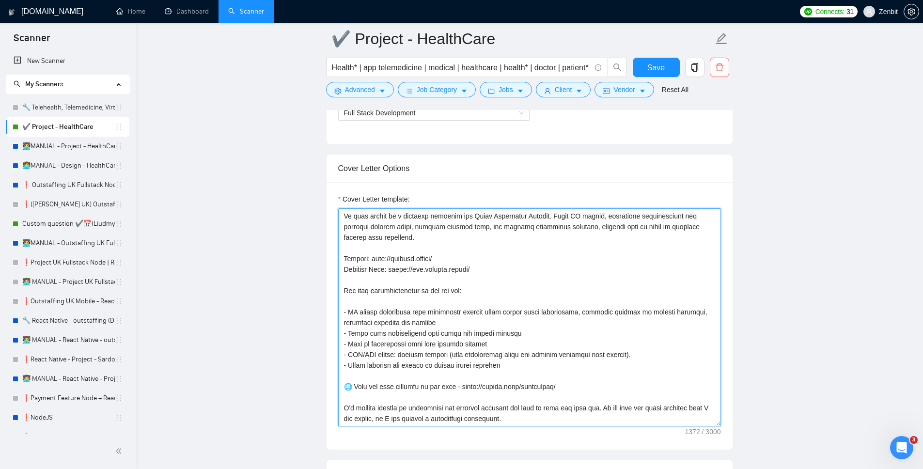
scroll to position [595, 0]
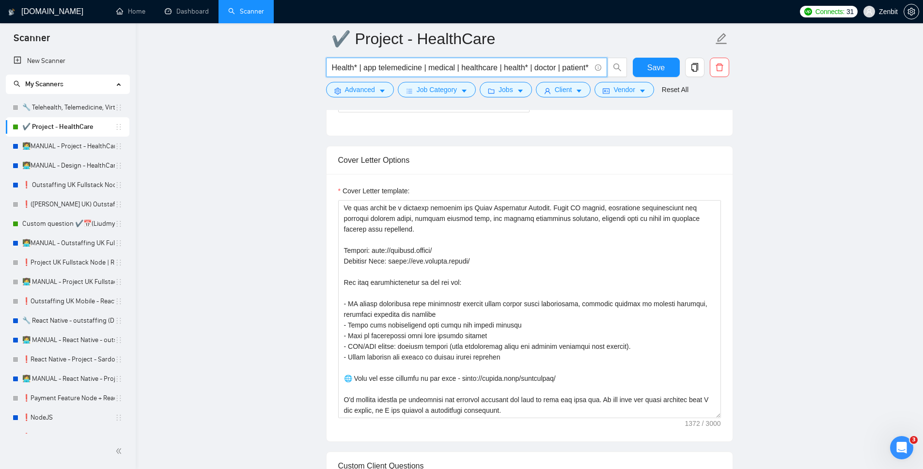
click at [367, 66] on input "Health* | app telemedicine | medical | healthcare | health* | doctor | patient*…" at bounding box center [461, 68] width 259 height 12
type input "Health* | "app telemedicine" | medical | healthcare | health* | doctor | patien…"
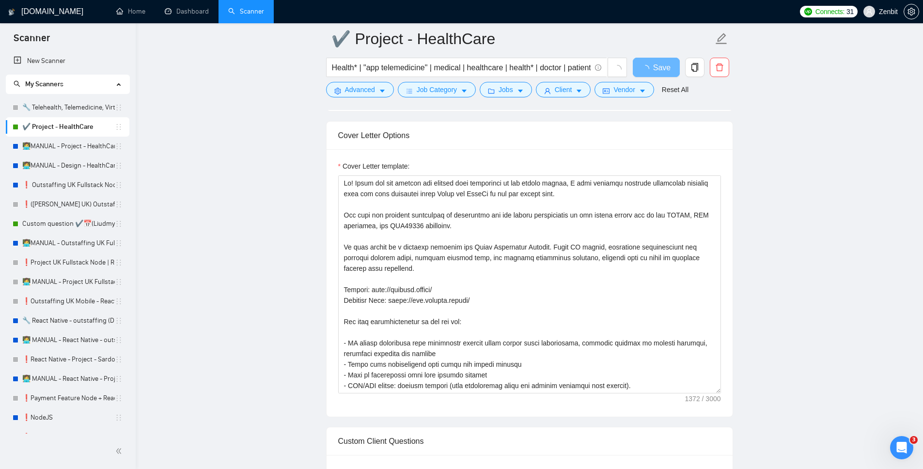
scroll to position [633, 0]
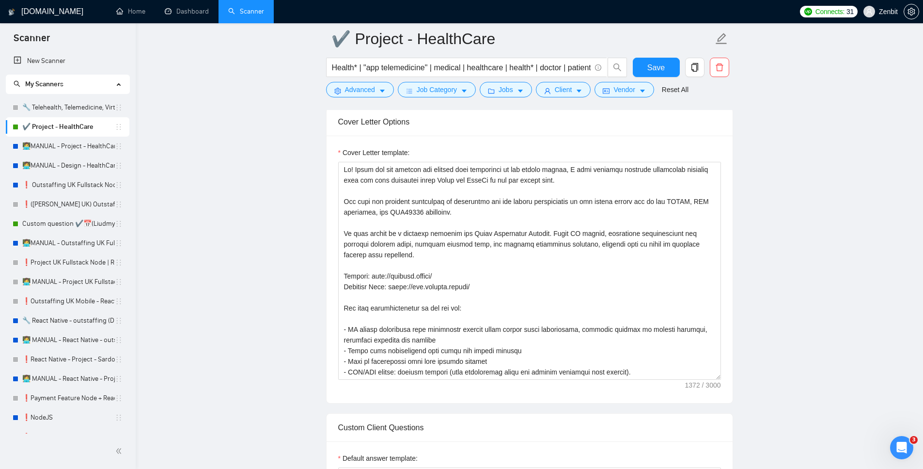
click at [130, 13] on link "Home" at bounding box center [130, 11] width 29 height 8
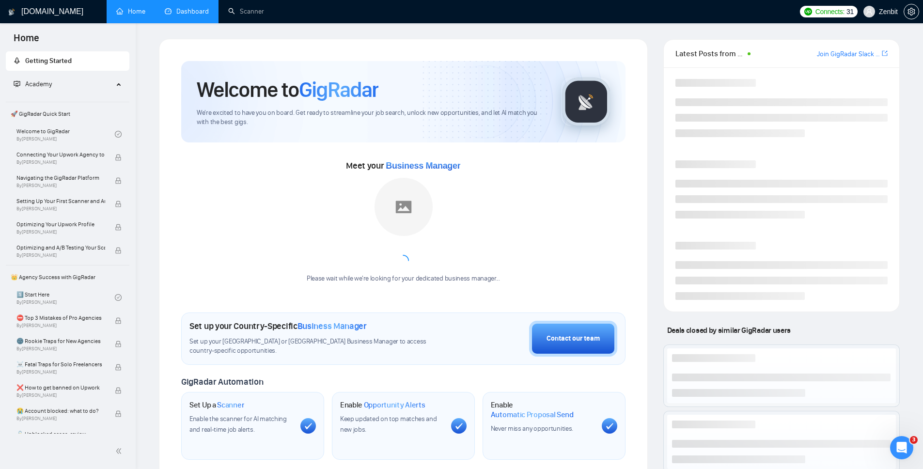
click at [188, 15] on link "Dashboard" at bounding box center [187, 11] width 44 height 8
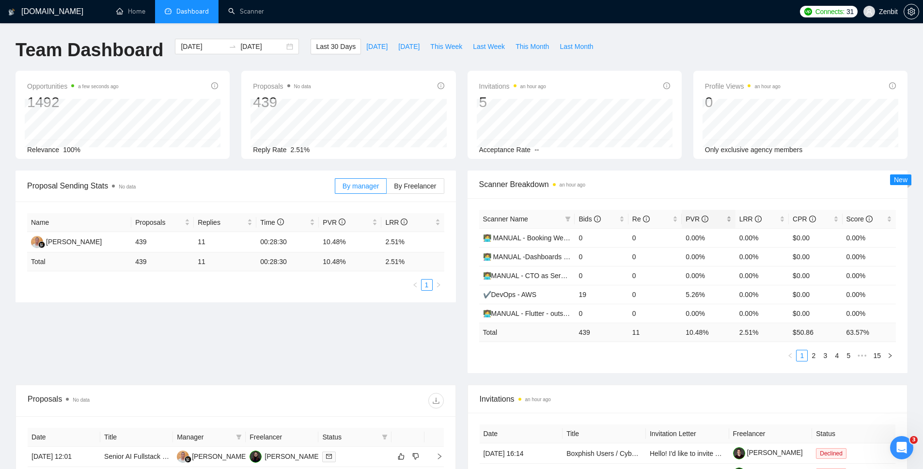
click at [694, 216] on span "PVR" at bounding box center [696, 219] width 23 height 8
click at [580, 47] on span "Last Month" at bounding box center [575, 46] width 33 height 11
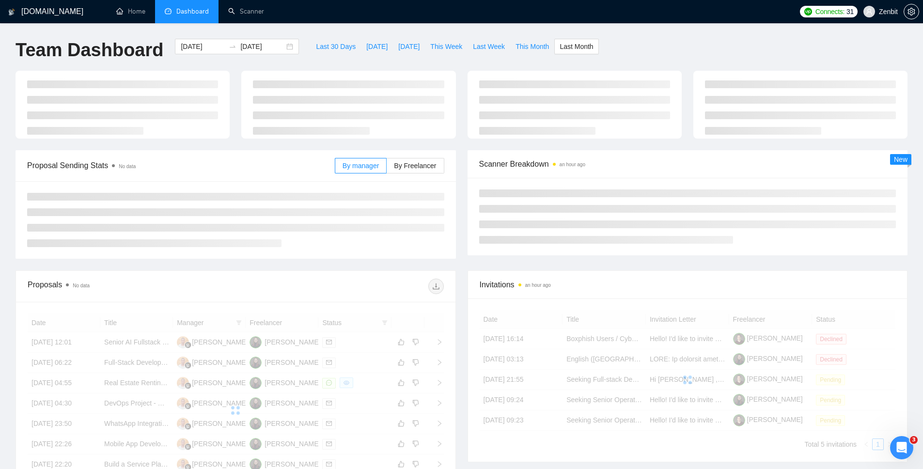
type input "[DATE]"
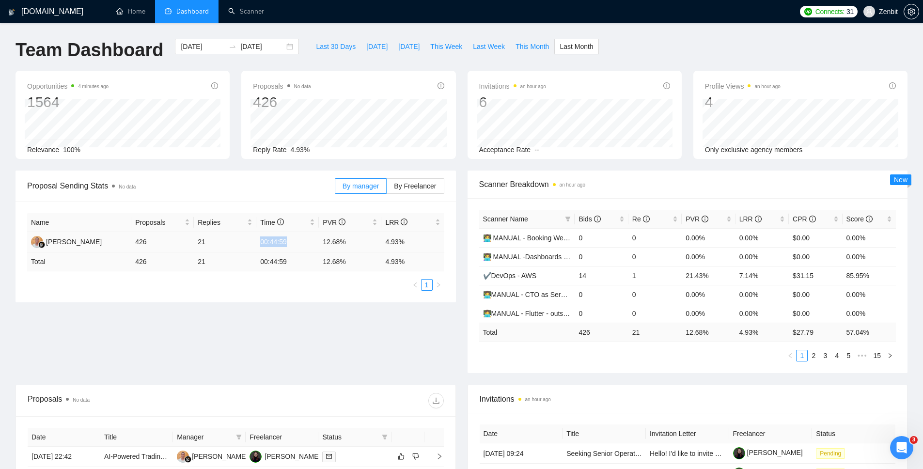
drag, startPoint x: 258, startPoint y: 240, endPoint x: 295, endPoint y: 249, distance: 38.2
click at [295, 249] on td "00:44:59" at bounding box center [287, 242] width 62 height 20
drag, startPoint x: 132, startPoint y: 239, endPoint x: 157, endPoint y: 239, distance: 25.7
click at [157, 239] on td "426" at bounding box center [162, 242] width 62 height 20
click at [136, 239] on td "426" at bounding box center [162, 242] width 62 height 20
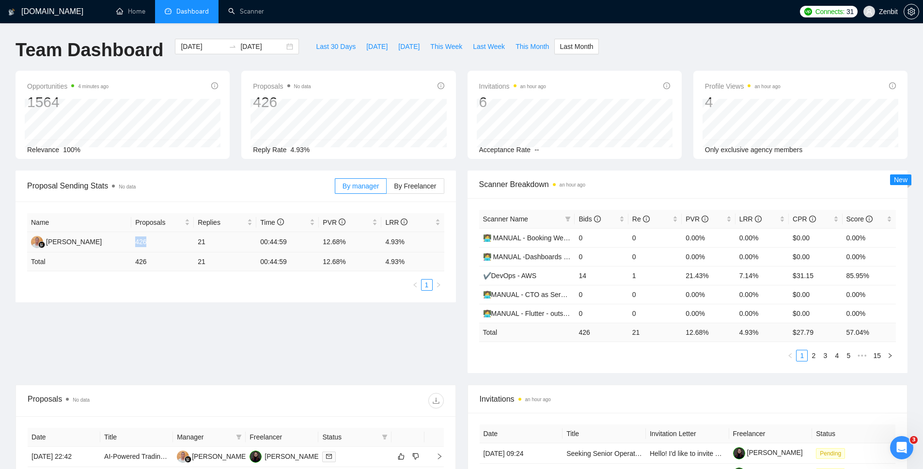
drag, startPoint x: 135, startPoint y: 244, endPoint x: 160, endPoint y: 246, distance: 24.7
click at [160, 246] on td "426" at bounding box center [162, 242] width 62 height 20
click at [541, 48] on span "This Month" at bounding box center [531, 46] width 33 height 11
type input "[DATE]"
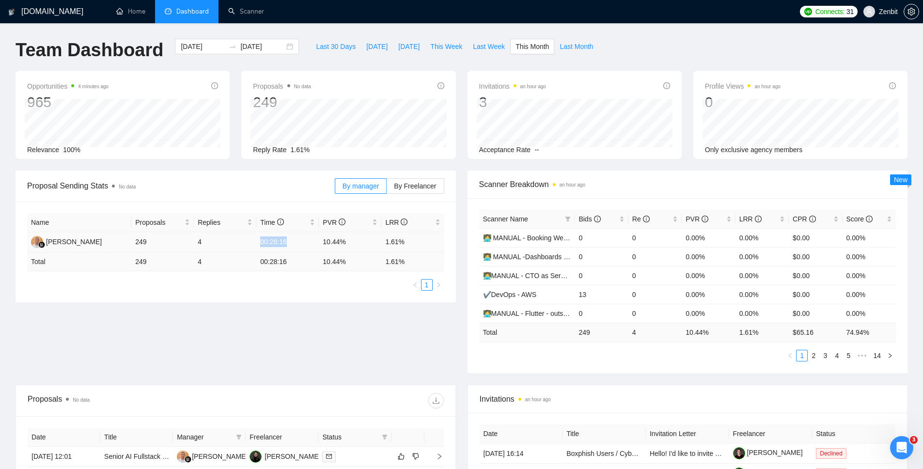
drag, startPoint x: 252, startPoint y: 246, endPoint x: 300, endPoint y: 247, distance: 48.0
click at [300, 247] on tr "Maximus Uspupu 249 4 00:28:16 10.44% 1.61%" at bounding box center [235, 242] width 417 height 20
click at [586, 46] on span "Last Month" at bounding box center [575, 46] width 33 height 11
type input "[DATE]"
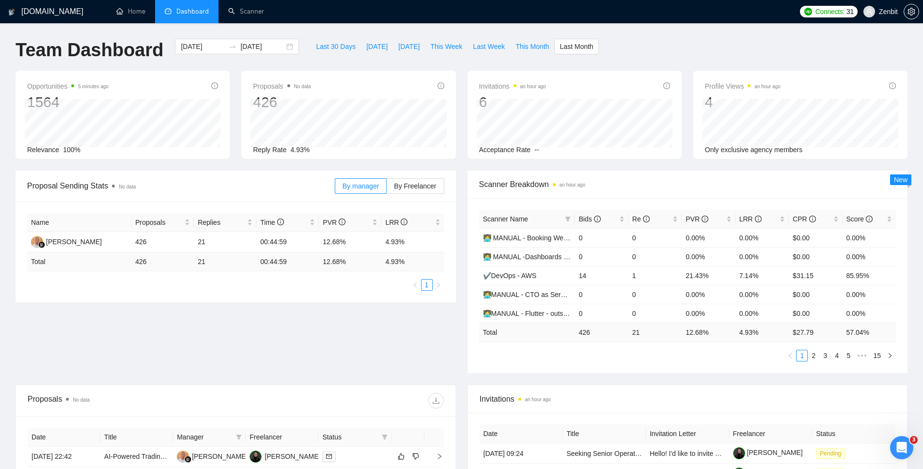
click at [316, 311] on div "Proposal Sending Stats No data By manager By Freelancer Name Proposals Replies …" at bounding box center [461, 278] width 903 height 214
click at [136, 14] on link "Home" at bounding box center [130, 11] width 29 height 8
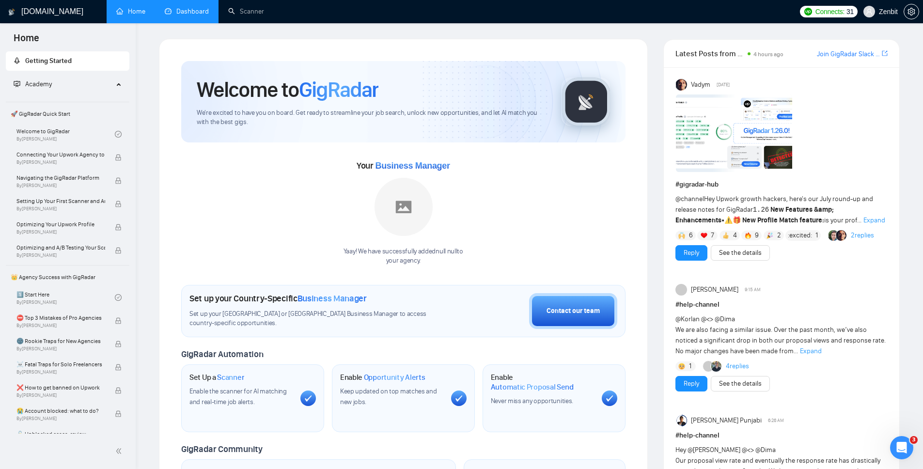
click at [49, 84] on span "Academy" at bounding box center [38, 84] width 27 height 8
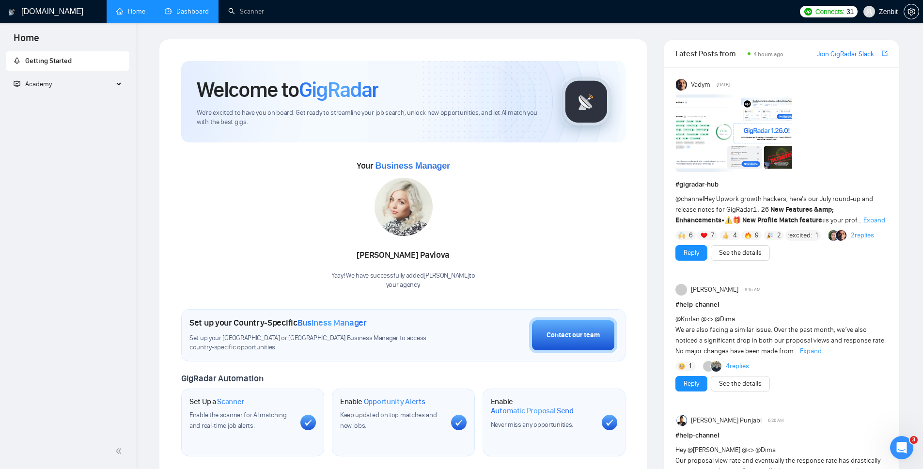
click at [49, 84] on span "Academy" at bounding box center [38, 84] width 27 height 8
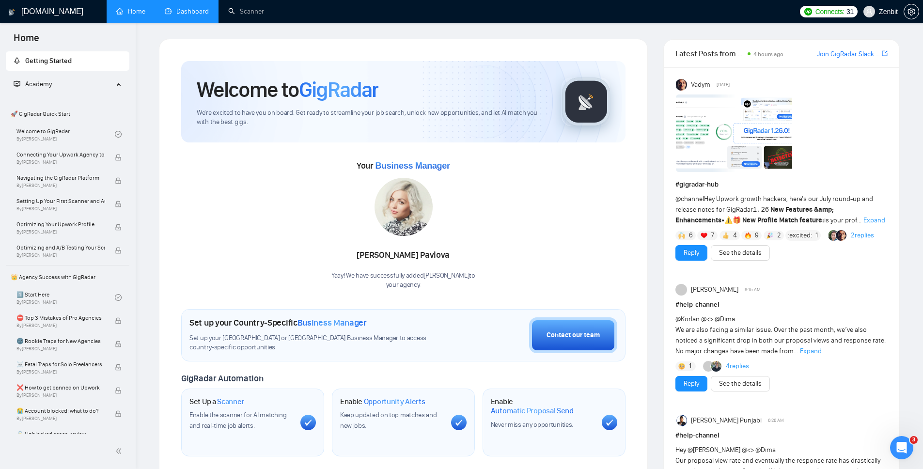
click at [52, 114] on span "🚀 GigRadar Quick Start" at bounding box center [68, 113] width 122 height 19
click at [58, 115] on span "🚀 GigRadar Quick Start" at bounding box center [68, 113] width 122 height 19
click at [54, 131] on link "Welcome to GigRadar By Vlad Timinsky" at bounding box center [65, 134] width 98 height 21
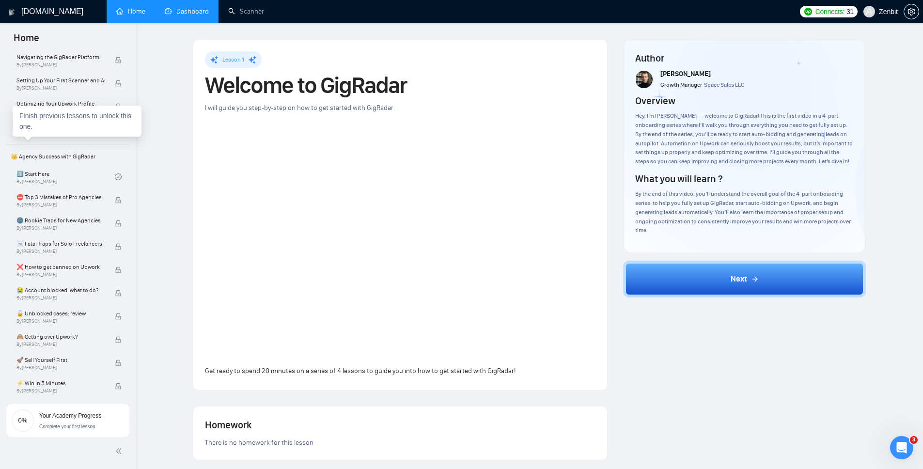
scroll to position [124, 0]
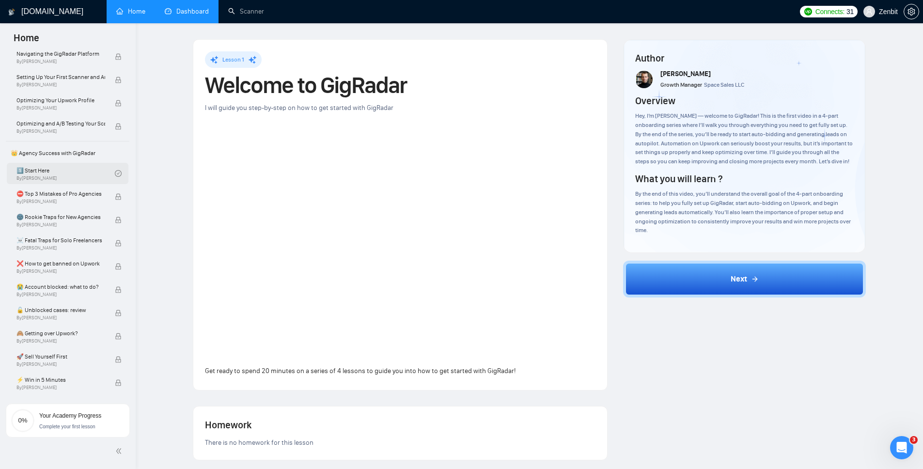
click at [39, 175] on link "1️⃣ Start Here By Vadym Ovcharenko" at bounding box center [65, 173] width 98 height 21
